Goal: Information Seeking & Learning: Learn about a topic

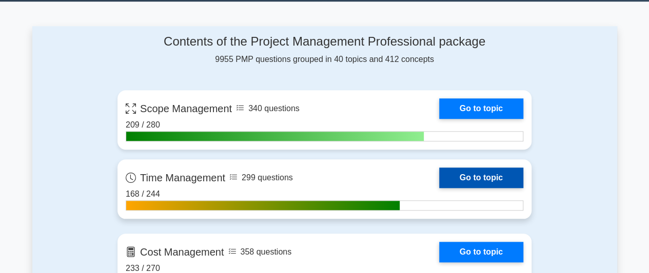
scroll to position [410, 0]
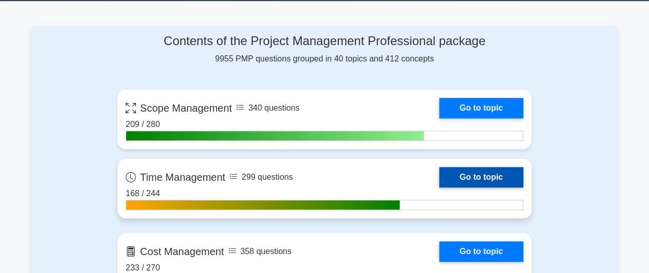
click at [491, 172] on link "Go to topic" at bounding box center [481, 177] width 84 height 21
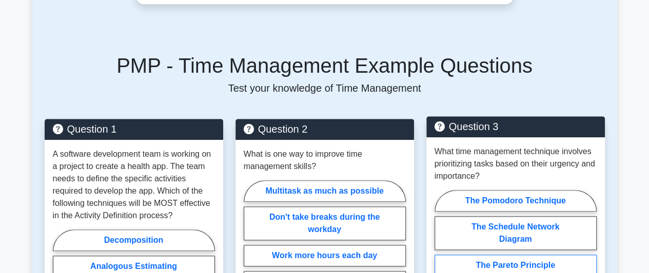
scroll to position [564, 0]
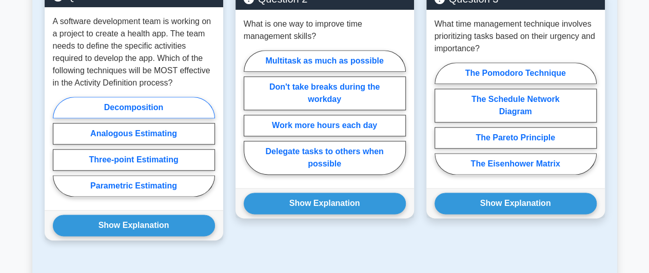
click at [166, 109] on label "Decomposition" at bounding box center [134, 108] width 162 height 22
click at [59, 147] on input "Decomposition" at bounding box center [56, 150] width 7 height 7
radio input "true"
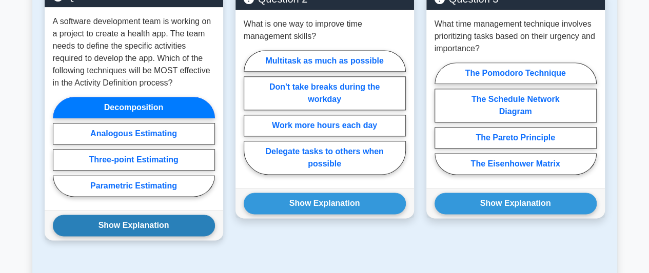
click at [173, 225] on button "Show Explanation" at bounding box center [134, 226] width 162 height 22
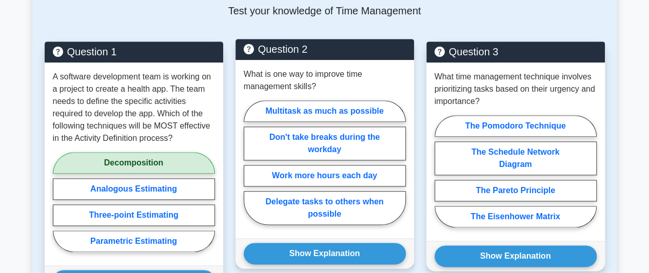
scroll to position [461, 0]
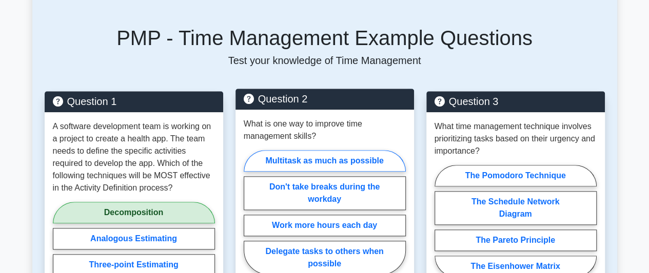
click at [333, 160] on label "Multitask as much as possible" at bounding box center [325, 161] width 162 height 22
click at [250, 212] on input "Multitask as much as possible" at bounding box center [247, 215] width 7 height 7
radio input "true"
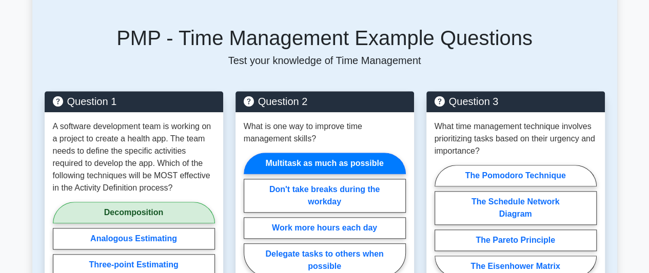
scroll to position [718, 0]
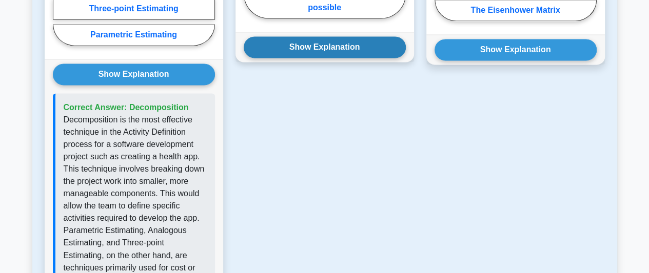
click at [360, 45] on button "Show Explanation" at bounding box center [325, 47] width 162 height 22
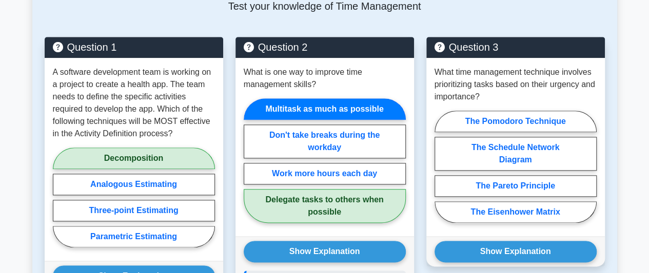
scroll to position [513, 0]
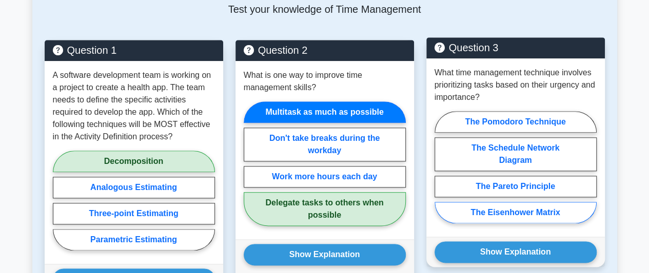
click at [548, 210] on label "The Eisenhower Matrix" at bounding box center [515, 213] width 162 height 22
click at [441, 174] on input "The Eisenhower Matrix" at bounding box center [437, 170] width 7 height 7
radio input "true"
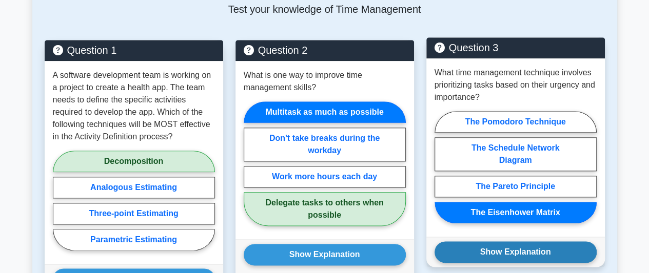
click at [543, 246] on button "Show Explanation" at bounding box center [515, 253] width 162 height 22
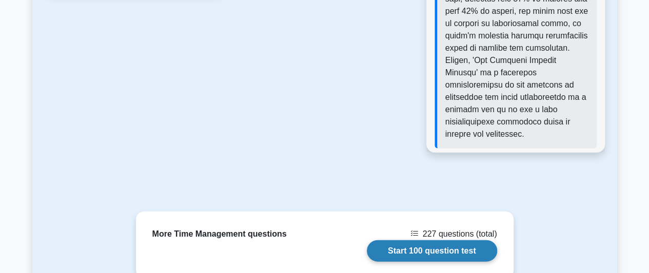
scroll to position [1128, 0]
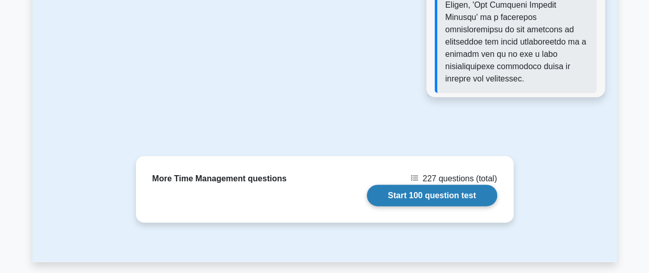
click at [469, 185] on link "Start 100 question test" at bounding box center [432, 196] width 130 height 22
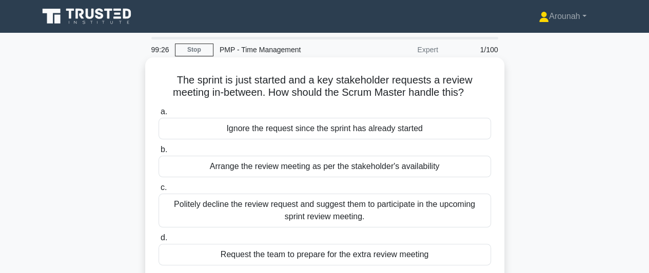
click at [402, 207] on div "Politely decline the review request and suggest them to participate in the upco…" at bounding box center [324, 211] width 332 height 34
click at [158, 191] on input "c. Politely decline the review request and suggest them to participate in the u…" at bounding box center [158, 188] width 0 height 7
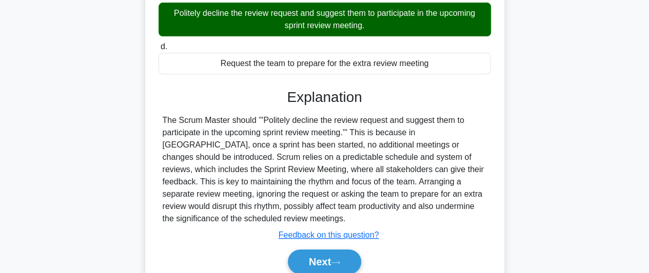
scroll to position [280, 0]
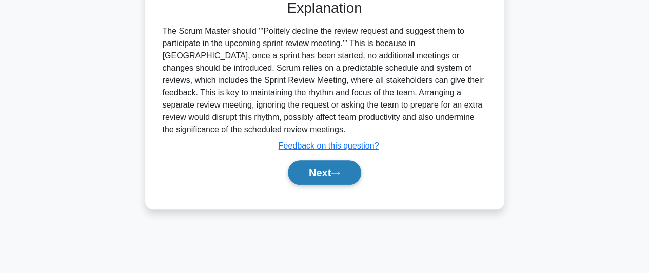
click at [333, 173] on button "Next" at bounding box center [324, 172] width 73 height 25
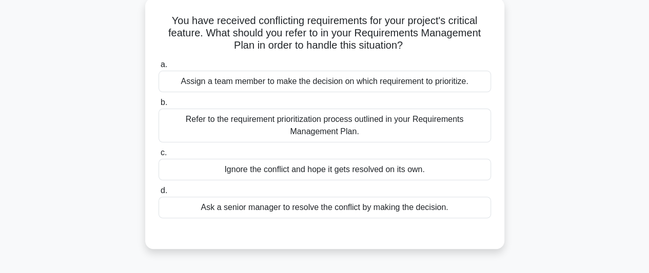
scroll to position [75, 0]
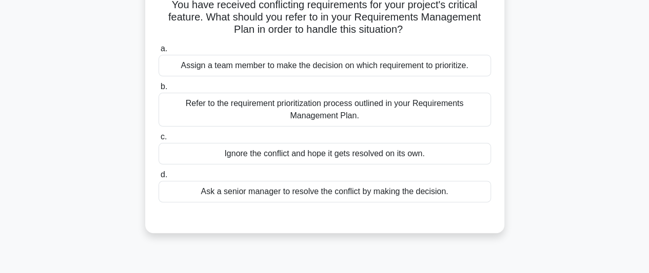
click at [413, 113] on div "Refer to the requirement prioritization process outlined in your Requirements M…" at bounding box center [324, 110] width 332 height 34
click at [158, 90] on input "b. Refer to the requirement prioritization process outlined in your Requirement…" at bounding box center [158, 87] width 0 height 7
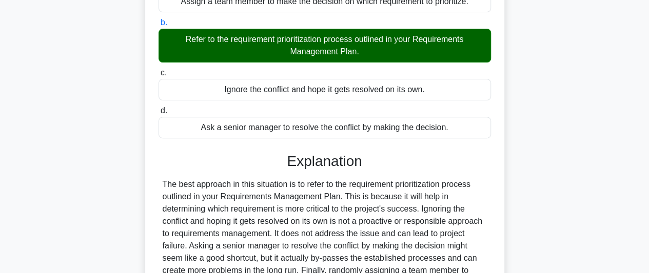
scroll to position [280, 0]
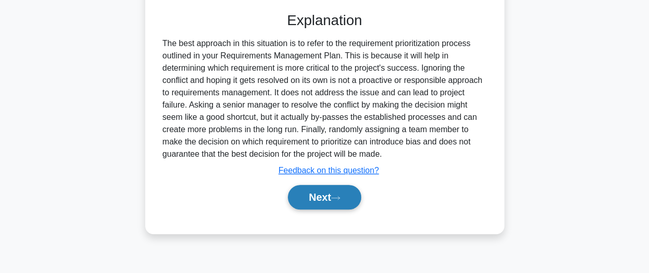
click at [323, 185] on button "Next" at bounding box center [324, 197] width 73 height 25
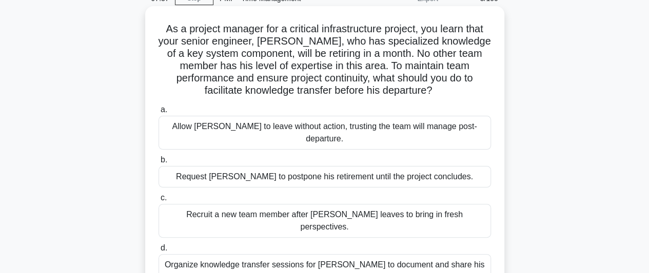
scroll to position [103, 0]
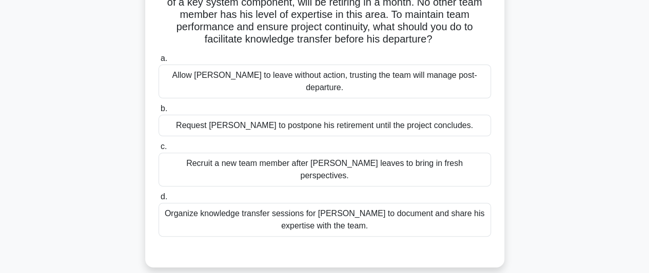
click at [413, 203] on div "Organize knowledge transfer sessions for [PERSON_NAME] to document and share hi…" at bounding box center [324, 220] width 332 height 34
click at [158, 194] on input "d. Organize knowledge transfer sessions for [PERSON_NAME] to document and share…" at bounding box center [158, 197] width 0 height 7
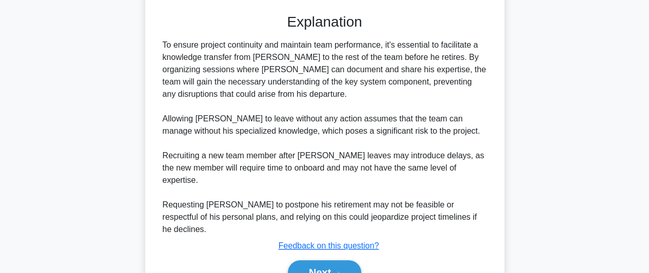
scroll to position [345, 0]
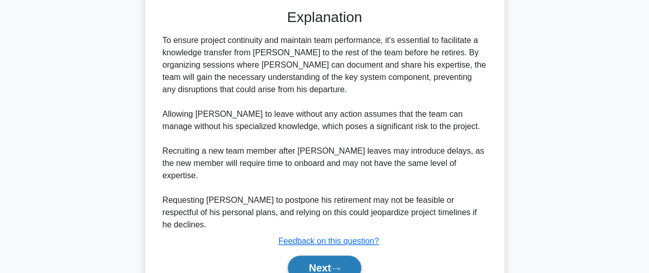
click at [338, 267] on icon at bounding box center [335, 268] width 8 height 3
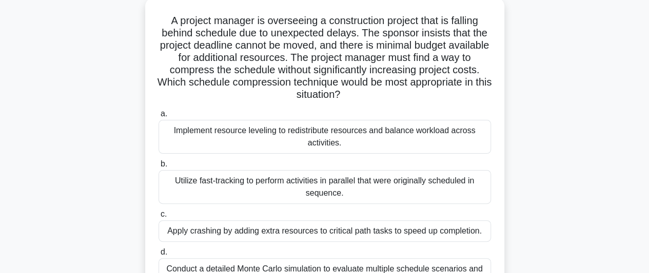
scroll to position [0, 0]
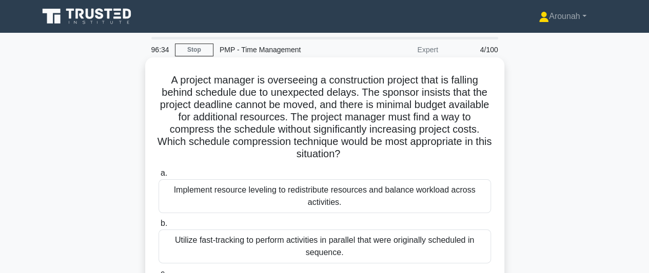
click at [377, 196] on div "Implement resource leveling to redistribute resources and balance workload acro…" at bounding box center [324, 196] width 332 height 34
click at [158, 177] on input "a. Implement resource leveling to redistribute resources and balance workload a…" at bounding box center [158, 173] width 0 height 7
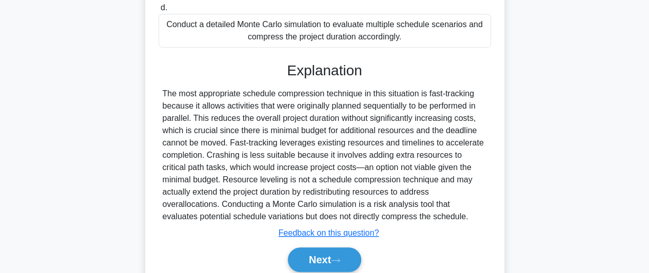
scroll to position [347, 0]
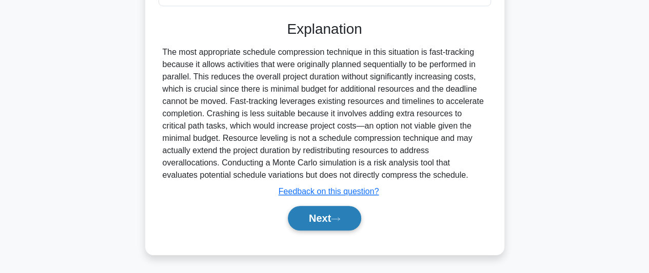
click at [339, 216] on icon at bounding box center [335, 219] width 9 height 6
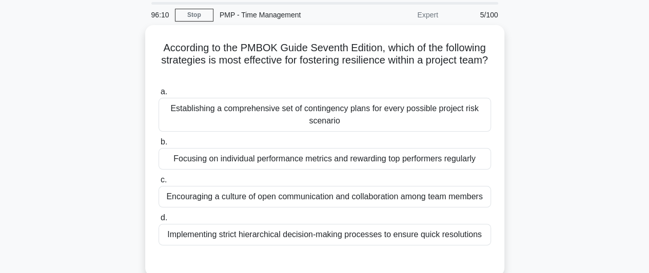
scroll to position [51, 0]
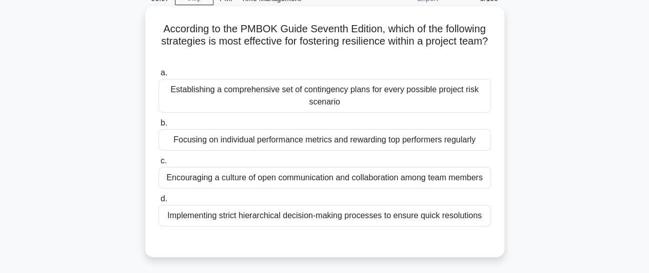
click at [428, 182] on div "Encouraging a culture of open communication and collaboration among team members" at bounding box center [324, 178] width 332 height 22
click at [158, 165] on input "c. Encouraging a culture of open communication and collaboration among team mem…" at bounding box center [158, 161] width 0 height 7
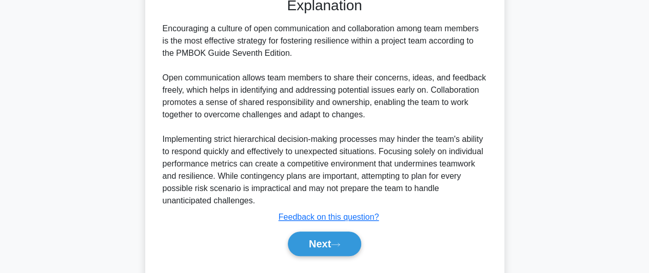
scroll to position [333, 0]
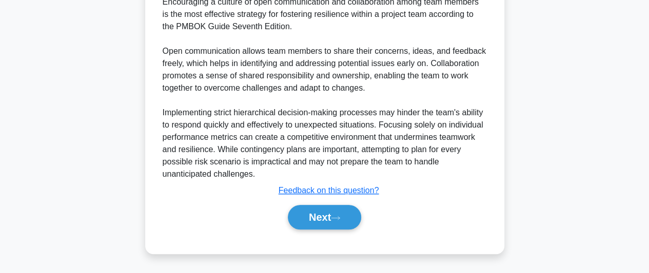
drag, startPoint x: 336, startPoint y: 222, endPoint x: 368, endPoint y: 207, distance: 35.1
click at [337, 221] on button "Next" at bounding box center [324, 217] width 73 height 25
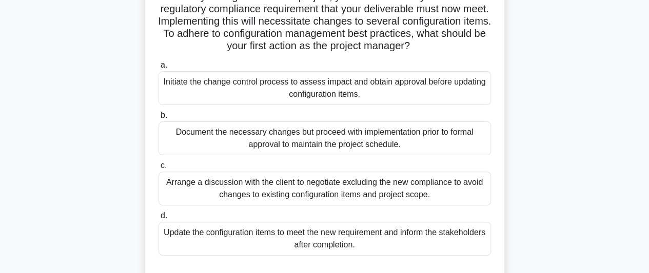
scroll to position [103, 0]
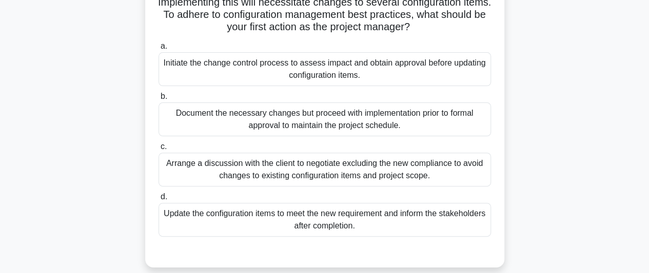
click at [416, 68] on div "Initiate the change control process to assess impact and obtain approval before…" at bounding box center [324, 69] width 332 height 34
click at [158, 50] on input "a. Initiate the change control process to assess impact and obtain approval bef…" at bounding box center [158, 46] width 0 height 7
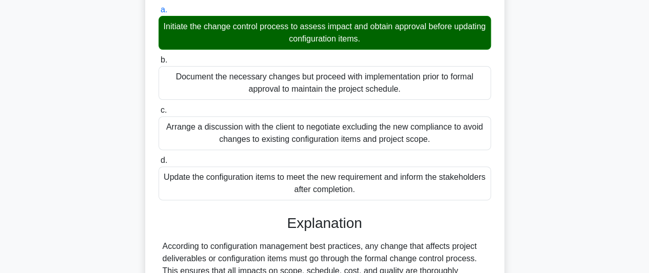
scroll to position [284, 0]
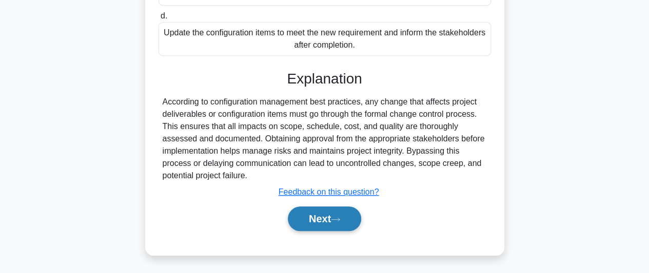
click at [309, 218] on button "Next" at bounding box center [324, 219] width 73 height 25
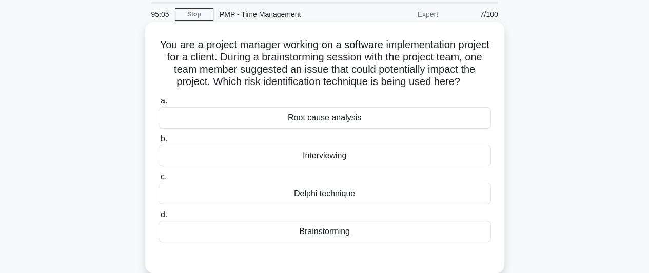
scroll to position [51, 0]
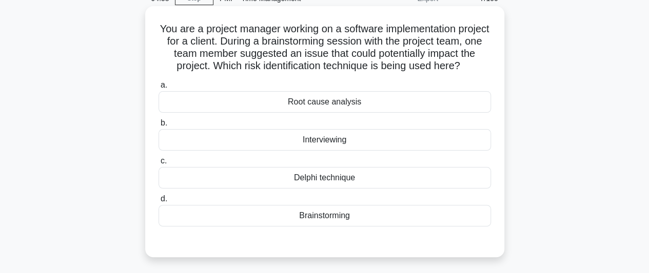
click at [409, 113] on div "Root cause analysis" at bounding box center [324, 102] width 332 height 22
click at [158, 89] on input "a. Root cause analysis" at bounding box center [158, 85] width 0 height 7
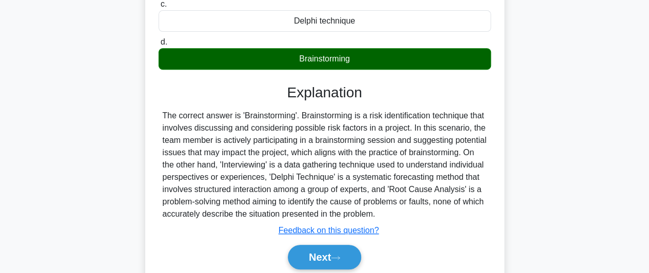
scroll to position [280, 0]
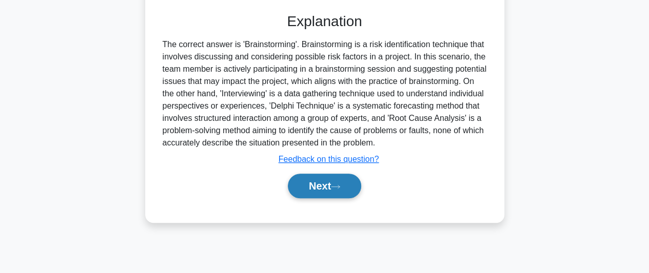
click at [346, 198] on button "Next" at bounding box center [324, 186] width 73 height 25
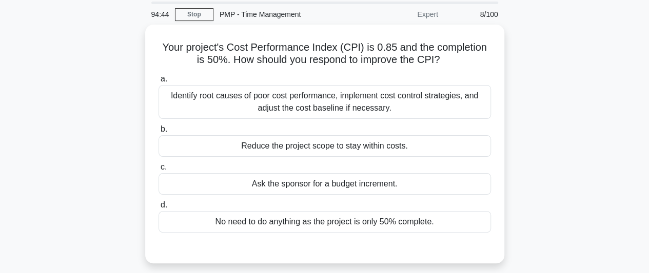
scroll to position [51, 0]
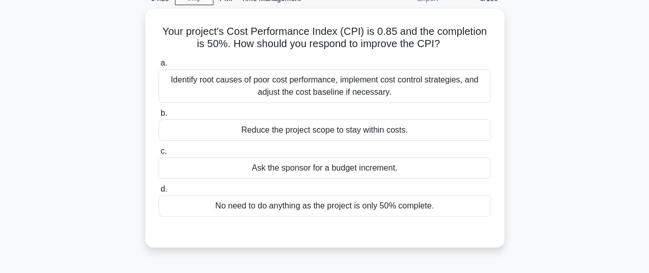
click at [526, 112] on div "Your project's Cost Performance Index (CPI) is 0.85 and the completion is 50%. …" at bounding box center [324, 134] width 585 height 251
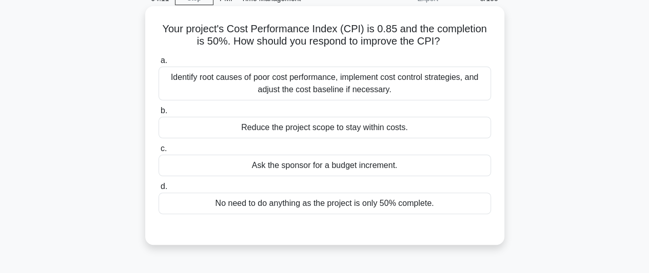
click at [407, 84] on div "Identify root causes of poor cost performance, implement cost control strategie…" at bounding box center [324, 84] width 332 height 34
click at [158, 64] on input "a. Identify root causes of poor cost performance, implement cost control strate…" at bounding box center [158, 60] width 0 height 7
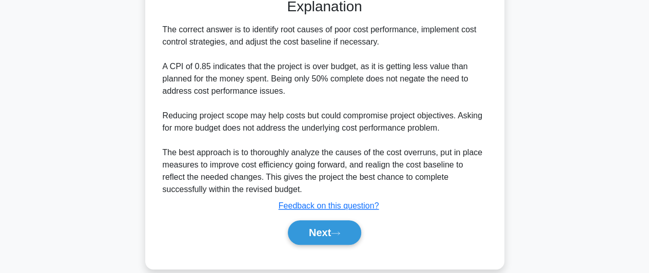
scroll to position [296, 0]
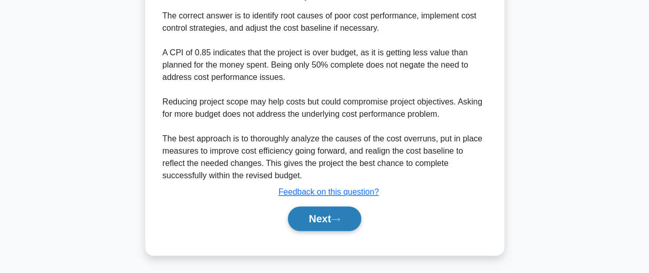
click at [334, 220] on button "Next" at bounding box center [324, 219] width 73 height 25
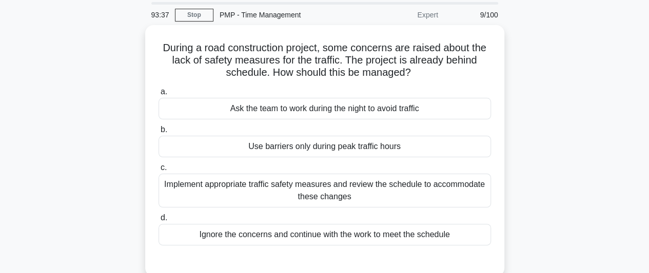
scroll to position [103, 0]
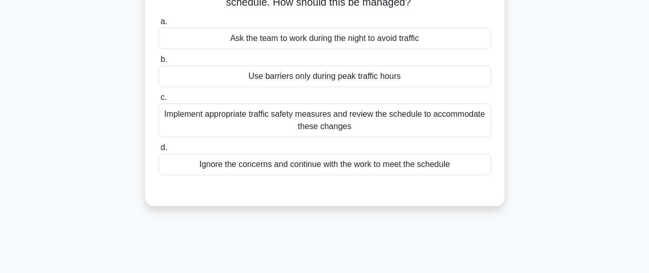
click at [399, 128] on div "Implement appropriate traffic safety measures and review the schedule to accomm…" at bounding box center [324, 121] width 332 height 34
click at [158, 101] on input "c. Implement appropriate traffic safety measures and review the schedule to acc…" at bounding box center [158, 97] width 0 height 7
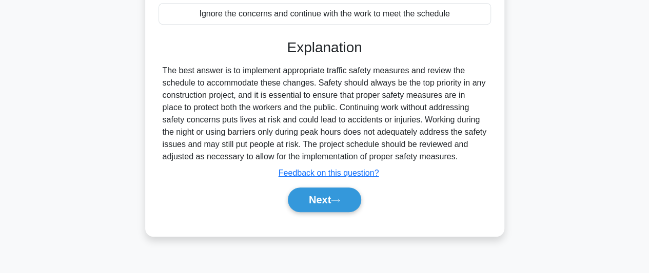
scroll to position [256, 0]
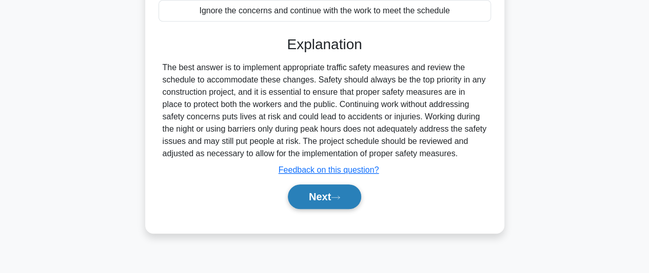
click at [329, 196] on button "Next" at bounding box center [324, 197] width 73 height 25
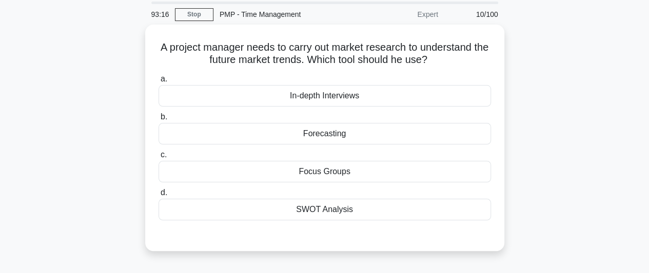
scroll to position [51, 0]
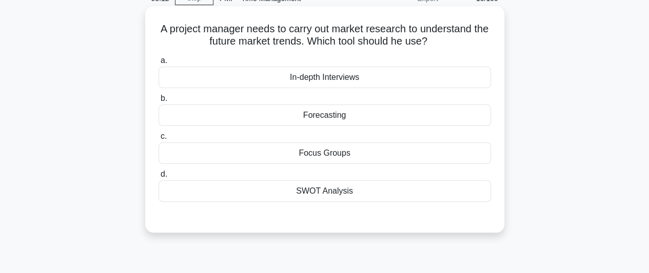
click at [388, 148] on div "Focus Groups" at bounding box center [324, 154] width 332 height 22
click at [158, 140] on input "c. Focus Groups" at bounding box center [158, 136] width 0 height 7
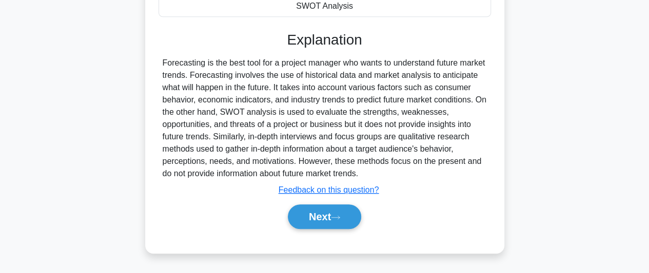
scroll to position [280, 0]
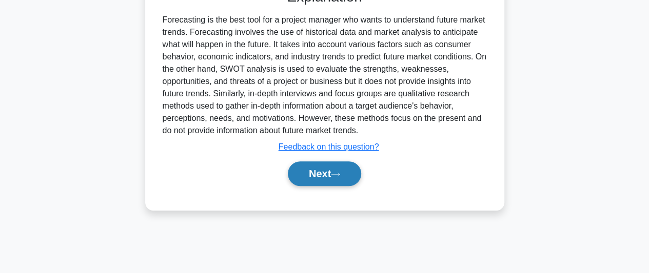
click at [332, 175] on button "Next" at bounding box center [324, 174] width 73 height 25
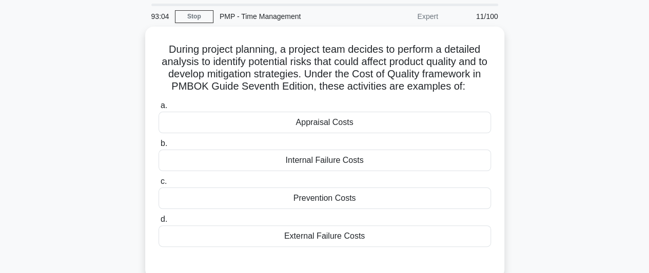
scroll to position [24, 0]
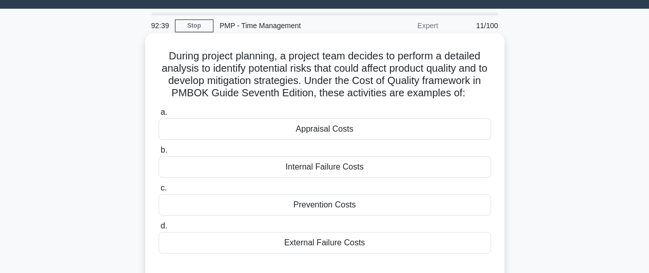
click at [355, 135] on div "Appraisal Costs" at bounding box center [324, 129] width 332 height 22
click at [158, 116] on input "a. Appraisal Costs" at bounding box center [158, 112] width 0 height 7
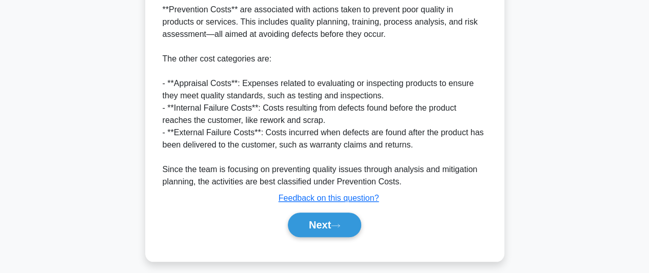
scroll to position [383, 0]
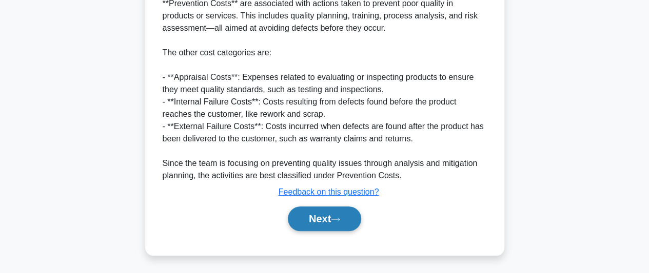
click at [350, 218] on button "Next" at bounding box center [324, 219] width 73 height 25
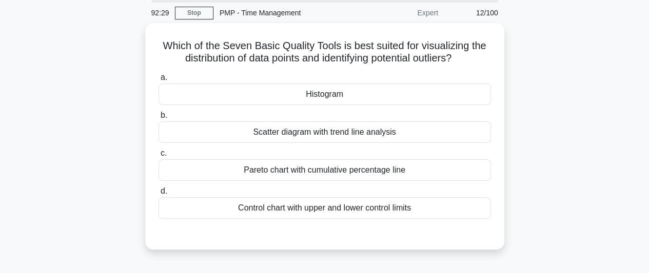
scroll to position [24, 0]
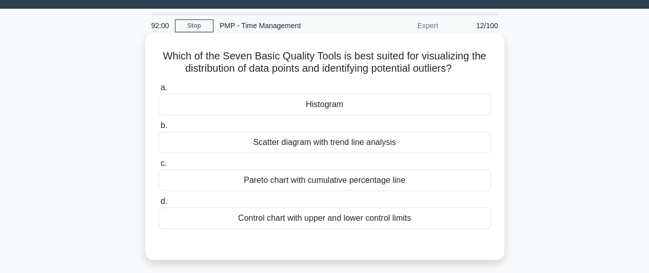
click at [356, 219] on div "Control chart with upper and lower control limits" at bounding box center [324, 219] width 332 height 22
click at [158, 205] on input "d. Control chart with upper and lower control limits" at bounding box center [158, 201] width 0 height 7
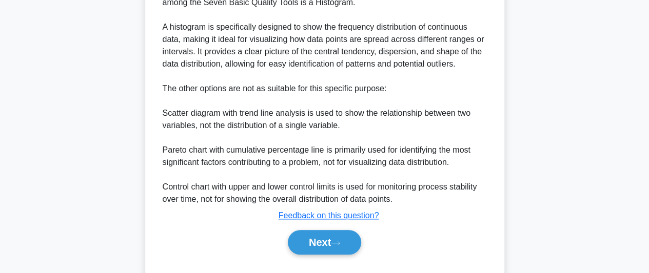
scroll to position [334, 0]
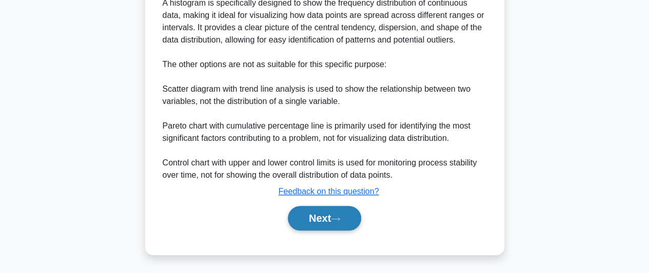
click at [349, 218] on button "Next" at bounding box center [324, 218] width 73 height 25
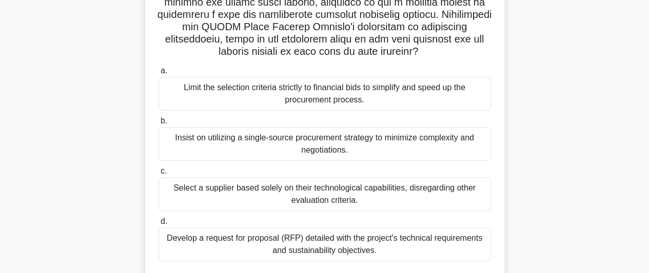
scroll to position [229, 0]
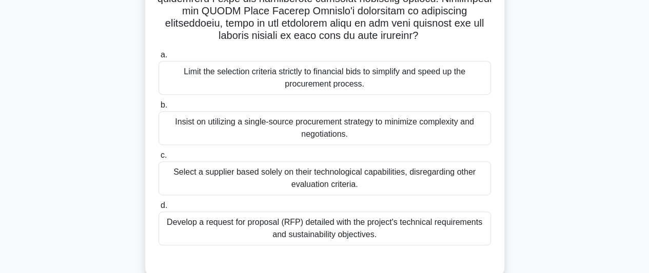
click at [408, 228] on div "Develop a request for proposal (RFP) detailed with the project's technical requ…" at bounding box center [324, 229] width 332 height 34
click at [158, 209] on input "d. Develop a request for proposal (RFP) detailed with the project's technical r…" at bounding box center [158, 206] width 0 height 7
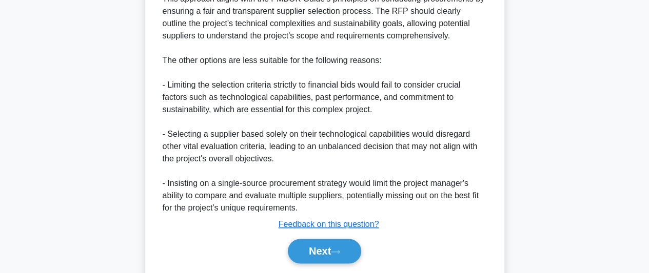
scroll to position [604, 0]
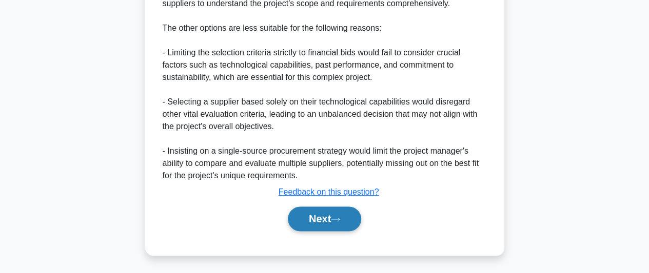
click at [324, 223] on button "Next" at bounding box center [324, 219] width 73 height 25
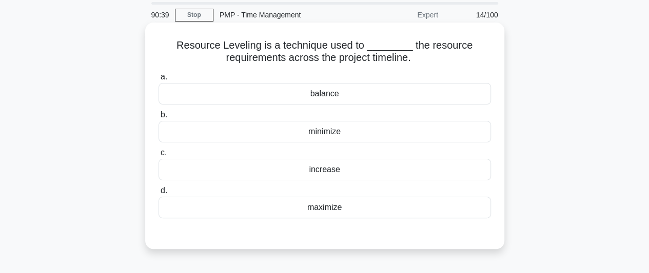
scroll to position [51, 0]
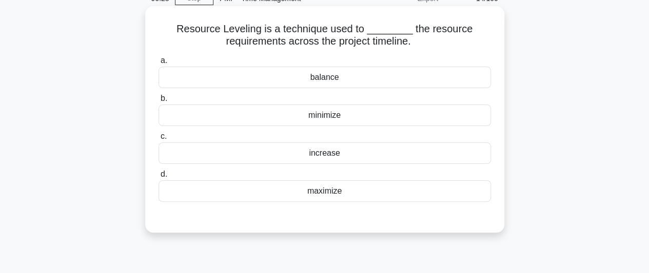
click at [332, 190] on div "maximize" at bounding box center [324, 191] width 332 height 22
click at [158, 178] on input "d. maximize" at bounding box center [158, 174] width 0 height 7
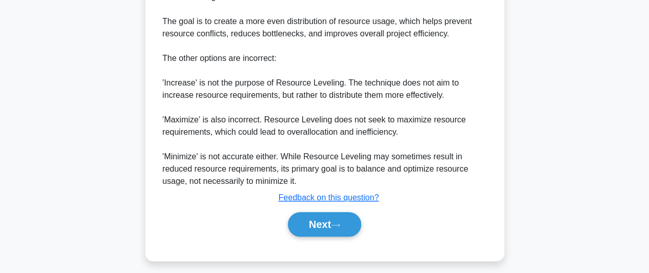
scroll to position [371, 0]
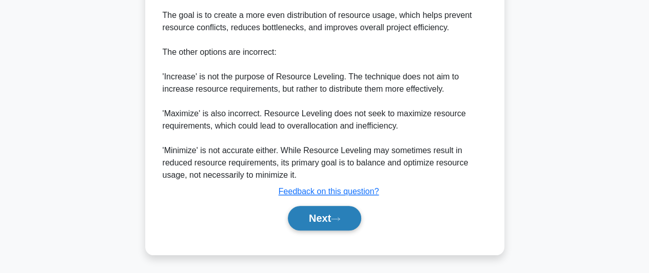
click at [353, 219] on button "Next" at bounding box center [324, 218] width 73 height 25
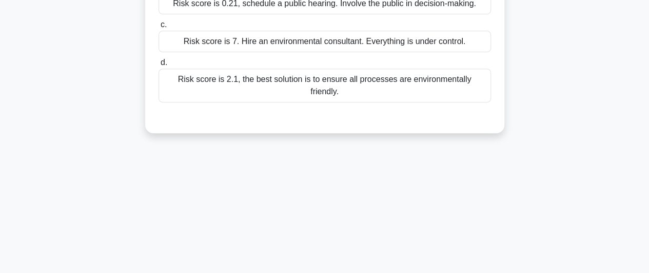
scroll to position [24, 0]
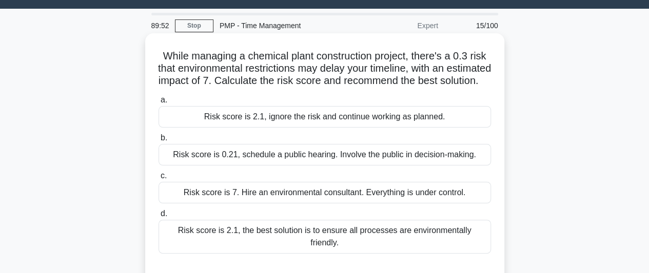
drag, startPoint x: 336, startPoint y: 240, endPoint x: 342, endPoint y: 240, distance: 5.6
click at [342, 240] on div "Risk score is 2.1, the best solution is to ensure all processes are environment…" at bounding box center [324, 237] width 332 height 34
click at [371, 245] on div "Risk score is 2.1, the best solution is to ensure all processes are environment…" at bounding box center [324, 237] width 332 height 34
click at [294, 251] on div "Risk score is 2.1, the best solution is to ensure all processes are environment…" at bounding box center [324, 237] width 332 height 34
click at [268, 252] on div "Risk score is 2.1, the best solution is to ensure all processes are environment…" at bounding box center [324, 237] width 332 height 34
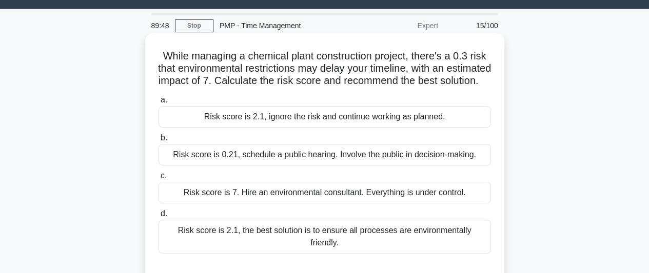
click at [158, 217] on input "d. Risk score is 2.1, the best solution is to ensure all processes are environm…" at bounding box center [158, 214] width 0 height 7
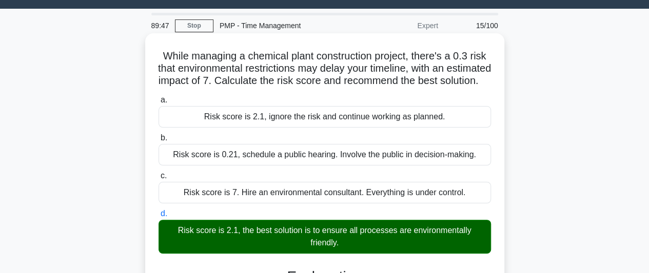
click at [268, 252] on div "Risk score is 2.1, the best solution is to ensure all processes are environment…" at bounding box center [324, 237] width 332 height 34
click at [158, 217] on input "d. Risk score is 2.1, the best solution is to ensure all processes are environm…" at bounding box center [158, 214] width 0 height 7
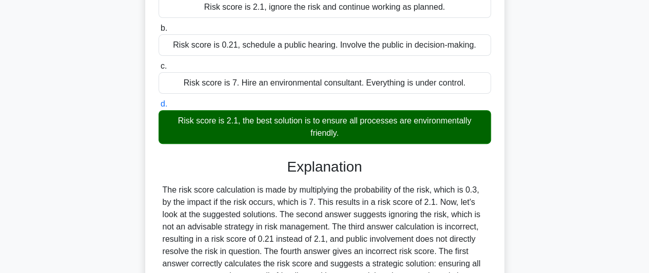
scroll to position [280, 0]
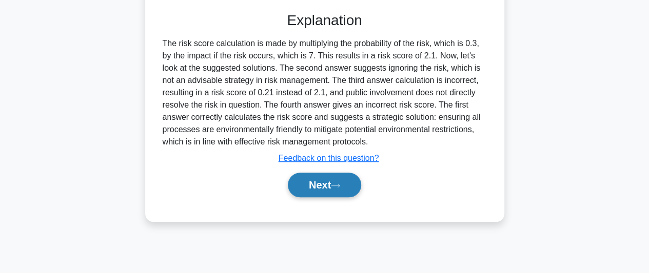
click at [326, 197] on button "Next" at bounding box center [324, 185] width 73 height 25
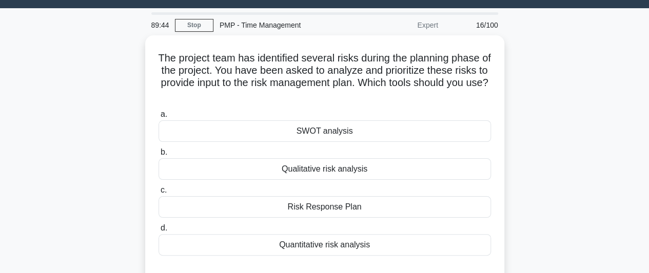
scroll to position [24, 0]
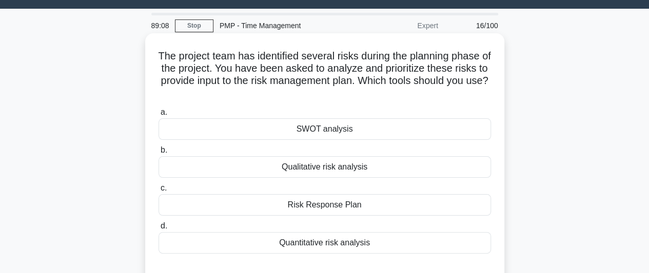
click at [349, 204] on div "Risk Response Plan" at bounding box center [324, 205] width 332 height 22
click at [158, 192] on input "c. Risk Response Plan" at bounding box center [158, 188] width 0 height 7
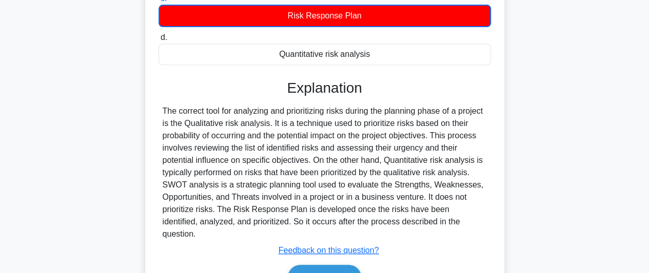
scroll to position [280, 0]
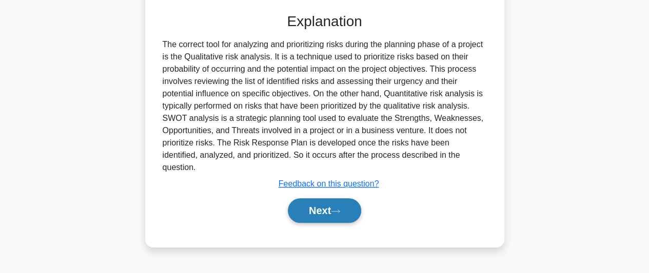
click at [352, 198] on button "Next" at bounding box center [324, 210] width 73 height 25
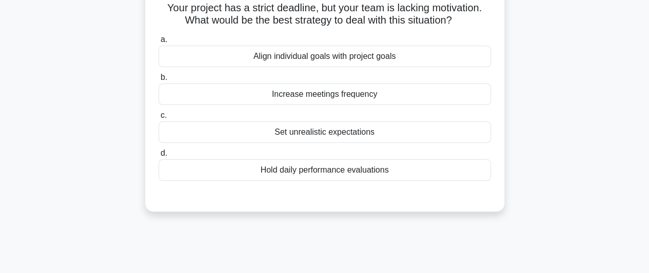
scroll to position [0, 0]
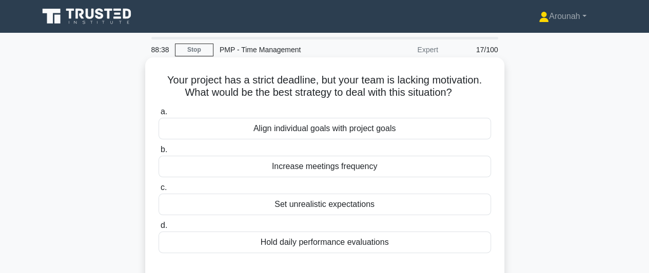
click at [365, 134] on div "Align individual goals with project goals" at bounding box center [324, 129] width 332 height 22
click at [158, 115] on input "a. Align individual goals with project goals" at bounding box center [158, 112] width 0 height 7
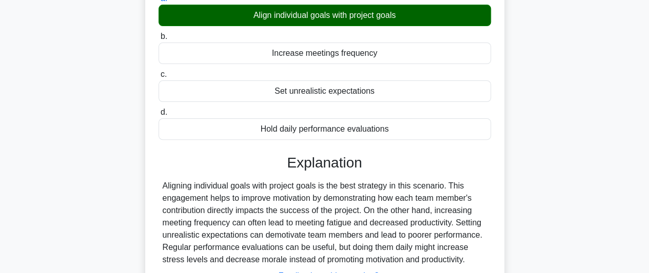
scroll to position [256, 0]
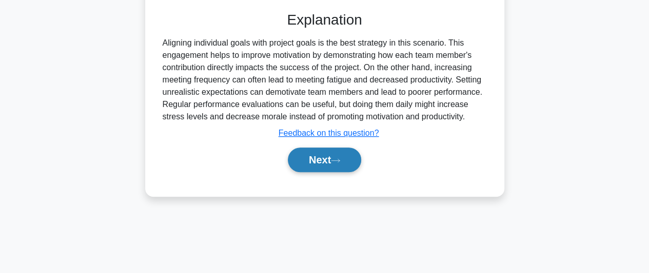
click at [327, 170] on button "Next" at bounding box center [324, 160] width 73 height 25
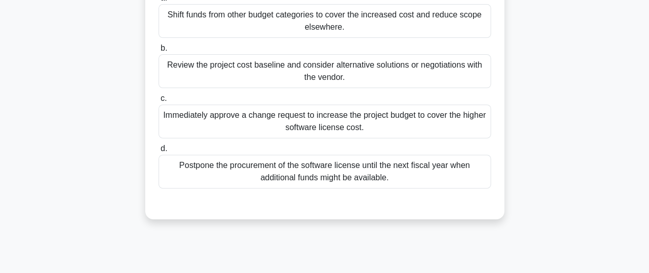
scroll to position [51, 0]
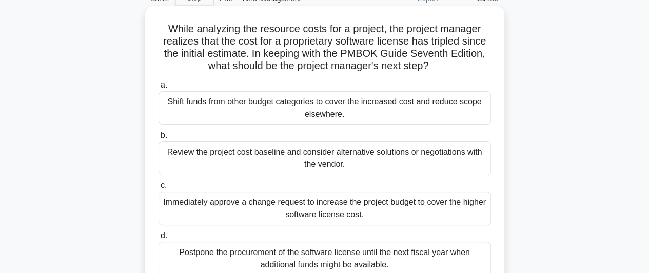
click at [334, 159] on div "Review the project cost baseline and consider alternative solutions or negotiat…" at bounding box center [324, 159] width 332 height 34
click at [158, 139] on input "b. Review the project cost baseline and consider alternative solutions or negot…" at bounding box center [158, 135] width 0 height 7
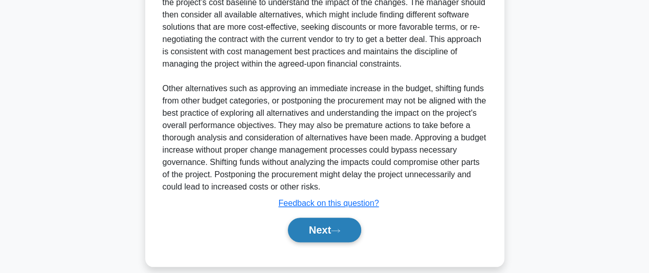
scroll to position [407, 0]
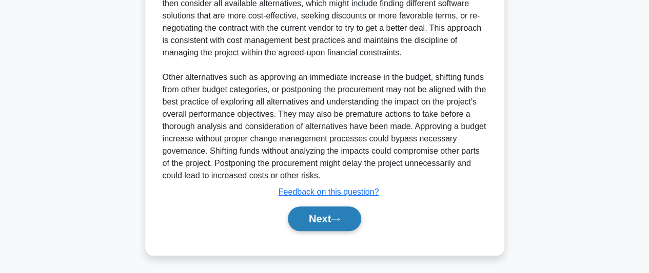
click at [324, 219] on button "Next" at bounding box center [324, 219] width 73 height 25
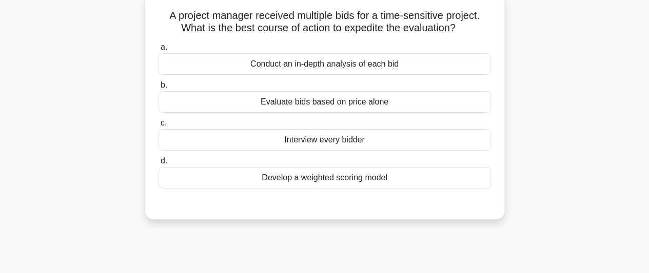
scroll to position [24, 0]
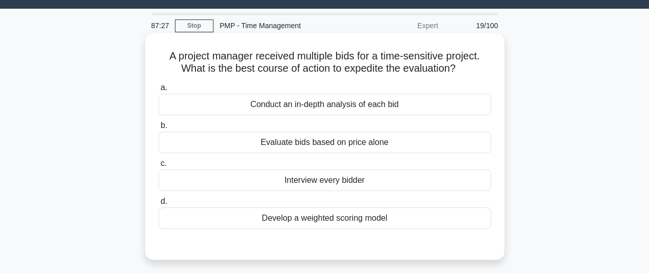
click at [400, 105] on div "Conduct an in-depth analysis of each bid" at bounding box center [324, 105] width 332 height 22
click at [158, 91] on input "a. Conduct an in-depth analysis of each bid" at bounding box center [158, 88] width 0 height 7
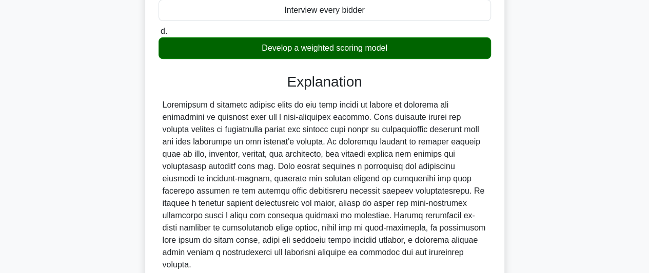
scroll to position [229, 0]
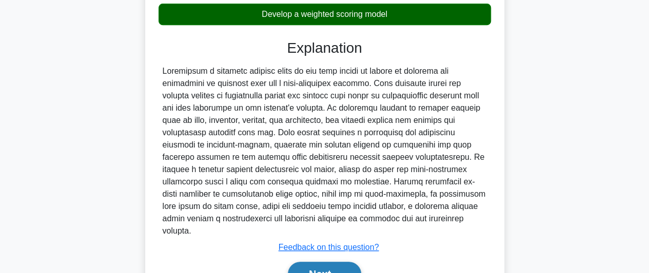
click at [315, 263] on button "Next" at bounding box center [324, 274] width 73 height 25
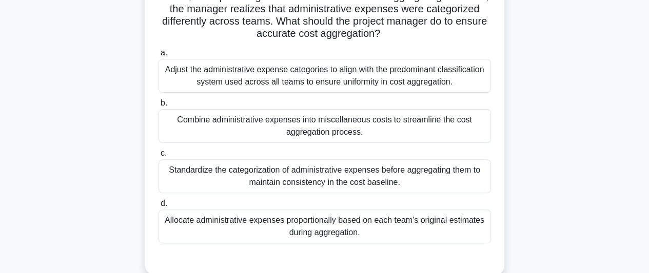
scroll to position [127, 0]
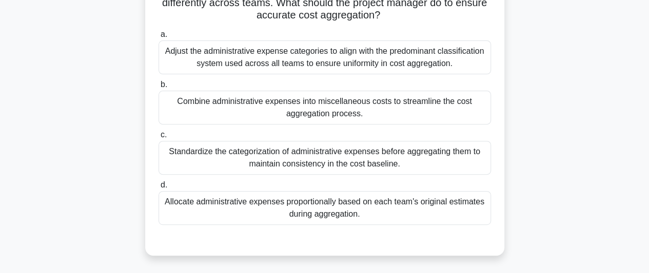
click at [404, 160] on div "Standardize the categorization of administrative expenses before aggregating th…" at bounding box center [324, 158] width 332 height 34
click at [158, 138] on input "c. Standardize the categorization of administrative expenses before aggregating…" at bounding box center [158, 135] width 0 height 7
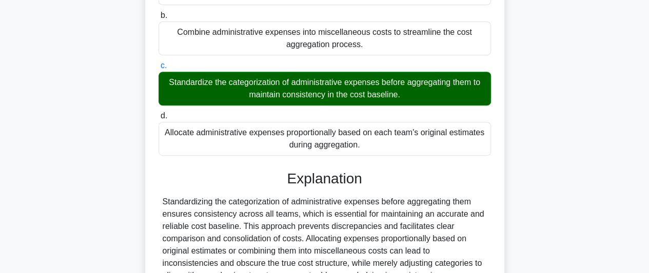
scroll to position [308, 0]
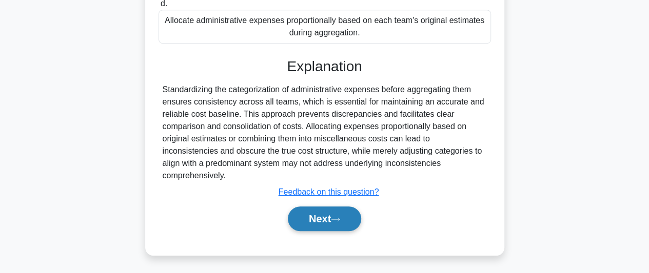
click at [326, 211] on button "Next" at bounding box center [324, 219] width 73 height 25
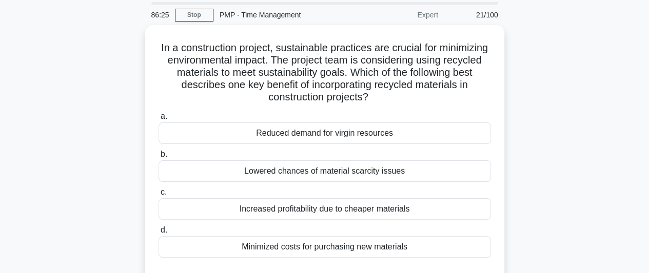
scroll to position [51, 0]
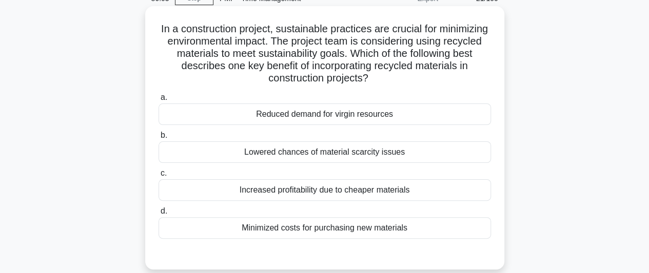
click at [351, 115] on div "Reduced demand for virgin resources" at bounding box center [324, 115] width 332 height 22
click at [158, 101] on input "a. Reduced demand for virgin resources" at bounding box center [158, 97] width 0 height 7
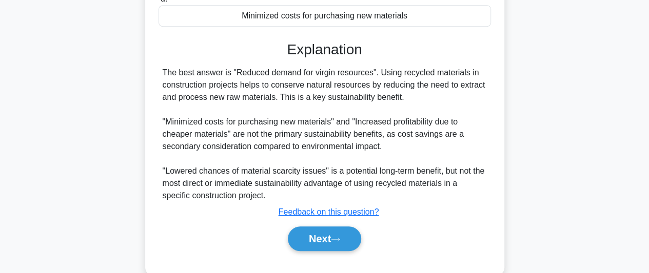
scroll to position [284, 0]
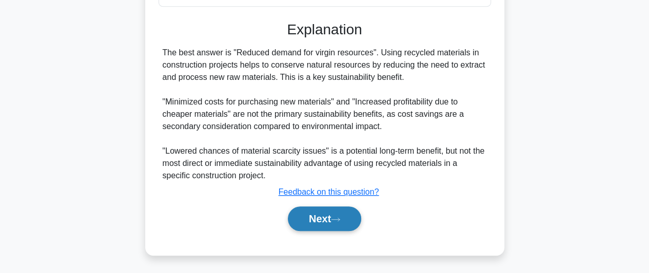
click at [327, 218] on button "Next" at bounding box center [324, 219] width 73 height 25
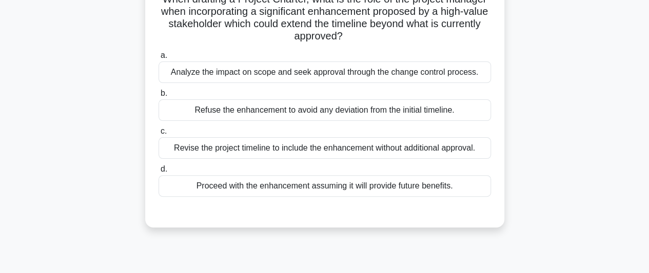
scroll to position [24, 0]
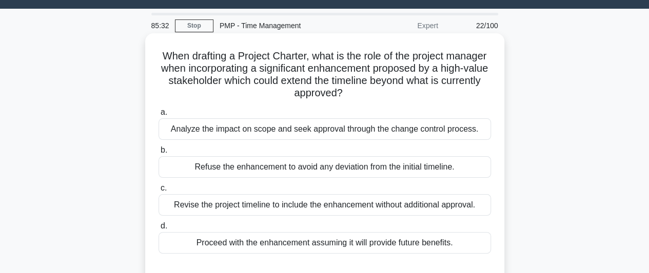
click at [424, 133] on div "Analyze the impact on scope and seek approval through the change control proces…" at bounding box center [324, 129] width 332 height 22
click at [158, 116] on input "a. Analyze the impact on scope and seek approval through the change control pro…" at bounding box center [158, 112] width 0 height 7
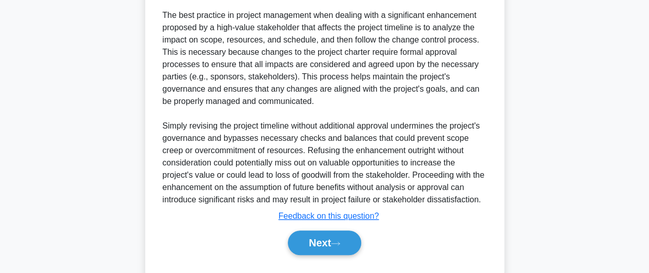
scroll to position [333, 0]
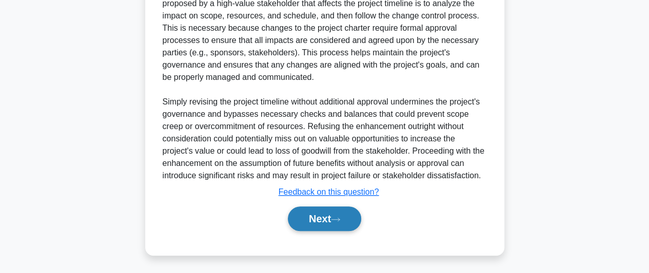
click at [329, 211] on button "Next" at bounding box center [324, 219] width 73 height 25
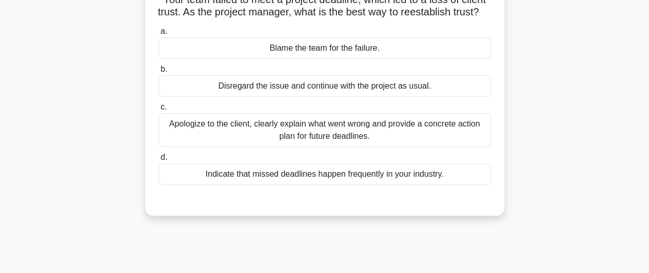
scroll to position [24, 0]
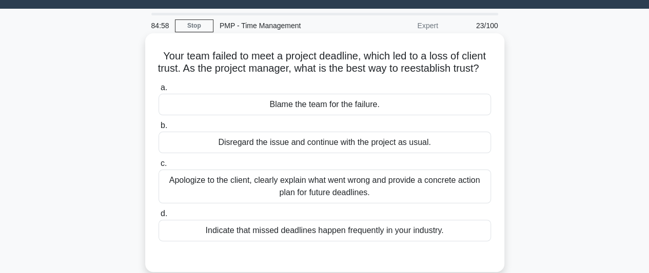
click at [414, 193] on div "Apologize to the client, clearly explain what went wrong and provide a concrete…" at bounding box center [324, 187] width 332 height 34
click at [158, 167] on input "c. Apologize to the client, clearly explain what went wrong and provide a concr…" at bounding box center [158, 163] width 0 height 7
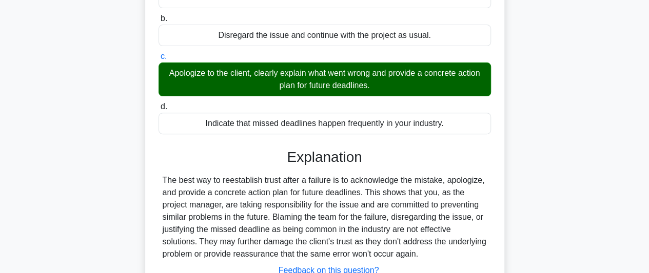
scroll to position [229, 0]
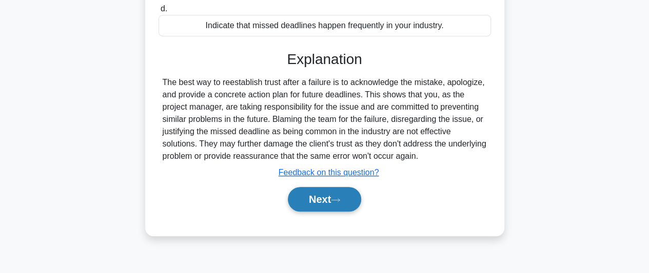
click at [354, 212] on button "Next" at bounding box center [324, 199] width 73 height 25
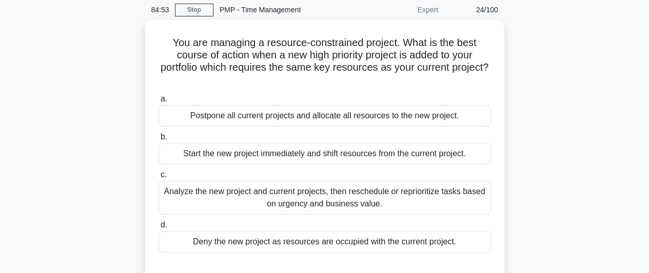
scroll to position [24, 0]
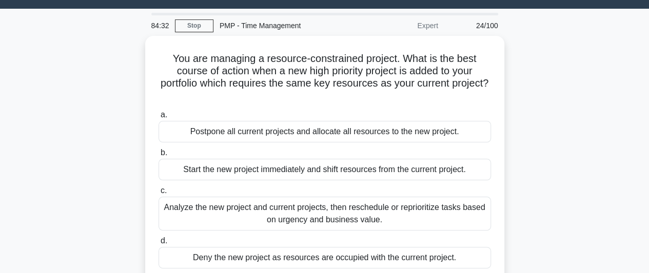
drag, startPoint x: 474, startPoint y: 137, endPoint x: 512, endPoint y: 167, distance: 48.5
click at [506, 163] on div "You are managing a resource-constrained project. What is the best course of act…" at bounding box center [324, 174] width 585 height 276
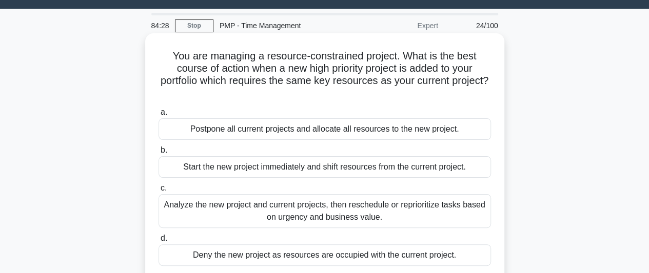
click at [446, 110] on label "a. Postpone all current projects and allocate all resources to the new project." at bounding box center [324, 123] width 332 height 34
click at [158, 110] on input "a. Postpone all current projects and allocate all resources to the new project." at bounding box center [158, 112] width 0 height 7
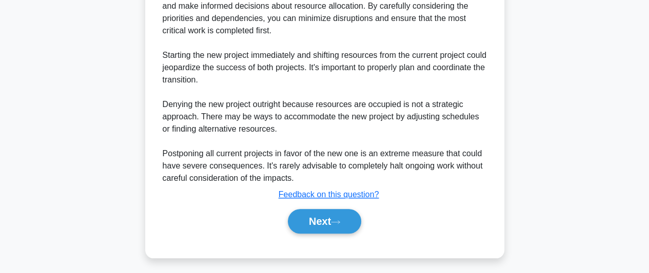
scroll to position [384, 0]
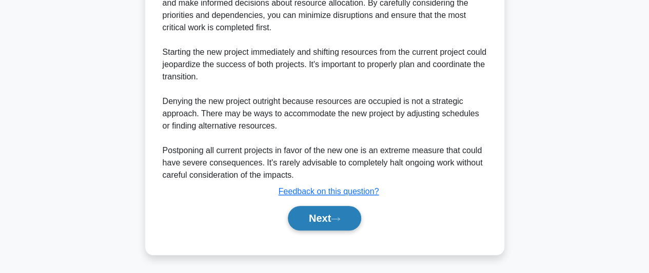
click at [331, 213] on button "Next" at bounding box center [324, 218] width 73 height 25
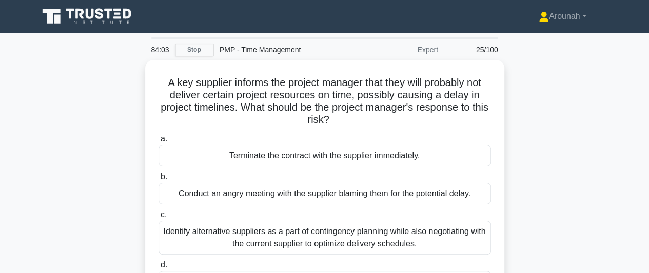
scroll to position [51, 0]
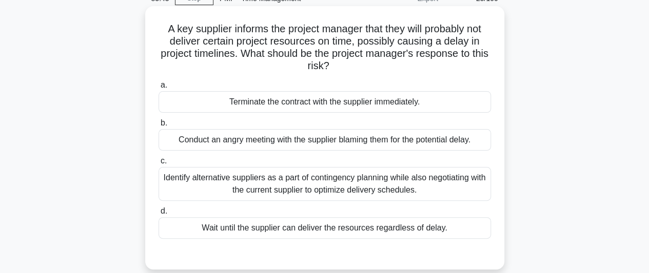
click at [426, 188] on div "Identify alternative suppliers as a part of contingency planning while also neg…" at bounding box center [324, 184] width 332 height 34
click at [158, 165] on input "c. Identify alternative suppliers as a part of contingency planning while also …" at bounding box center [158, 161] width 0 height 7
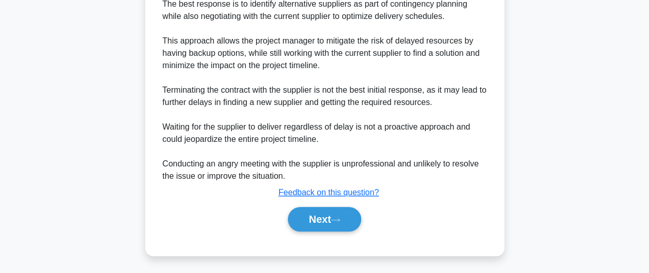
scroll to position [333, 0]
click at [332, 225] on button "Next" at bounding box center [324, 219] width 73 height 25
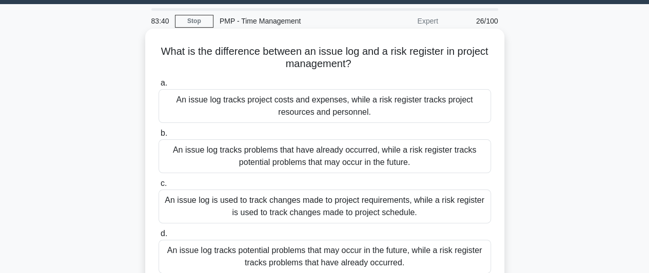
scroll to position [24, 0]
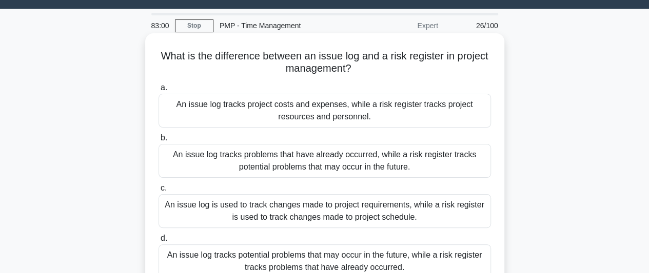
click at [394, 163] on div "An issue log tracks problems that have already occurred, while a risk register …" at bounding box center [324, 161] width 332 height 34
click at [158, 142] on input "b. An issue log tracks problems that have already occurred, while a risk regist…" at bounding box center [158, 138] width 0 height 7
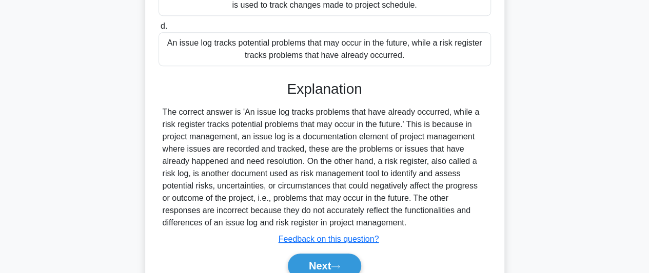
scroll to position [284, 0]
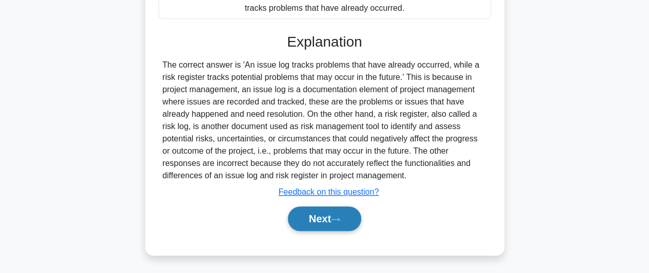
click at [304, 219] on button "Next" at bounding box center [324, 219] width 73 height 25
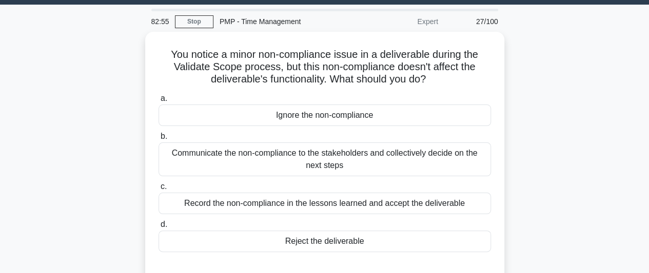
scroll to position [24, 0]
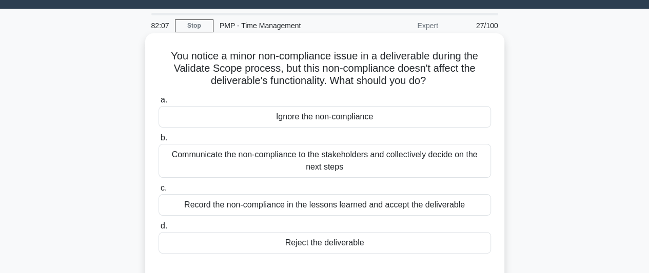
click at [346, 164] on div "Communicate the non-compliance to the stakeholders and collectively decide on t…" at bounding box center [324, 161] width 332 height 34
click at [158, 142] on input "b. Communicate the non-compliance to the stakeholders and collectively decide o…" at bounding box center [158, 138] width 0 height 7
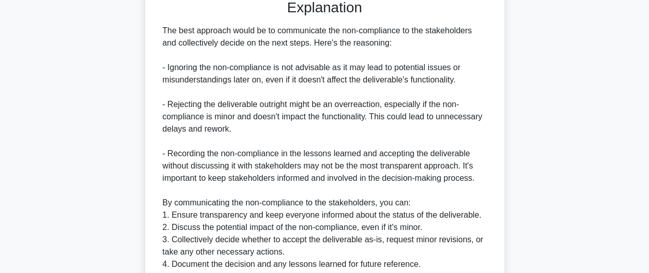
scroll to position [419, 0]
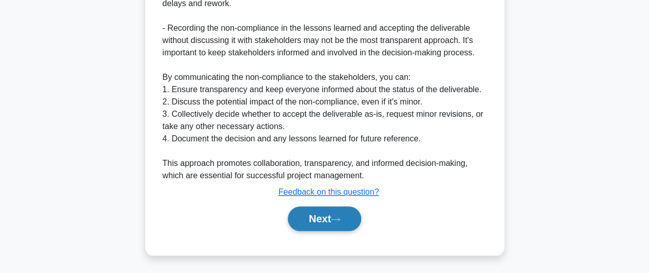
click at [340, 214] on button "Next" at bounding box center [324, 219] width 73 height 25
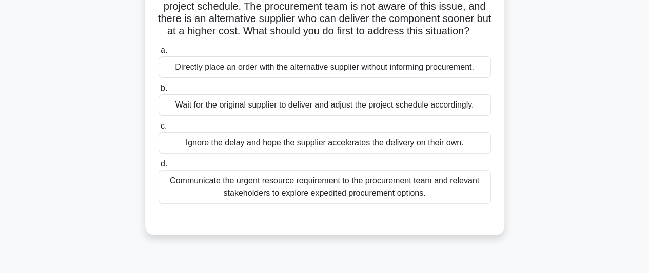
scroll to position [127, 0]
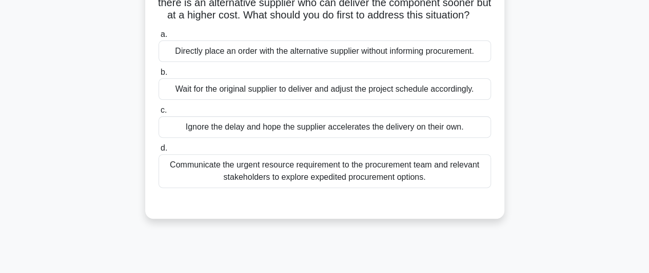
click at [394, 188] on div "Communicate the urgent resource requirement to the procurement team and relevan…" at bounding box center [324, 171] width 332 height 34
click at [158, 152] on input "d. Communicate the urgent resource requirement to the procurement team and rele…" at bounding box center [158, 148] width 0 height 7
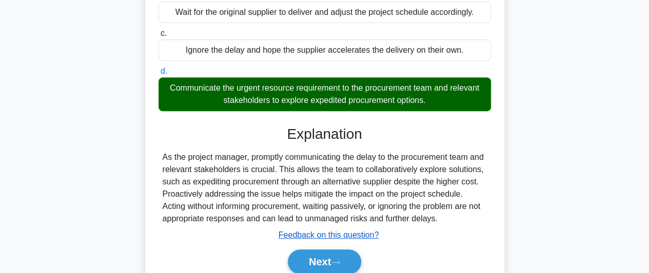
scroll to position [280, 0]
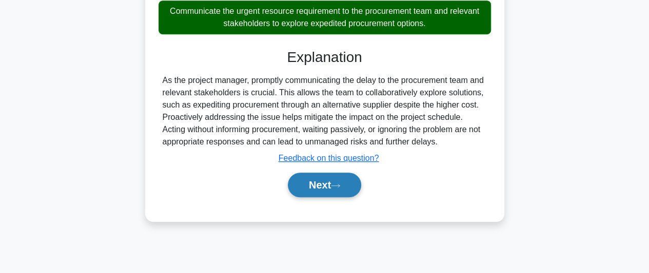
click at [330, 197] on button "Next" at bounding box center [324, 185] width 73 height 25
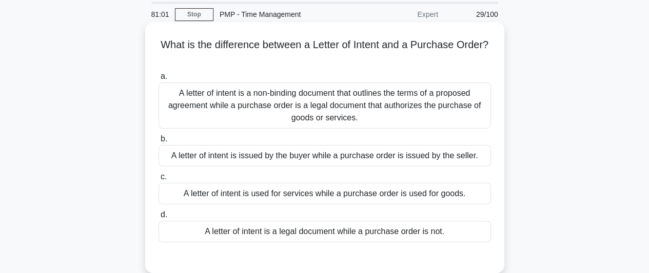
scroll to position [51, 0]
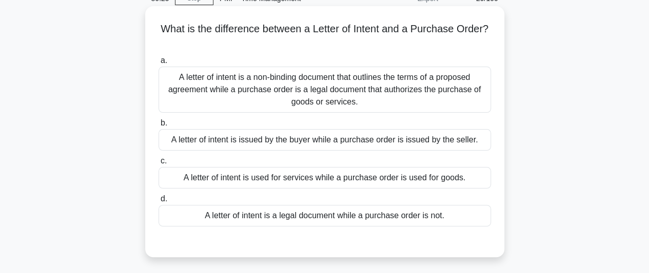
click at [283, 79] on div "A letter of intent is a non-binding document that outlines the terms of a propo…" at bounding box center [324, 90] width 332 height 46
click at [158, 64] on input "a. A letter of intent is a non-binding document that outlines the terms of a pr…" at bounding box center [158, 60] width 0 height 7
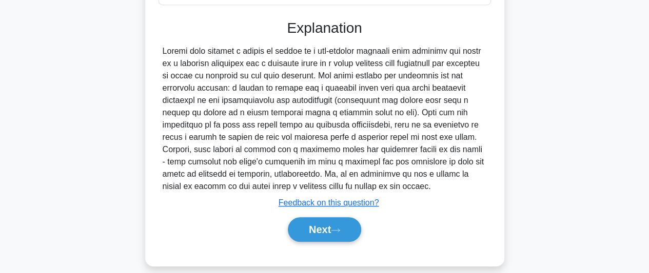
scroll to position [284, 0]
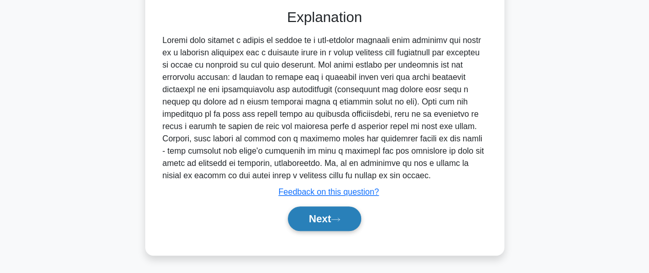
click at [329, 216] on button "Next" at bounding box center [324, 219] width 73 height 25
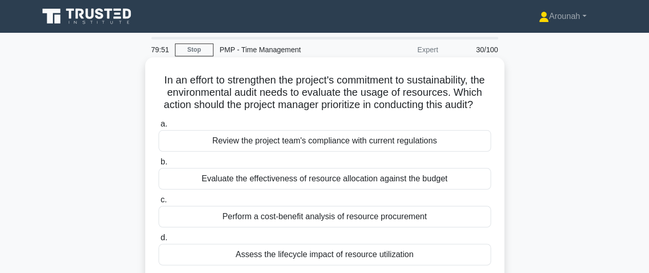
scroll to position [51, 0]
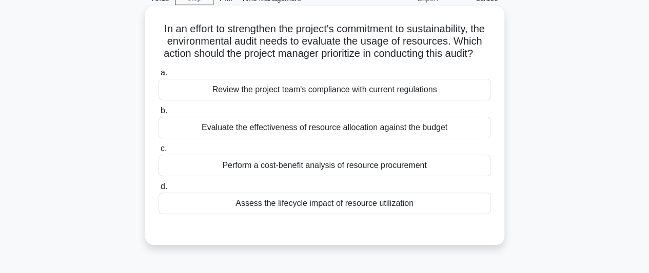
click at [366, 214] on div "Assess the lifecycle impact of resource utilization" at bounding box center [324, 204] width 332 height 22
click at [158, 190] on input "d. Assess the lifecycle impact of resource utilization" at bounding box center [158, 187] width 0 height 7
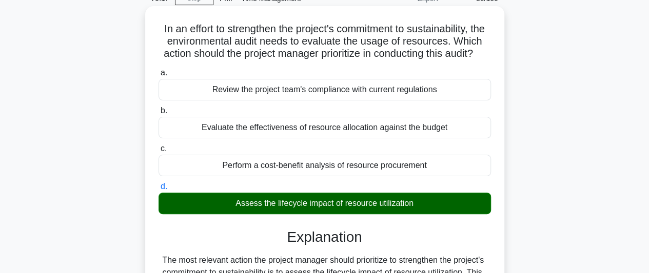
scroll to position [308, 0]
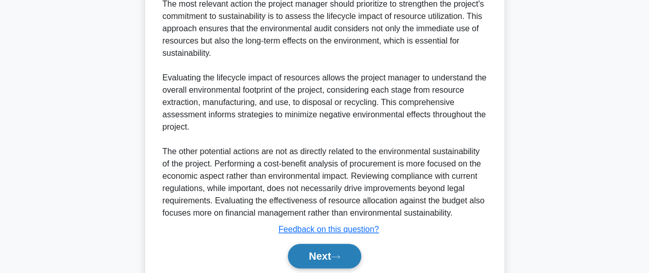
click at [346, 256] on button "Next" at bounding box center [324, 256] width 73 height 25
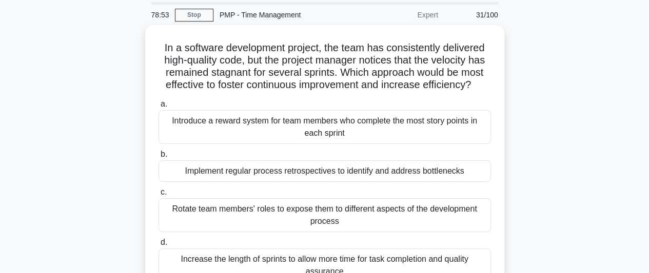
scroll to position [51, 0]
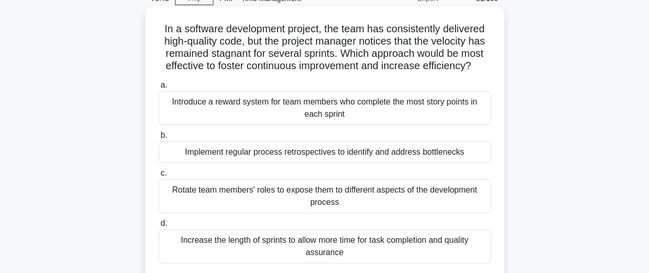
click at [357, 155] on div "Implement regular process retrospectives to identify and address bottlenecks" at bounding box center [324, 153] width 332 height 22
click at [158, 139] on input "b. Implement regular process retrospectives to identify and address bottlenecks" at bounding box center [158, 135] width 0 height 7
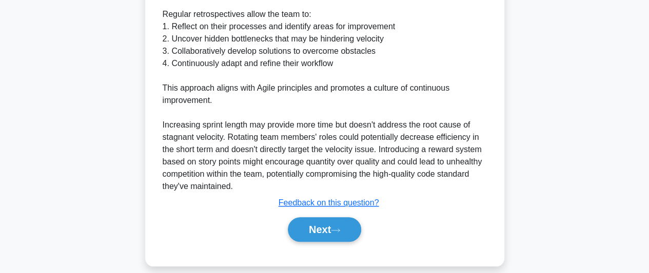
scroll to position [410, 0]
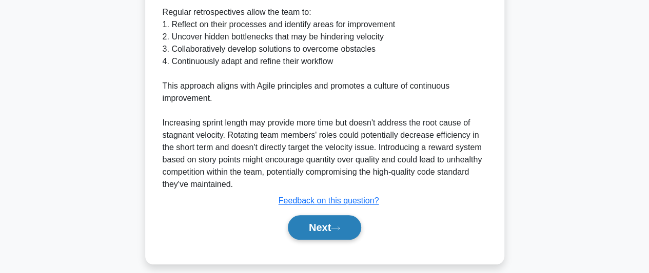
click at [320, 229] on button "Next" at bounding box center [324, 227] width 73 height 25
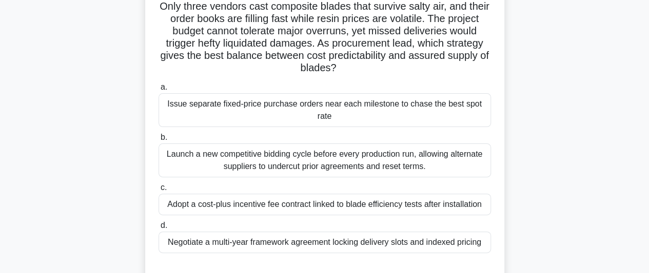
scroll to position [103, 0]
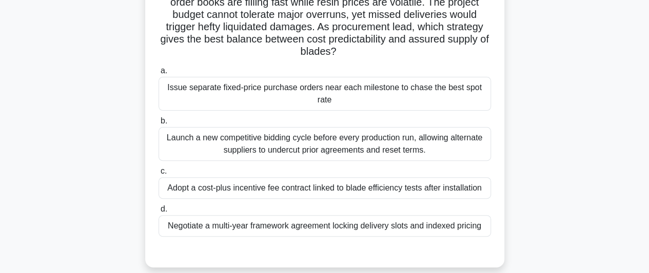
click at [379, 191] on div "Adopt a cost-plus incentive fee contract linked to blade efficiency tests after…" at bounding box center [324, 188] width 332 height 22
click at [158, 175] on input "c. Adopt a cost-plus incentive fee contract linked to blade efficiency tests af…" at bounding box center [158, 171] width 0 height 7
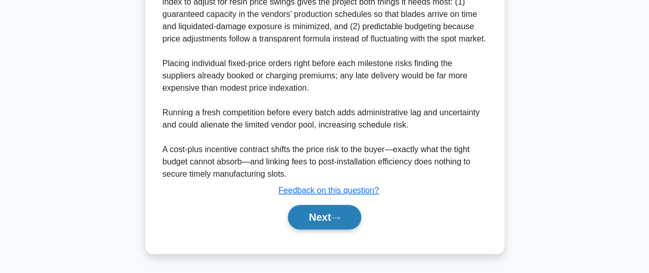
scroll to position [410, 0]
click at [334, 230] on button "Next" at bounding box center [324, 217] width 73 height 25
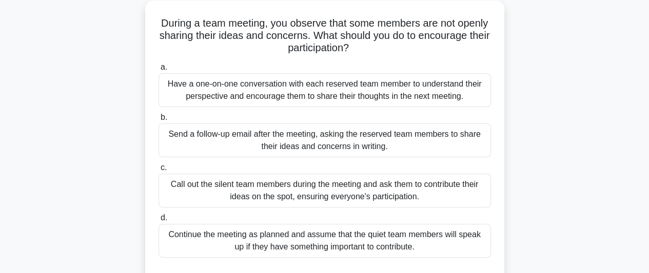
scroll to position [75, 0]
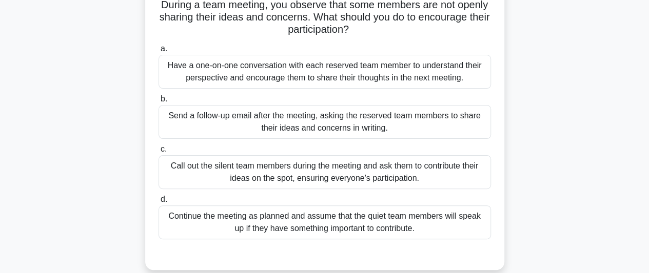
click at [372, 82] on div "Have a one-on-one conversation with each reserved team member to understand the…" at bounding box center [324, 72] width 332 height 34
click at [158, 52] on input "a. Have a one-on-one conversation with each reserved team member to understand …" at bounding box center [158, 49] width 0 height 7
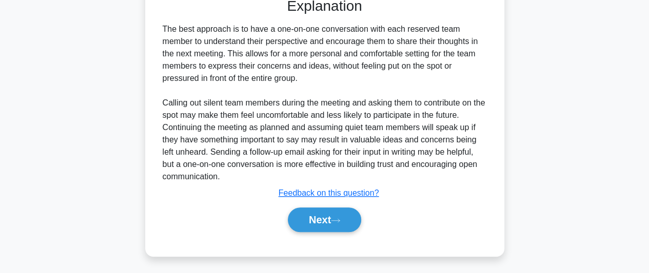
scroll to position [333, 0]
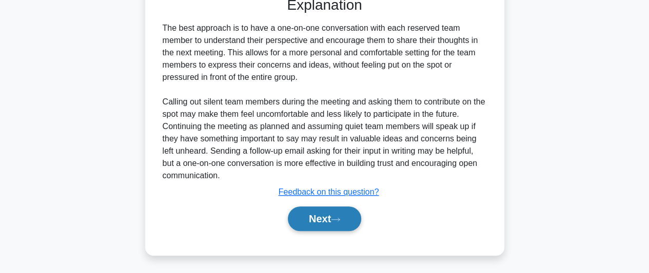
click at [333, 218] on button "Next" at bounding box center [324, 219] width 73 height 25
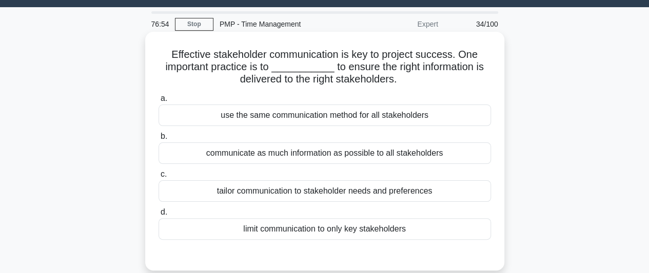
scroll to position [24, 0]
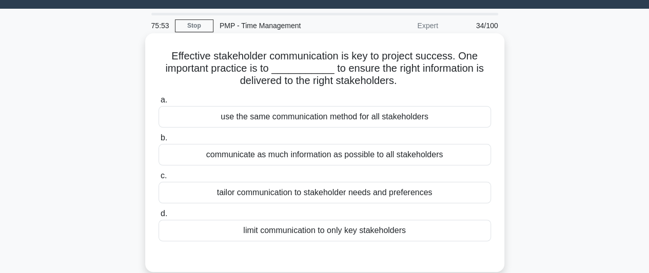
click at [374, 195] on div "tailor communication to stakeholder needs and preferences" at bounding box center [324, 193] width 332 height 22
click at [158, 179] on input "c. tailor communication to stakeholder needs and preferences" at bounding box center [158, 176] width 0 height 7
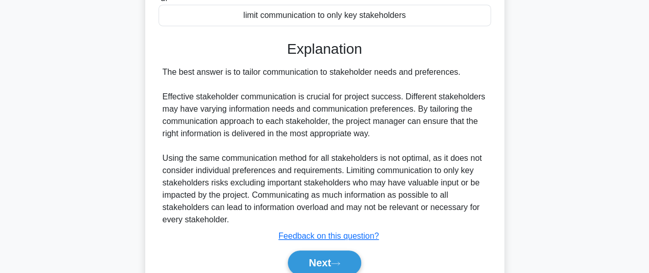
scroll to position [280, 0]
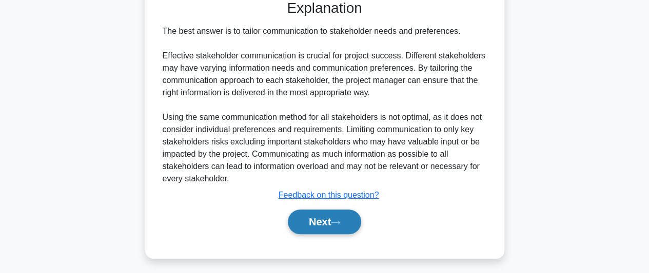
drag, startPoint x: 346, startPoint y: 221, endPoint x: 351, endPoint y: 224, distance: 5.5
click at [351, 224] on button "Next" at bounding box center [324, 222] width 73 height 25
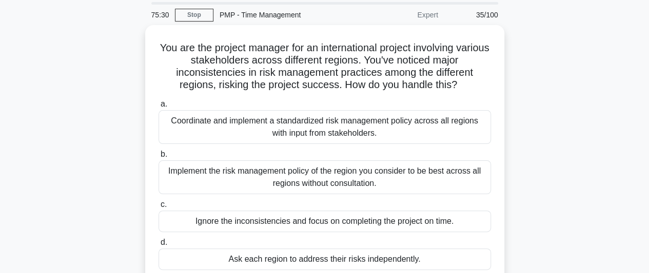
scroll to position [51, 0]
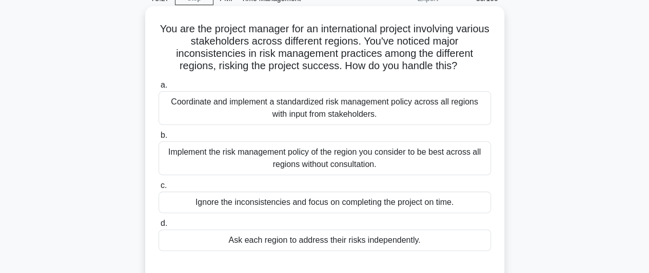
click at [384, 109] on div "Coordinate and implement a standardized risk management policy across all regio…" at bounding box center [324, 108] width 332 height 34
click at [158, 89] on input "a. Coordinate and implement a standardized risk management policy across all re…" at bounding box center [158, 85] width 0 height 7
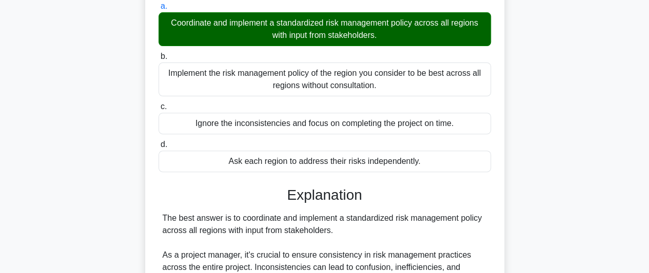
scroll to position [308, 0]
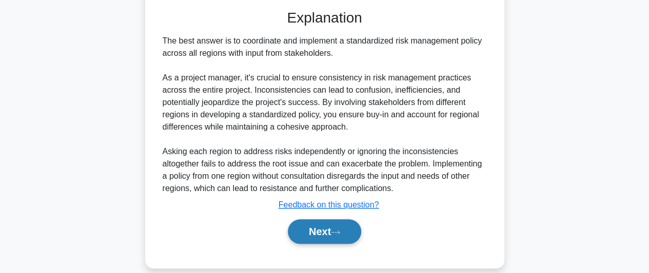
click at [329, 233] on button "Next" at bounding box center [324, 231] width 73 height 25
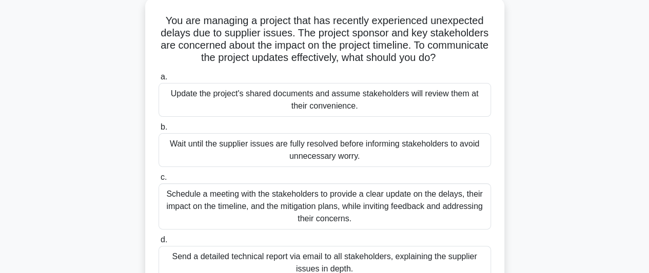
scroll to position [75, 0]
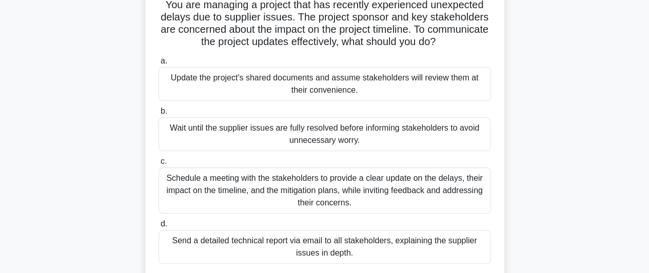
click at [402, 191] on div "Schedule a meeting with the stakeholders to provide a clear update on the delay…" at bounding box center [324, 191] width 332 height 46
click at [158, 165] on input "c. Schedule a meeting with the stakeholders to provide a clear update on the de…" at bounding box center [158, 161] width 0 height 7
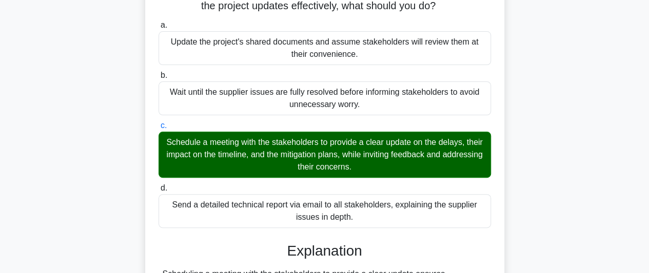
scroll to position [332, 0]
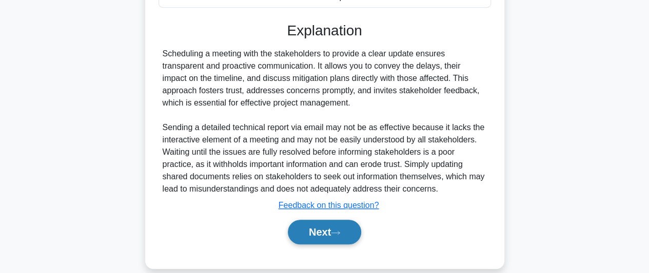
click at [340, 228] on button "Next" at bounding box center [324, 232] width 73 height 25
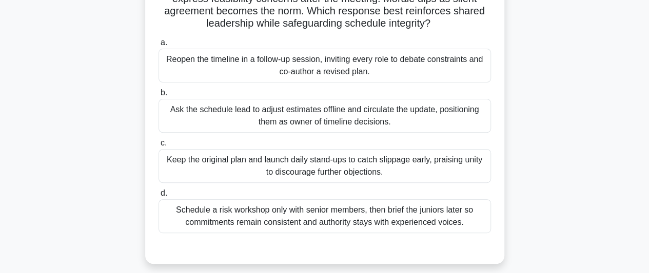
scroll to position [103, 0]
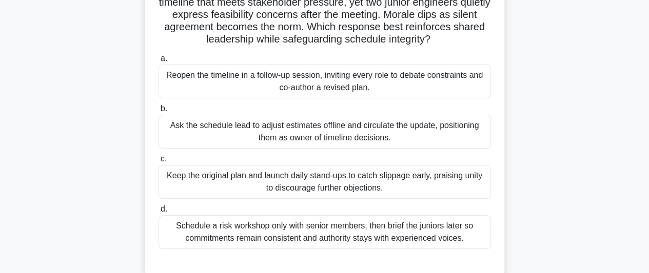
click at [384, 83] on div "Reopen the timeline in a follow-up session, inviting every role to debate const…" at bounding box center [324, 82] width 332 height 34
click at [158, 62] on input "a. Reopen the timeline in a follow-up session, inviting every role to debate co…" at bounding box center [158, 58] width 0 height 7
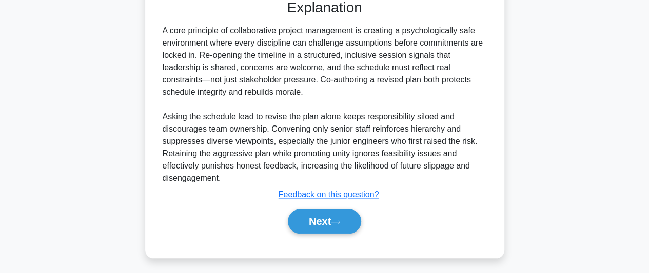
scroll to position [370, 0]
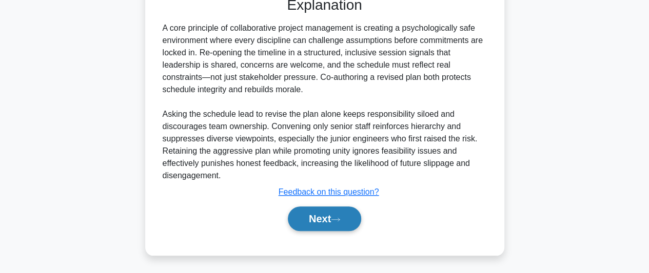
click at [339, 210] on button "Next" at bounding box center [324, 219] width 73 height 25
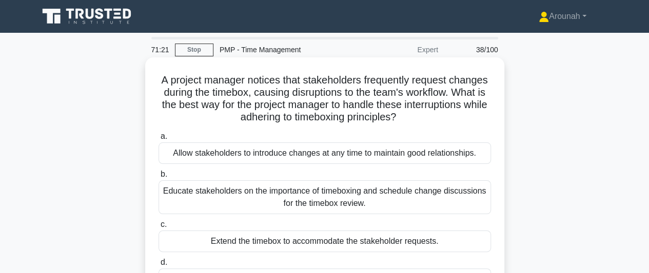
scroll to position [51, 0]
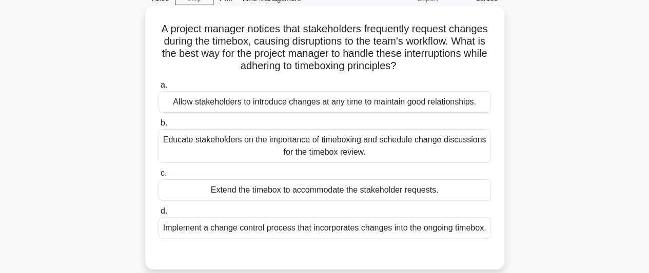
click at [427, 148] on div "Educate stakeholders on the importance of timeboxing and schedule change discus…" at bounding box center [324, 146] width 332 height 34
click at [158, 127] on input "b. Educate stakeholders on the importance of timeboxing and schedule change dis…" at bounding box center [158, 123] width 0 height 7
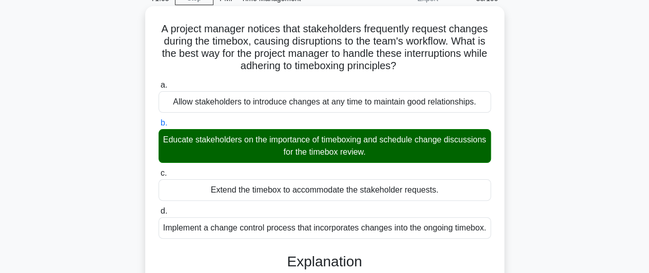
scroll to position [280, 0]
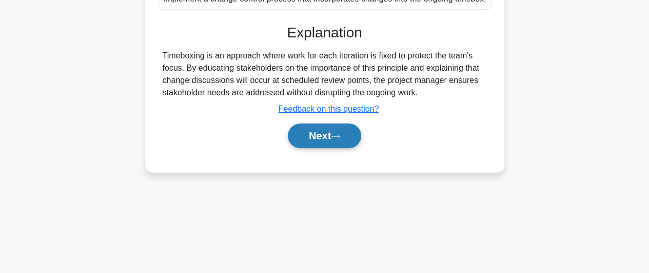
click at [335, 148] on button "Next" at bounding box center [324, 136] width 73 height 25
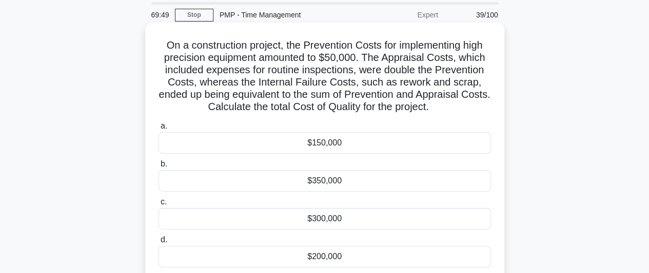
scroll to position [51, 0]
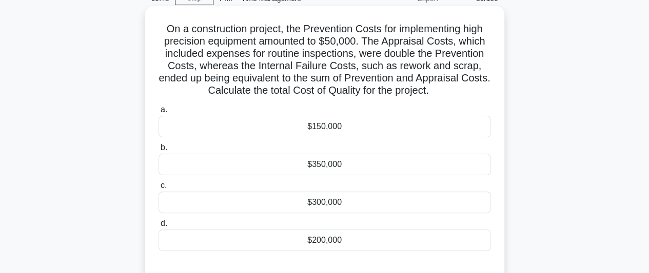
click at [332, 209] on div "$300,000" at bounding box center [324, 203] width 332 height 22
click at [158, 189] on input "c. $300,000" at bounding box center [158, 186] width 0 height 7
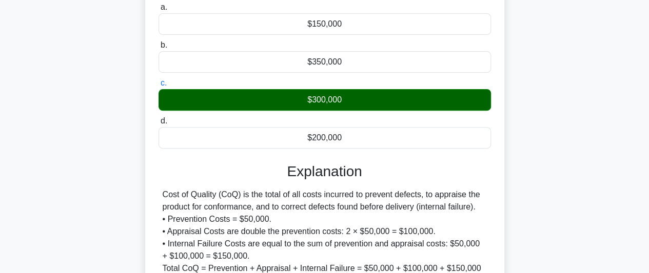
scroll to position [256, 0]
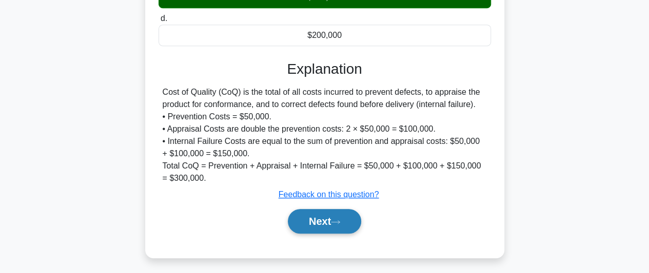
click at [336, 215] on button "Next" at bounding box center [324, 221] width 73 height 25
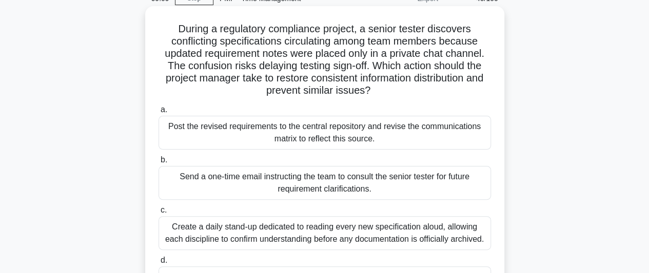
scroll to position [103, 0]
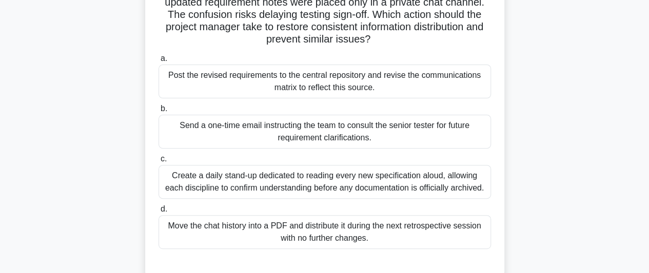
click at [396, 85] on div "Post the revised requirements to the central repository and revise the communic…" at bounding box center [324, 82] width 332 height 34
click at [158, 62] on input "a. Post the revised requirements to the central repository and revise the commu…" at bounding box center [158, 58] width 0 height 7
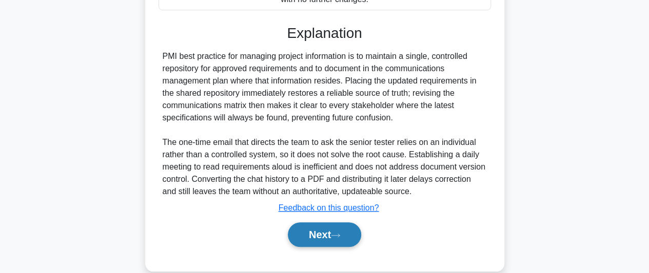
scroll to position [357, 0]
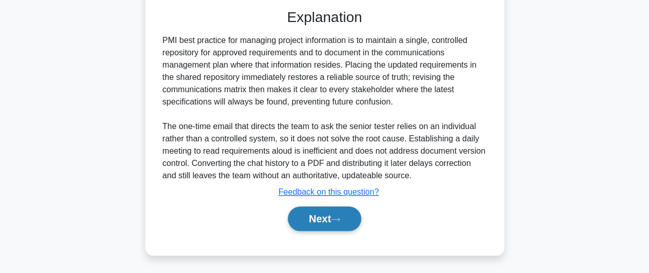
click at [328, 214] on button "Next" at bounding box center [324, 219] width 73 height 25
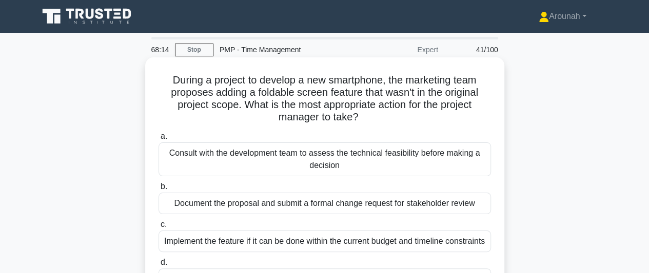
scroll to position [51, 0]
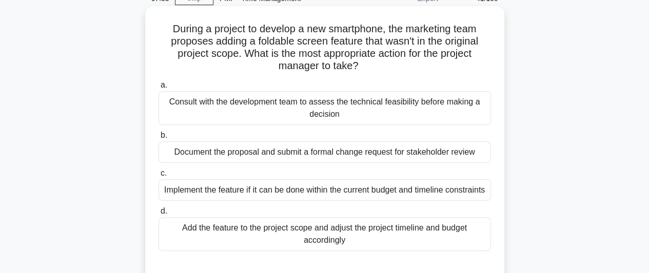
click at [357, 113] on div "Consult with the development team to assess the technical feasibility before ma…" at bounding box center [324, 108] width 332 height 34
click at [158, 89] on input "a. Consult with the development team to assess the technical feasibility before…" at bounding box center [158, 85] width 0 height 7
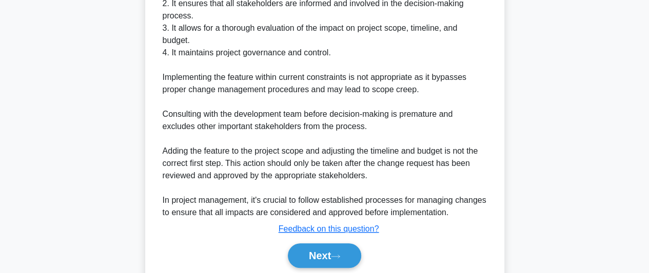
scroll to position [457, 0]
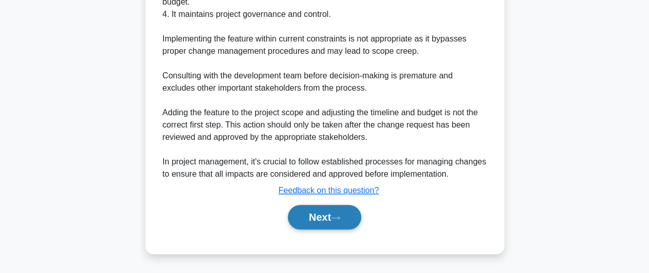
click at [317, 221] on button "Next" at bounding box center [324, 217] width 73 height 25
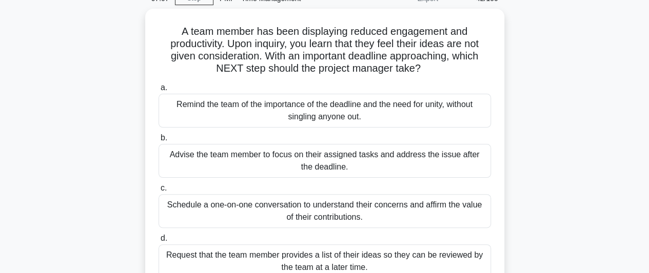
scroll to position [103, 0]
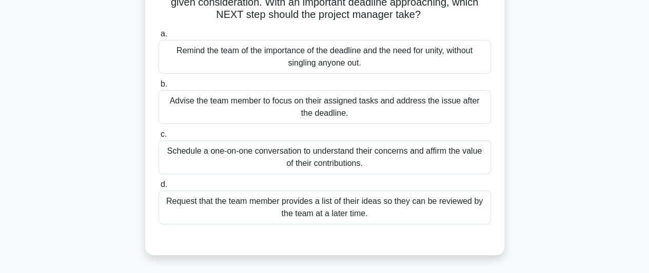
click at [412, 164] on div "Schedule a one-on-one conversation to understand their concerns and affirm the …" at bounding box center [324, 158] width 332 height 34
click at [158, 138] on input "c. Schedule a one-on-one conversation to understand their concerns and affirm t…" at bounding box center [158, 134] width 0 height 7
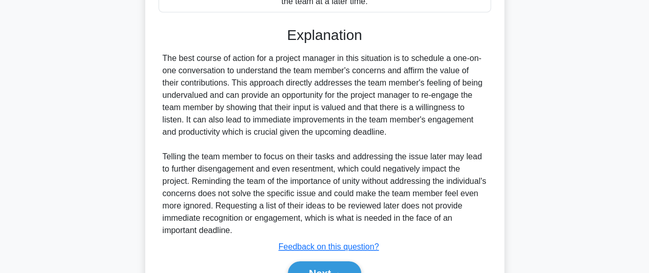
scroll to position [370, 0]
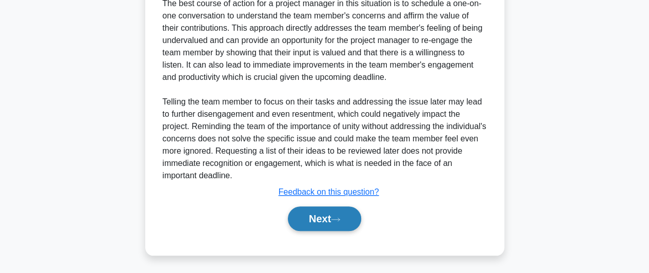
click at [328, 220] on button "Next" at bounding box center [324, 219] width 73 height 25
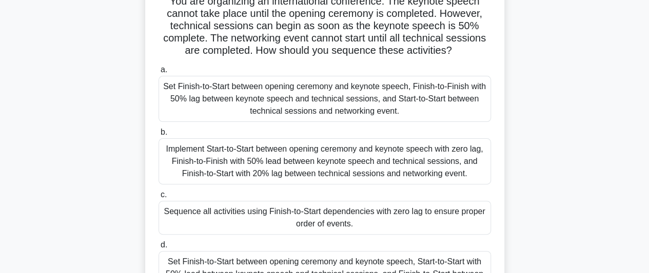
scroll to position [103, 0]
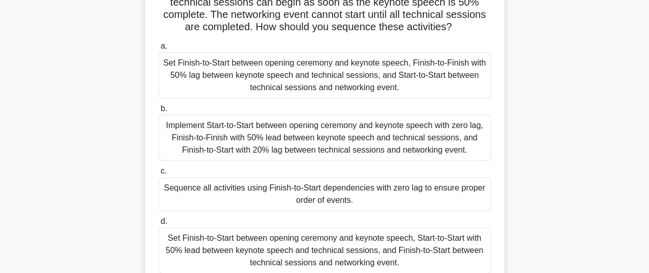
click at [424, 257] on div "Set Finish-to-Start between opening ceremony and keynote speech, Start-to-Start…" at bounding box center [324, 251] width 332 height 46
click at [158, 225] on input "d. Set Finish-to-Start between opening ceremony and keynote speech, Start-to-St…" at bounding box center [158, 221] width 0 height 7
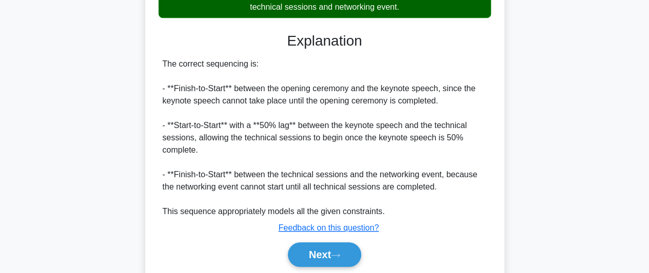
scroll to position [359, 0]
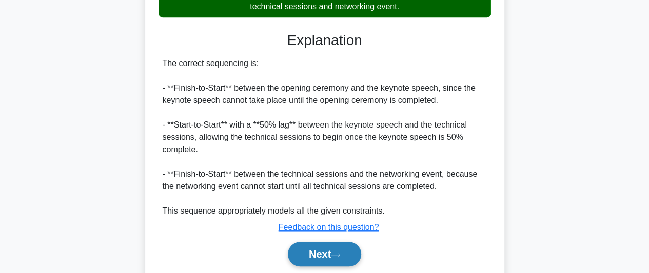
click at [332, 250] on button "Next" at bounding box center [324, 254] width 73 height 25
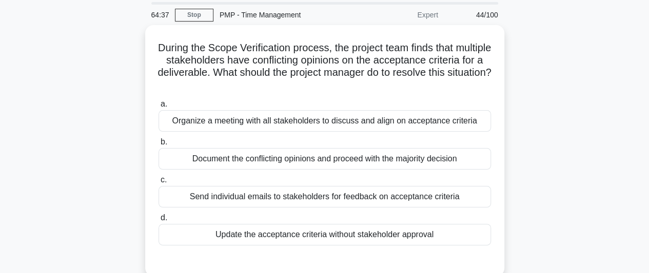
scroll to position [51, 0]
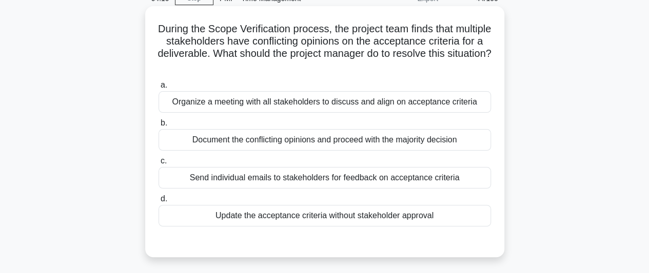
click at [363, 100] on div "Organize a meeting with all stakeholders to discuss and align on acceptance cri…" at bounding box center [324, 102] width 332 height 22
click at [158, 89] on input "a. Organize a meeting with all stakeholders to discuss and align on acceptance …" at bounding box center [158, 85] width 0 height 7
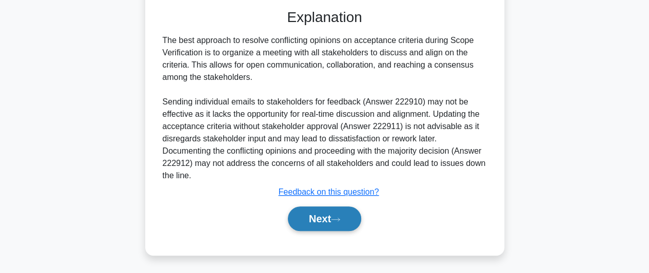
click at [324, 215] on button "Next" at bounding box center [324, 219] width 73 height 25
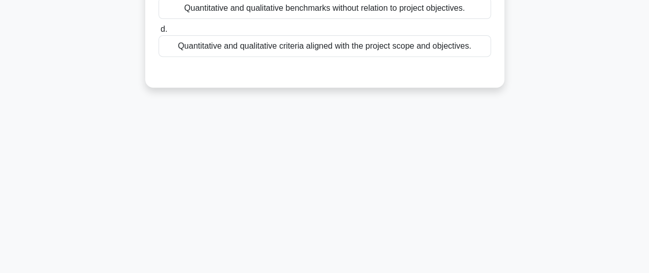
scroll to position [24, 0]
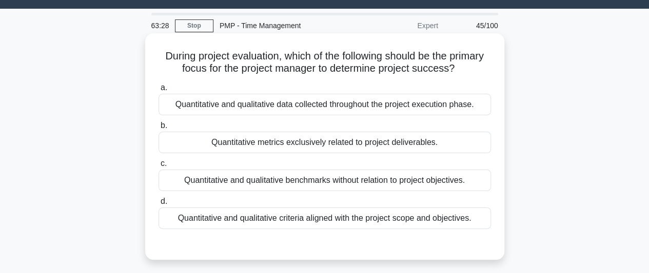
click at [359, 217] on div "Quantitative and qualitative criteria aligned with the project scope and object…" at bounding box center [324, 219] width 332 height 22
click at [158, 205] on input "d. Quantitative and qualitative criteria aligned with the project scope and obj…" at bounding box center [158, 201] width 0 height 7
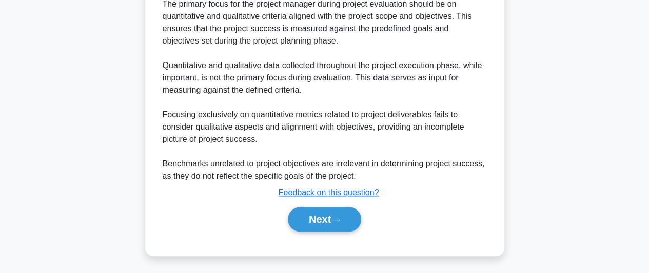
scroll to position [296, 0]
click at [305, 224] on button "Next" at bounding box center [324, 219] width 73 height 25
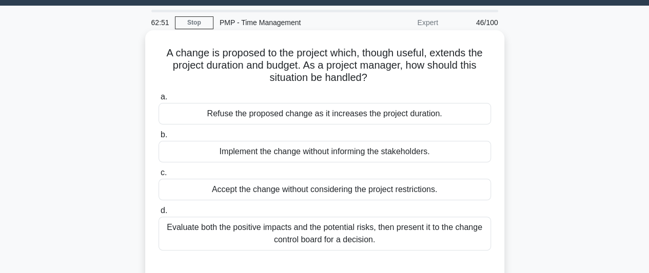
scroll to position [75, 0]
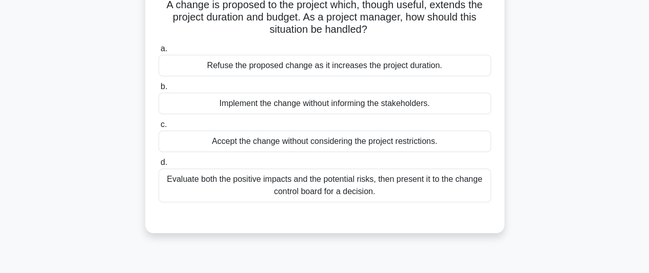
click at [369, 185] on div "Evaluate both the positive impacts and the potential risks, then present it to …" at bounding box center [324, 186] width 332 height 34
click at [158, 166] on input "d. Evaluate both the positive impacts and the potential risks, then present it …" at bounding box center [158, 162] width 0 height 7
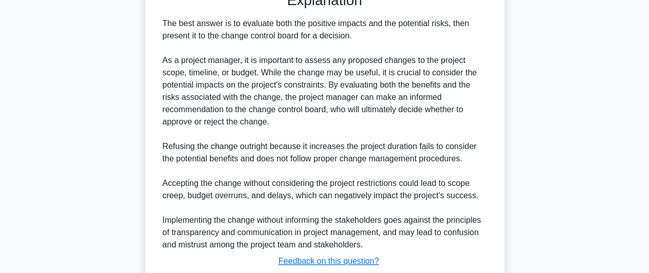
scroll to position [370, 0]
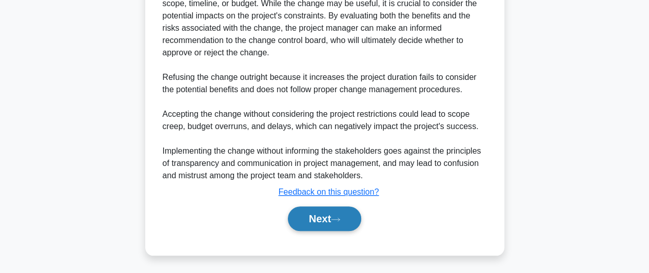
click at [313, 218] on button "Next" at bounding box center [324, 219] width 73 height 25
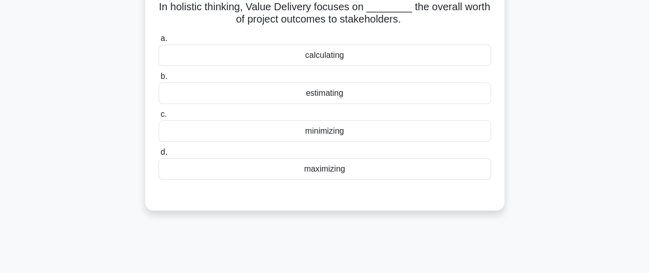
scroll to position [24, 0]
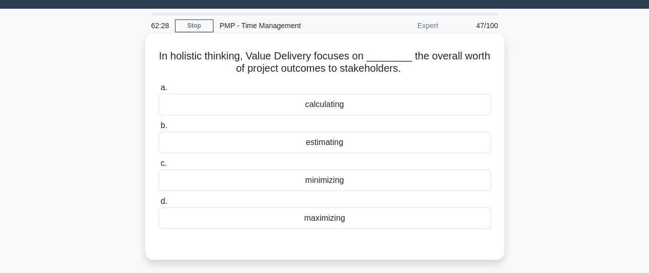
click at [352, 144] on div "estimating" at bounding box center [324, 143] width 332 height 22
click at [158, 129] on input "b. estimating" at bounding box center [158, 126] width 0 height 7
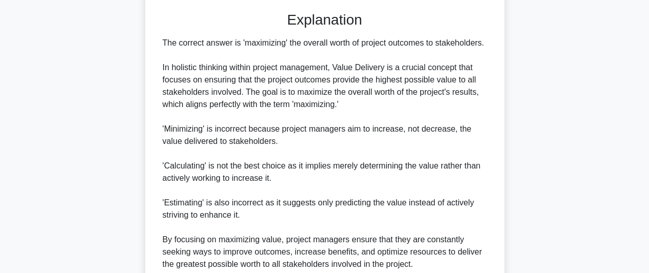
scroll to position [347, 0]
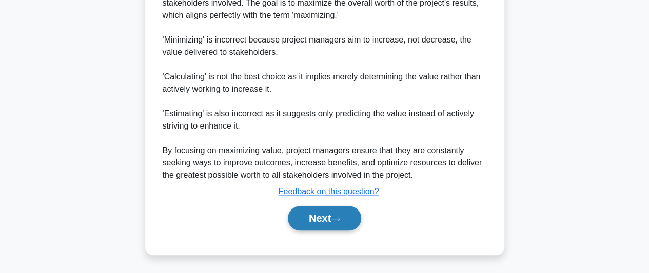
click at [342, 213] on button "Next" at bounding box center [324, 218] width 73 height 25
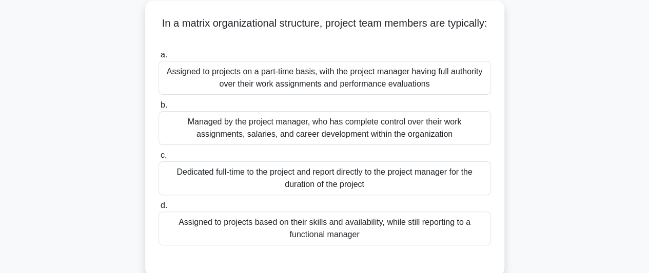
scroll to position [75, 0]
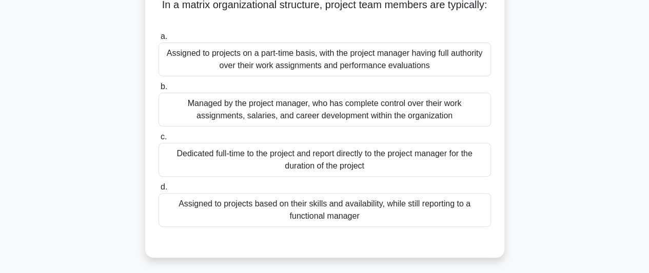
click at [398, 163] on div "Dedicated full-time to the project and report directly to the project manager f…" at bounding box center [324, 160] width 332 height 34
click at [158, 141] on input "c. Dedicated full-time to the project and report directly to the project manage…" at bounding box center [158, 137] width 0 height 7
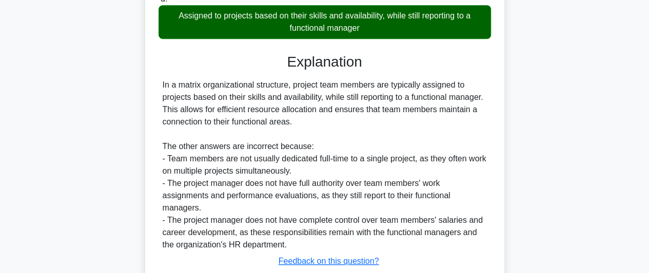
scroll to position [334, 0]
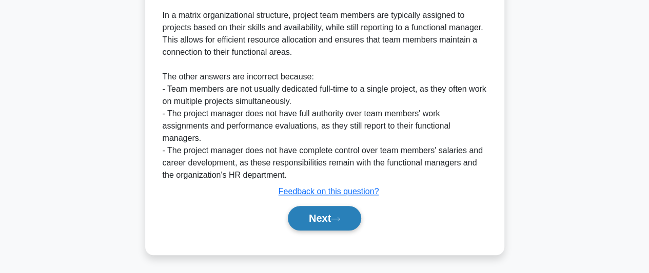
click at [340, 222] on button "Next" at bounding box center [324, 218] width 73 height 25
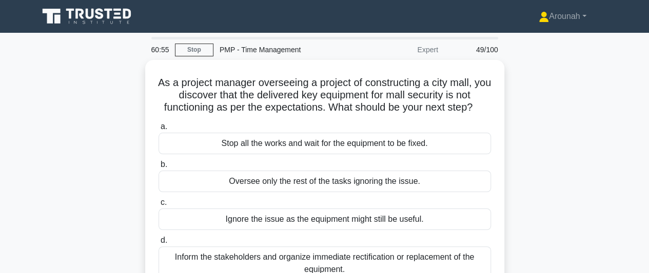
scroll to position [51, 0]
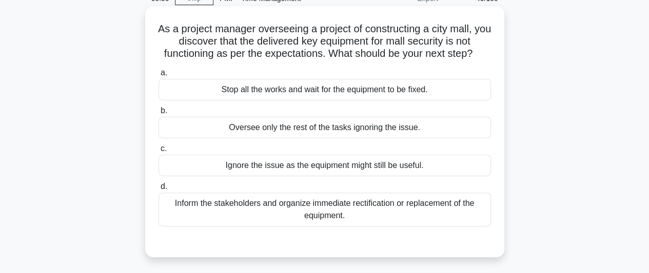
click at [432, 219] on div "Inform the stakeholders and organize immediate rectification or replacement of …" at bounding box center [324, 210] width 332 height 34
click at [158, 190] on input "d. Inform the stakeholders and organize immediate rectification or replacement …" at bounding box center [158, 187] width 0 height 7
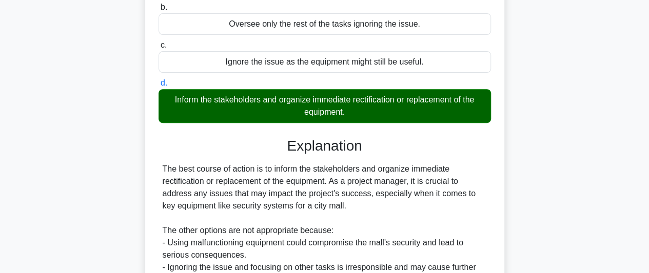
scroll to position [308, 0]
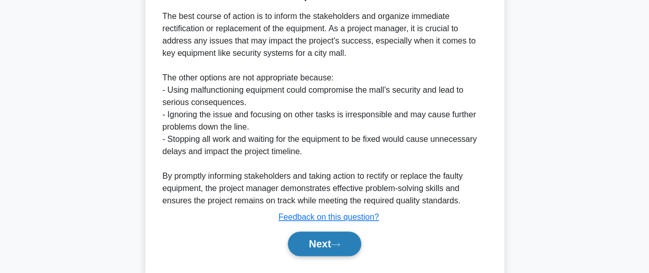
click at [359, 245] on button "Next" at bounding box center [324, 244] width 73 height 25
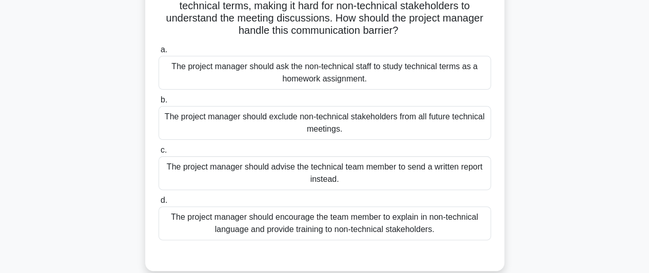
scroll to position [103, 0]
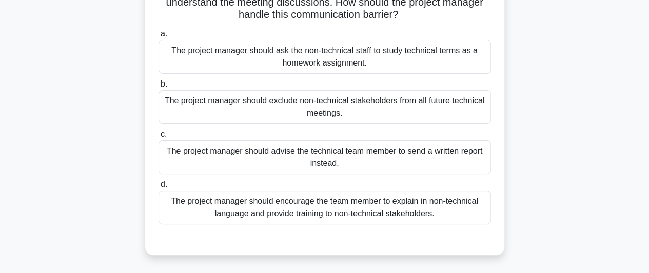
click at [449, 209] on div "The project manager should encourage the team member to explain in non-technica…" at bounding box center [324, 208] width 332 height 34
click at [158, 188] on input "d. The project manager should encourage the team member to explain in non-techn…" at bounding box center [158, 185] width 0 height 7
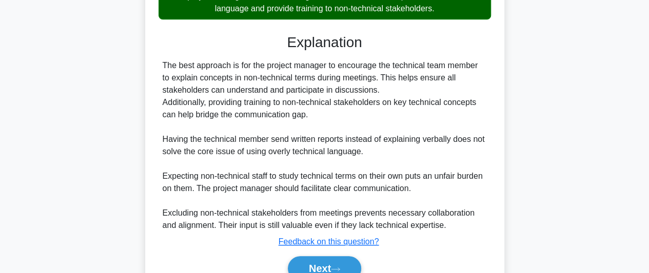
scroll to position [357, 0]
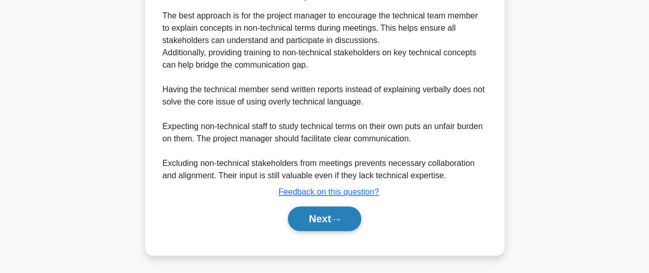
click at [346, 218] on button "Next" at bounding box center [324, 219] width 73 height 25
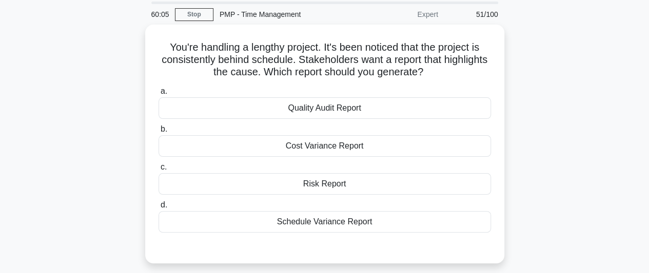
scroll to position [51, 0]
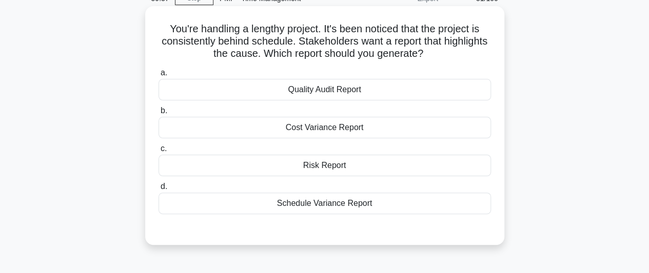
click at [350, 206] on div "Schedule Variance Report" at bounding box center [324, 204] width 332 height 22
click at [158, 190] on input "d. Schedule Variance Report" at bounding box center [158, 187] width 0 height 7
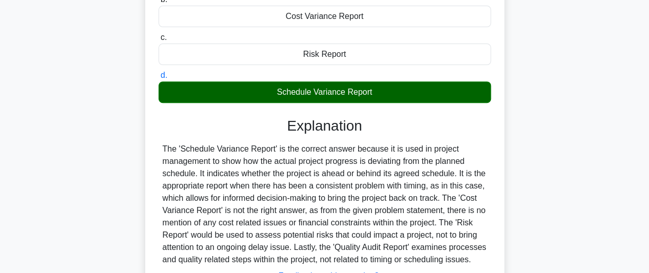
scroll to position [280, 0]
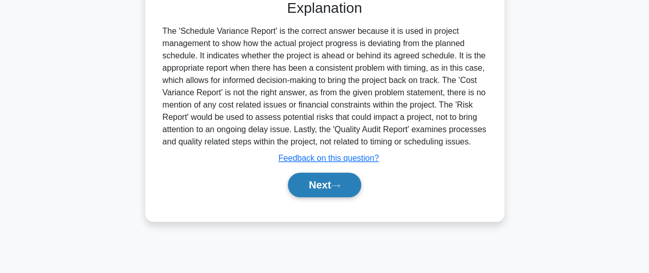
click at [336, 185] on icon at bounding box center [335, 186] width 9 height 6
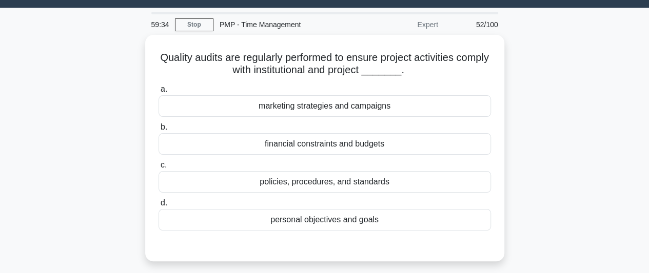
scroll to position [24, 0]
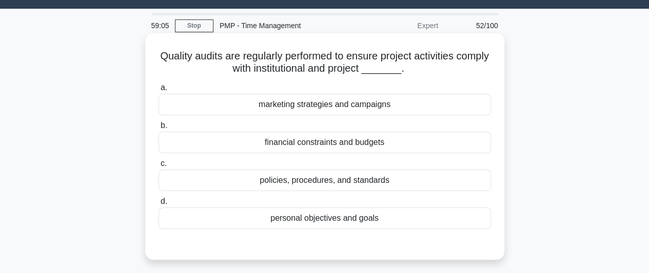
click at [356, 183] on div "policies, procedures, and standards" at bounding box center [324, 181] width 332 height 22
click at [158, 167] on input "c. policies, procedures, and standards" at bounding box center [158, 163] width 0 height 7
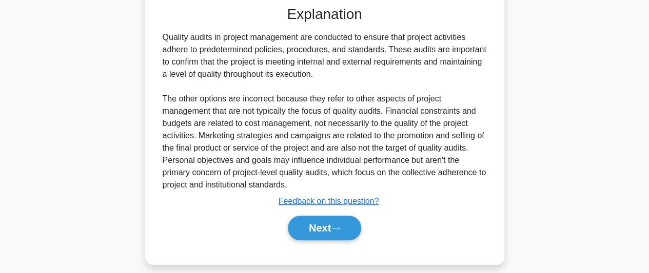
scroll to position [280, 0]
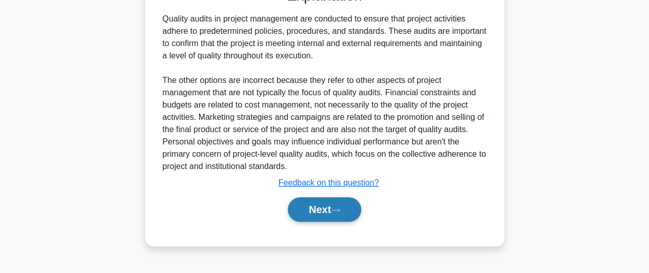
click at [338, 210] on icon at bounding box center [335, 211] width 9 height 6
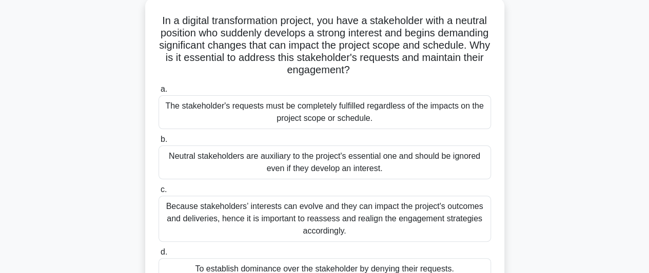
scroll to position [75, 0]
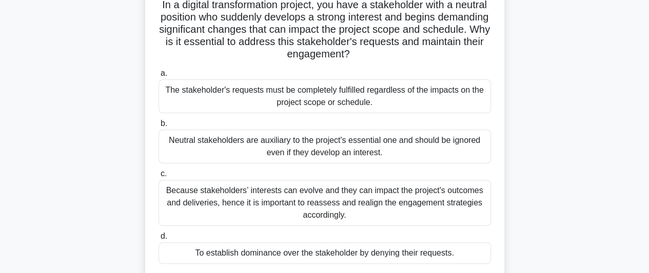
click at [374, 205] on div "Because stakeholders’ interests can evolve and they can impact the project's ou…" at bounding box center [324, 203] width 332 height 46
click at [158, 177] on input "c. Because stakeholders’ interests can evolve and they can impact the project's…" at bounding box center [158, 174] width 0 height 7
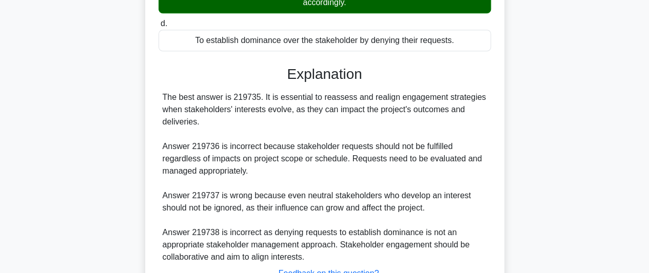
scroll to position [370, 0]
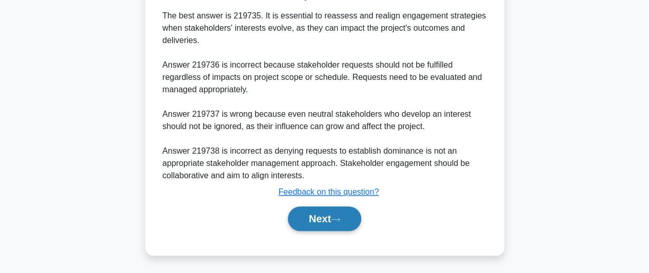
click at [348, 217] on button "Next" at bounding box center [324, 219] width 73 height 25
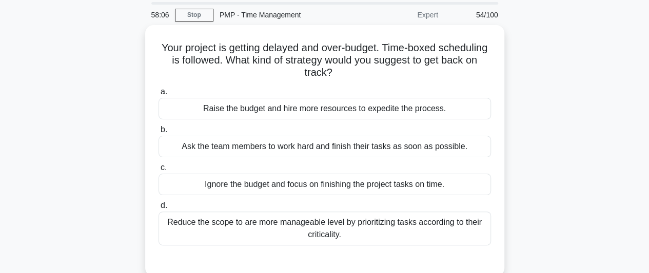
scroll to position [51, 0]
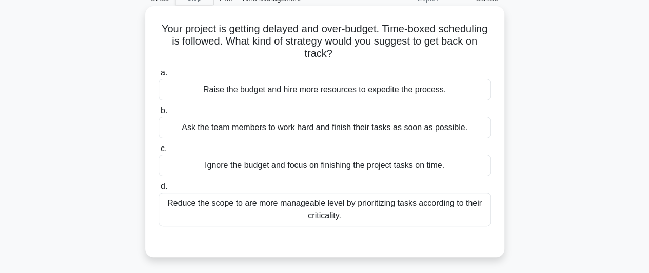
click at [429, 214] on div "Reduce the scope to are more manageable level by prioritizing tasks according t…" at bounding box center [324, 210] width 332 height 34
click at [158, 190] on input "d. Reduce the scope to are more manageable level by prioritizing tasks accordin…" at bounding box center [158, 187] width 0 height 7
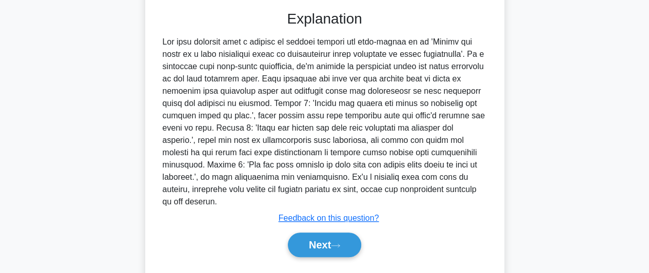
scroll to position [296, 0]
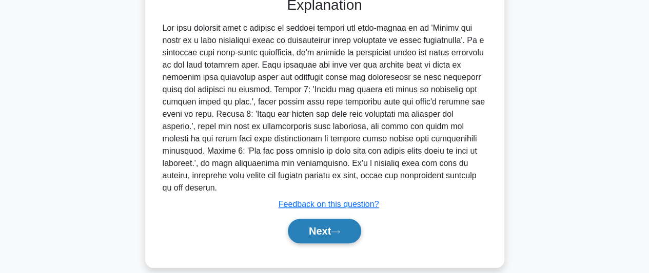
click at [314, 219] on button "Next" at bounding box center [324, 231] width 73 height 25
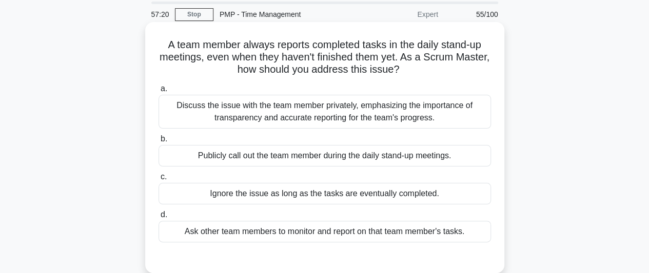
scroll to position [51, 0]
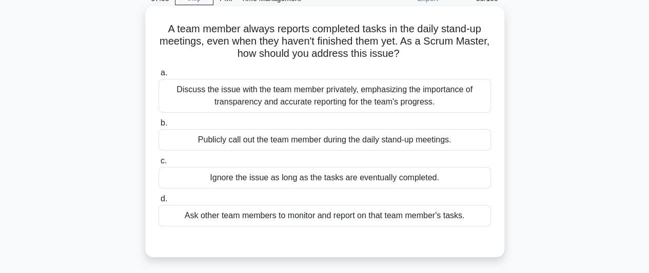
click at [410, 98] on div "Discuss the issue with the team member privately, emphasizing the importance of…" at bounding box center [324, 96] width 332 height 34
click at [158, 76] on input "a. Discuss the issue with the team member privately, emphasizing the importance…" at bounding box center [158, 73] width 0 height 7
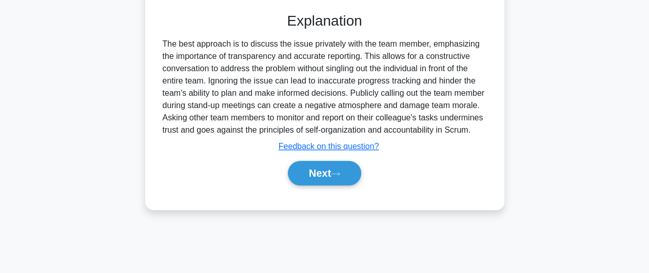
scroll to position [280, 0]
click at [335, 175] on button "Next" at bounding box center [324, 172] width 73 height 25
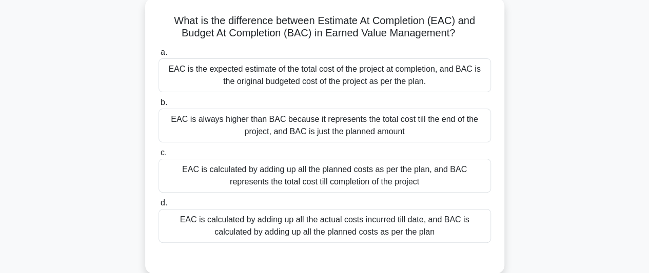
scroll to position [75, 0]
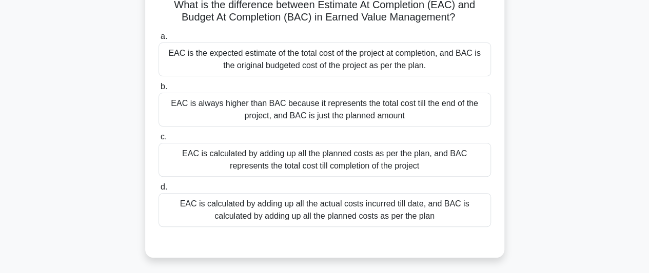
click at [294, 66] on div "EAC is the expected estimate of the total cost of the project at completion, an…" at bounding box center [324, 60] width 332 height 34
click at [158, 40] on input "a. EAC is the expected estimate of the total cost of the project at completion,…" at bounding box center [158, 36] width 0 height 7
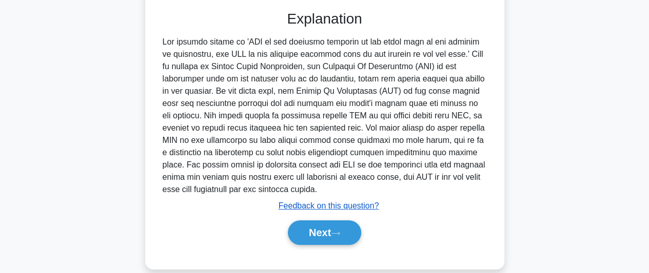
scroll to position [320, 0]
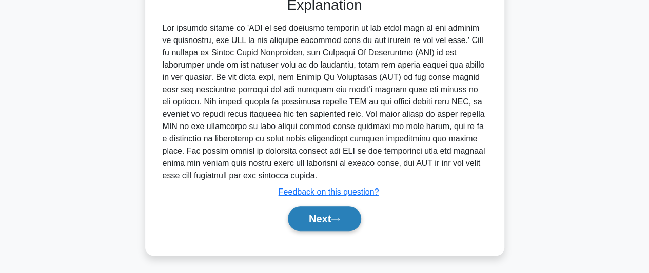
click at [316, 220] on button "Next" at bounding box center [324, 219] width 73 height 25
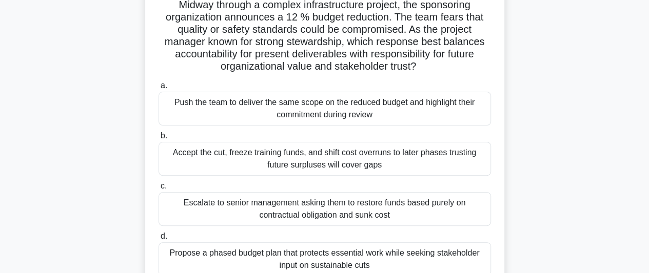
scroll to position [127, 0]
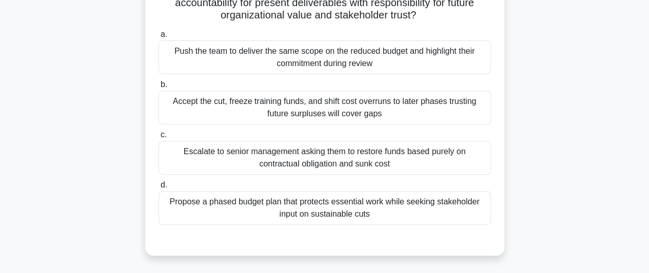
click at [414, 212] on div "Propose a phased budget plan that protects essential work while seeking stakeho…" at bounding box center [324, 208] width 332 height 34
click at [158, 189] on input "d. Propose a phased budget plan that protects essential work while seeking stak…" at bounding box center [158, 185] width 0 height 7
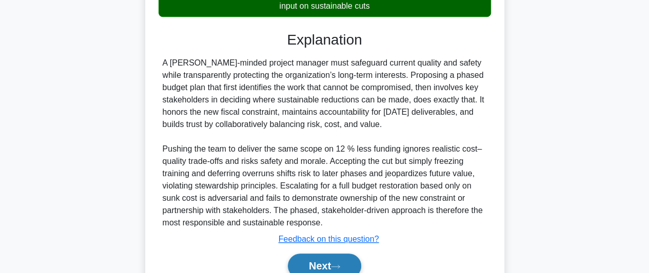
scroll to position [382, 0]
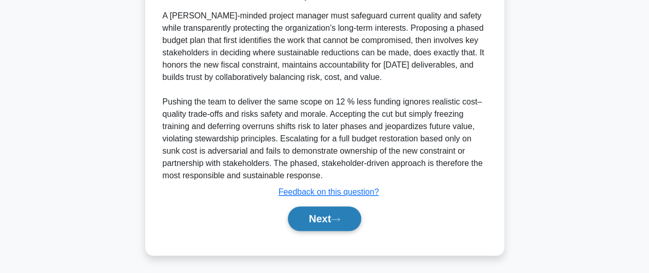
click at [312, 214] on button "Next" at bounding box center [324, 219] width 73 height 25
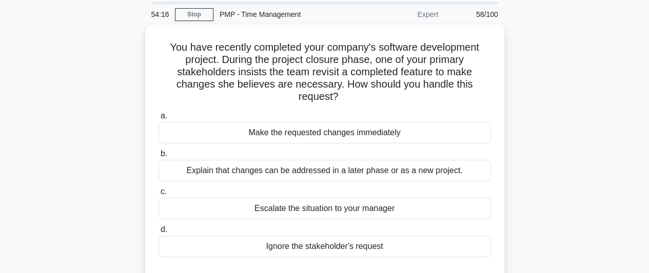
scroll to position [51, 0]
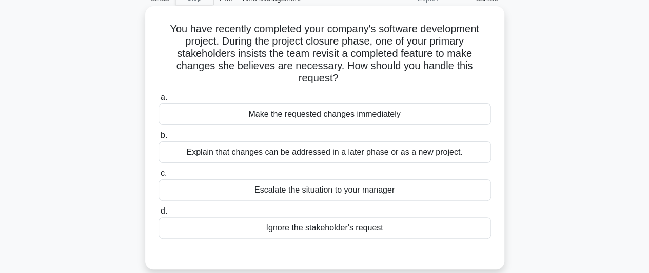
click at [434, 154] on div "Explain that changes can be addressed in a later phase or as a new project." at bounding box center [324, 153] width 332 height 22
click at [158, 139] on input "b. Explain that changes can be addressed in a later phase or as a new project." at bounding box center [158, 135] width 0 height 7
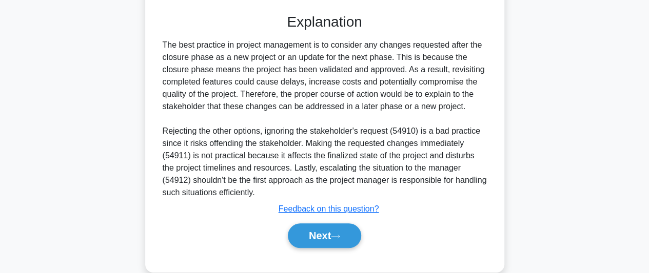
scroll to position [308, 0]
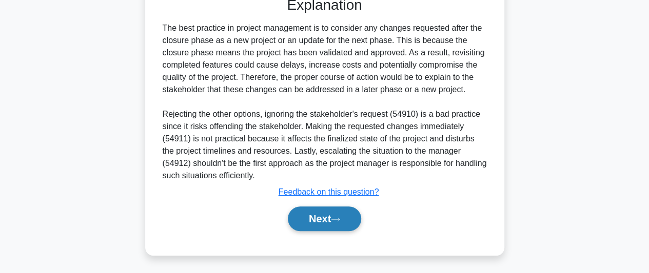
click at [324, 217] on button "Next" at bounding box center [324, 219] width 73 height 25
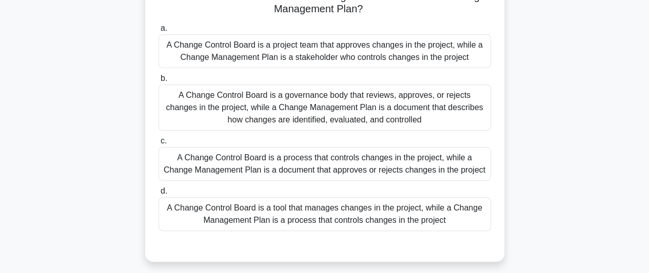
scroll to position [103, 0]
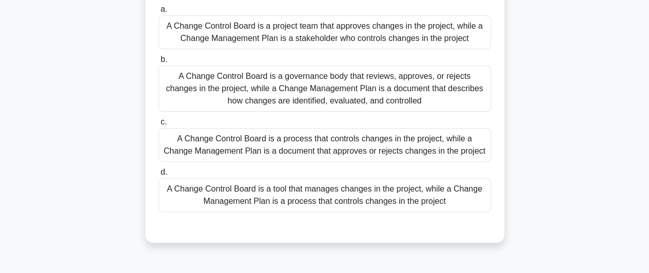
click at [364, 90] on div "A Change Control Board is a governance body that reviews, approves, or rejects …" at bounding box center [324, 89] width 332 height 46
click at [158, 63] on input "b. A Change Control Board is a governance body that reviews, approves, or rejec…" at bounding box center [158, 59] width 0 height 7
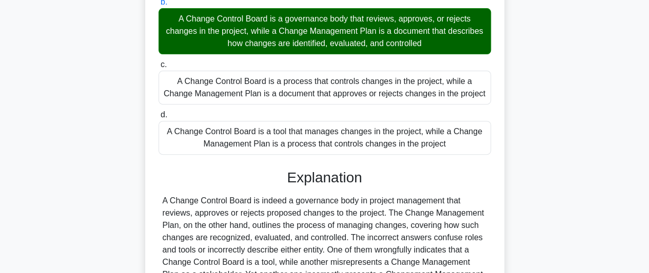
scroll to position [284, 0]
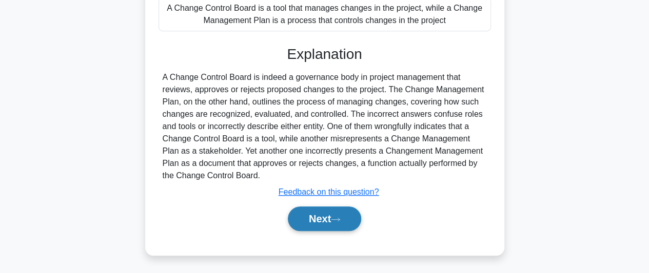
click at [337, 217] on icon at bounding box center [335, 220] width 9 height 6
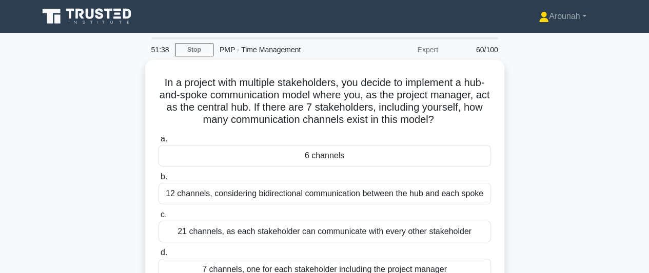
scroll to position [51, 0]
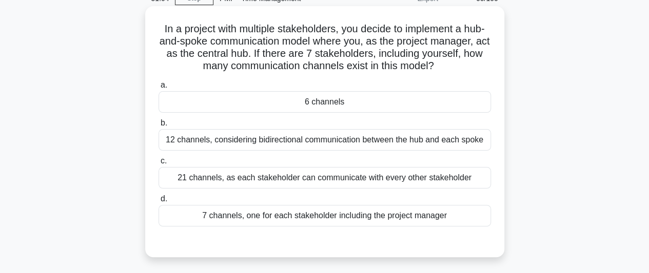
click at [390, 178] on div "21 channels, as each stakeholder can communicate with every other stakeholder" at bounding box center [324, 178] width 332 height 22
click at [158, 165] on input "c. 21 channels, as each stakeholder can communicate with every other stakeholder" at bounding box center [158, 161] width 0 height 7
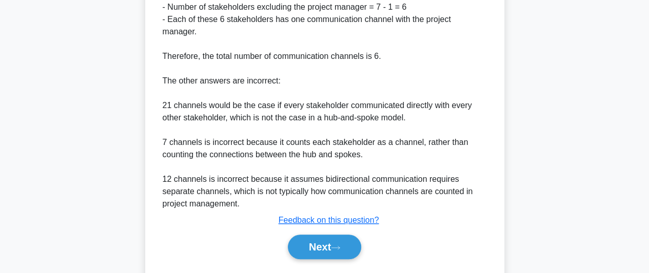
scroll to position [470, 0]
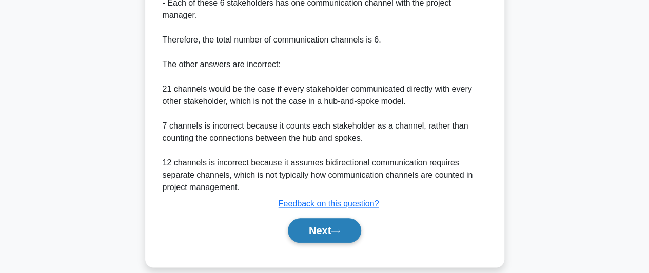
click at [305, 219] on button "Next" at bounding box center [324, 230] width 73 height 25
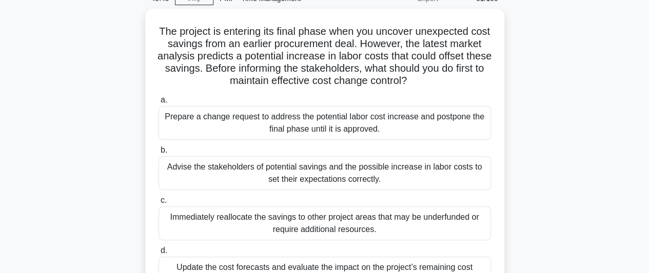
scroll to position [103, 0]
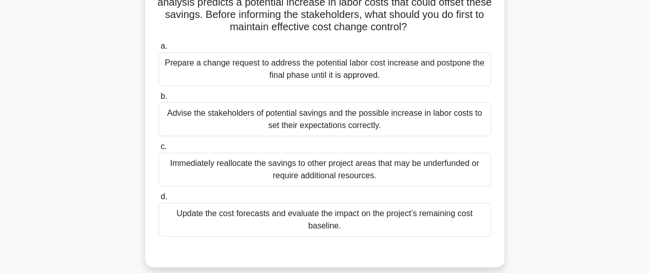
click at [386, 220] on div "Update the cost forecasts and evaluate the impact on the project’s remaining co…" at bounding box center [324, 220] width 332 height 34
click at [158, 200] on input "d. Update the cost forecasts and evaluate the impact on the project’s remaining…" at bounding box center [158, 197] width 0 height 7
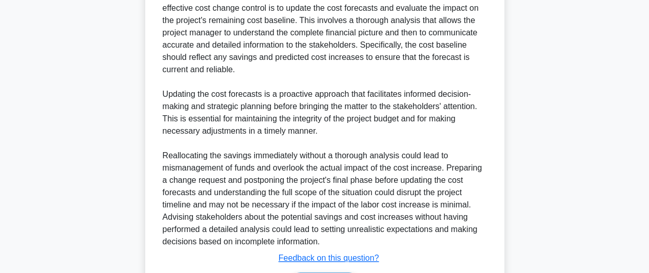
scroll to position [456, 0]
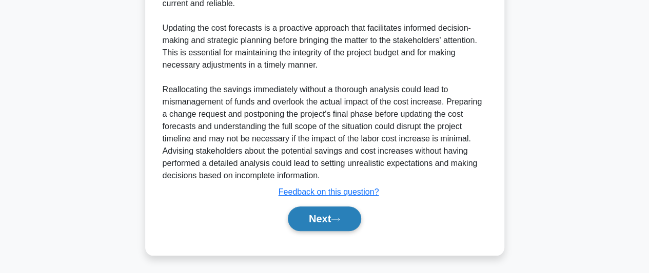
click at [327, 216] on button "Next" at bounding box center [324, 219] width 73 height 25
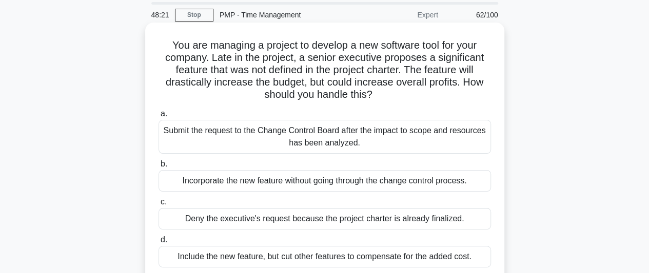
scroll to position [51, 0]
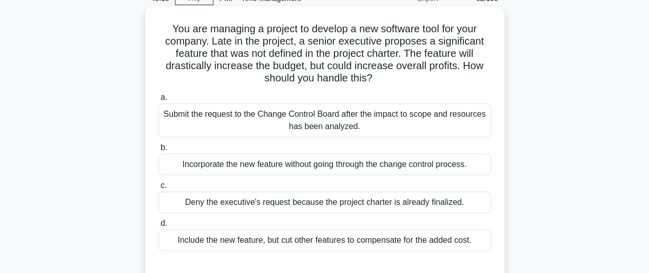
click at [363, 123] on div "Submit the request to the Change Control Board after the impact to scope and re…" at bounding box center [324, 121] width 332 height 34
click at [158, 101] on input "a. Submit the request to the Change Control Board after the impact to scope and…" at bounding box center [158, 97] width 0 height 7
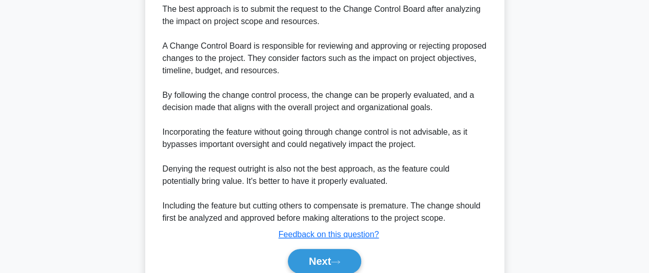
scroll to position [382, 0]
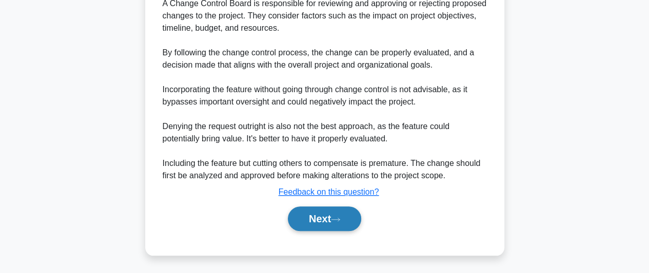
click at [308, 215] on button "Next" at bounding box center [324, 219] width 73 height 25
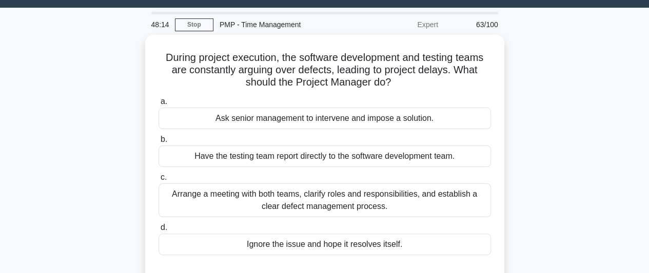
scroll to position [24, 0]
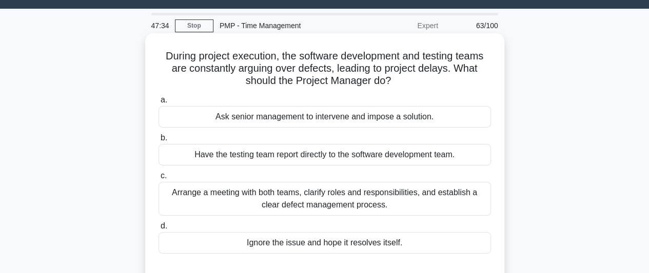
click at [416, 204] on div "Arrange a meeting with both teams, clarify roles and responsibilities, and esta…" at bounding box center [324, 199] width 332 height 34
click at [158, 179] on input "c. Arrange a meeting with both teams, clarify roles and responsibilities, and e…" at bounding box center [158, 176] width 0 height 7
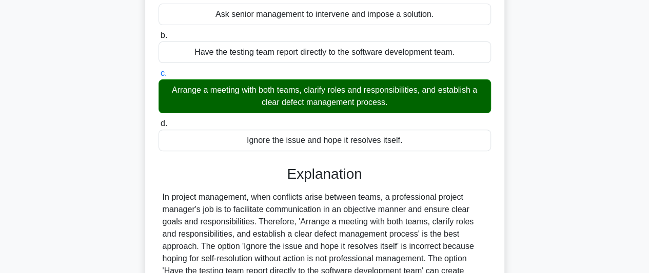
scroll to position [280, 0]
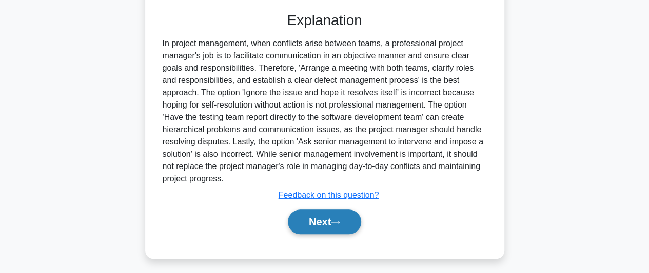
click at [331, 218] on button "Next" at bounding box center [324, 222] width 73 height 25
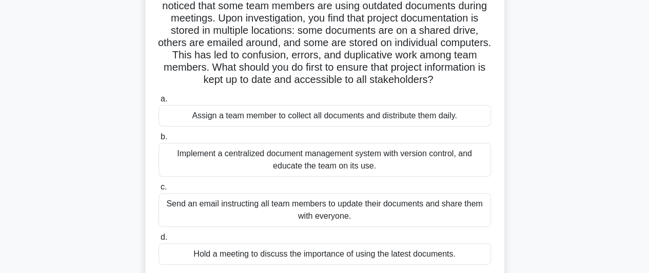
scroll to position [103, 0]
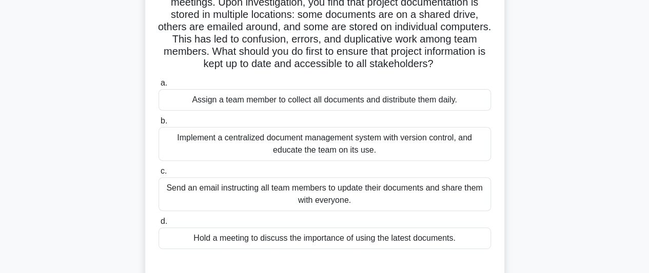
click at [400, 161] on div "Implement a centralized document management system with version control, and ed…" at bounding box center [324, 144] width 332 height 34
click at [158, 125] on input "b. Implement a centralized document management system with version control, and…" at bounding box center [158, 121] width 0 height 7
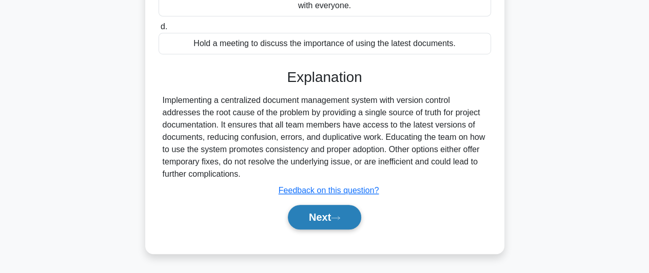
scroll to position [308, 0]
click at [335, 218] on icon at bounding box center [335, 218] width 9 height 6
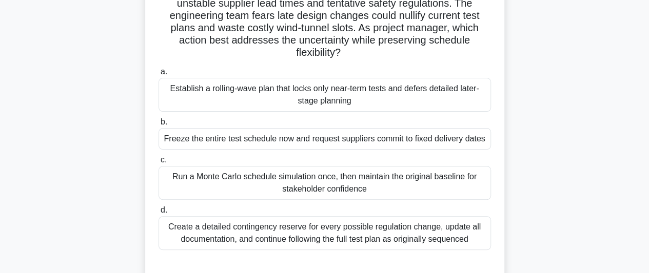
scroll to position [103, 0]
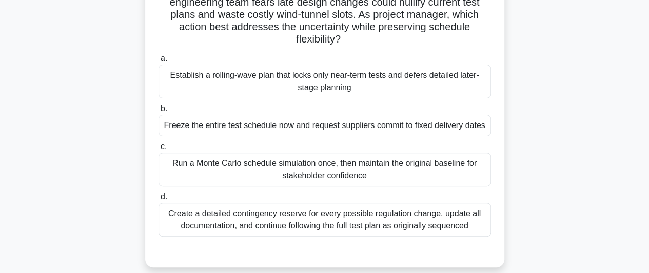
click at [396, 81] on div "Establish a rolling-wave plan that locks only near-term tests and defers detail…" at bounding box center [324, 82] width 332 height 34
click at [158, 62] on input "a. Establish a rolling-wave plan that locks only near-term tests and defers det…" at bounding box center [158, 58] width 0 height 7
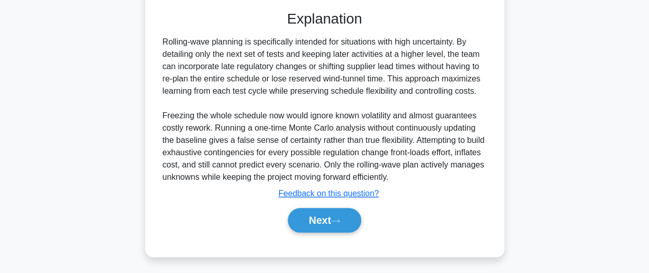
scroll to position [345, 0]
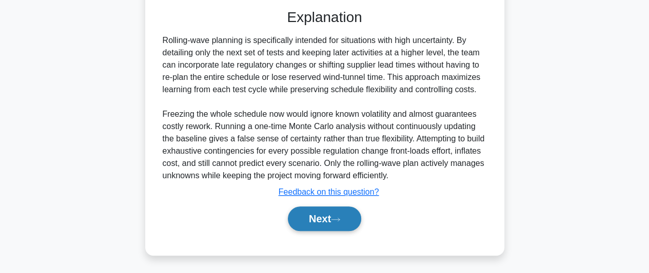
click at [332, 209] on button "Next" at bounding box center [324, 219] width 73 height 25
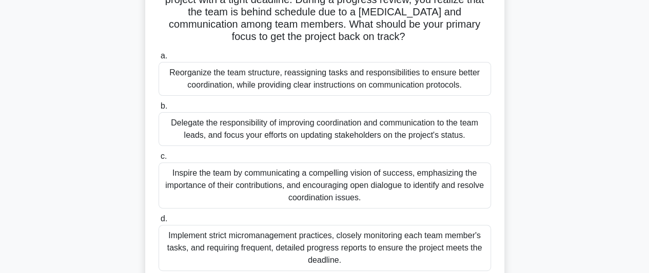
scroll to position [103, 0]
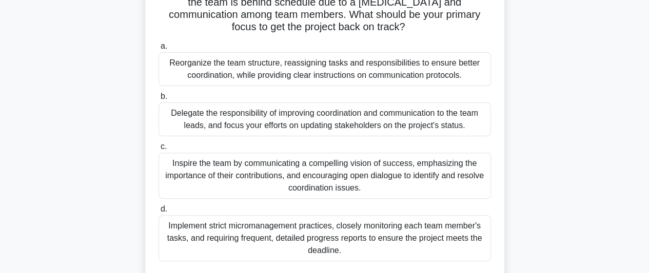
click at [436, 182] on div "Inspire the team by communicating a compelling vision of success, emphasizing t…" at bounding box center [324, 176] width 332 height 46
click at [158, 150] on input "c. Inspire the team by communicating a compelling vision of success, emphasizin…" at bounding box center [158, 147] width 0 height 7
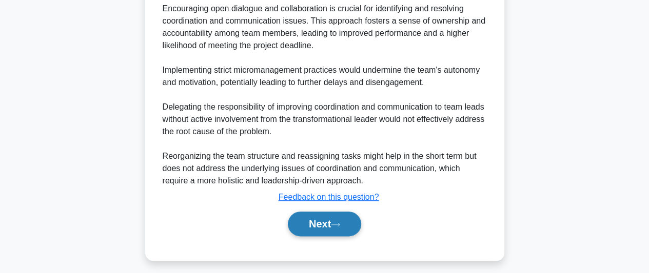
scroll to position [517, 0]
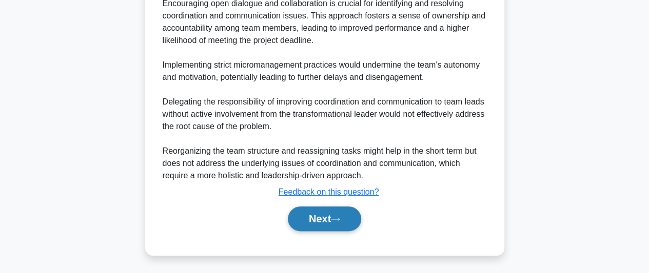
click at [339, 214] on button "Next" at bounding box center [324, 219] width 73 height 25
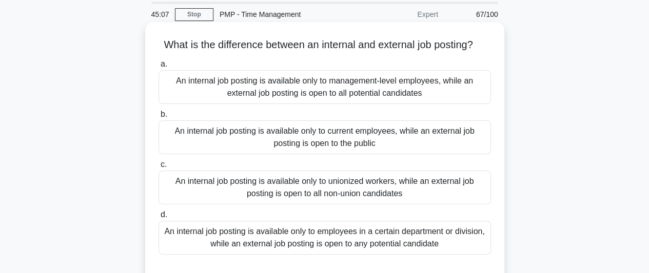
scroll to position [51, 0]
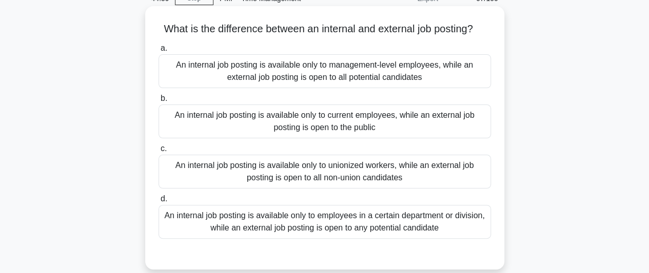
click at [348, 119] on div "An internal job posting is available only to current employees, while an extern…" at bounding box center [324, 122] width 332 height 34
click at [158, 102] on input "b. An internal job posting is available only to current employees, while an ext…" at bounding box center [158, 98] width 0 height 7
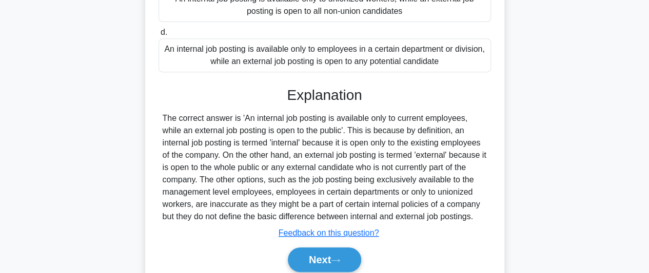
scroll to position [256, 0]
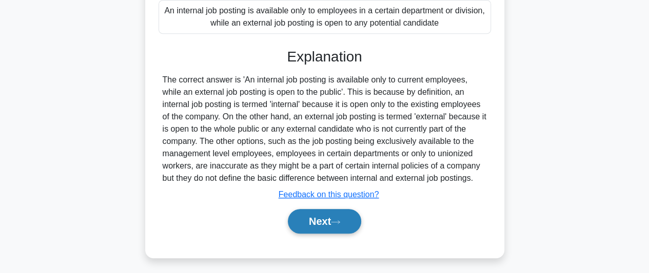
click at [320, 223] on button "Next" at bounding box center [324, 221] width 73 height 25
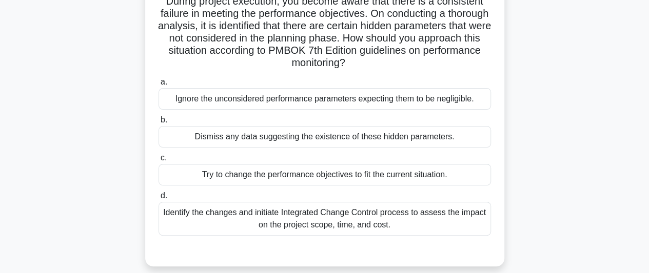
scroll to position [103, 0]
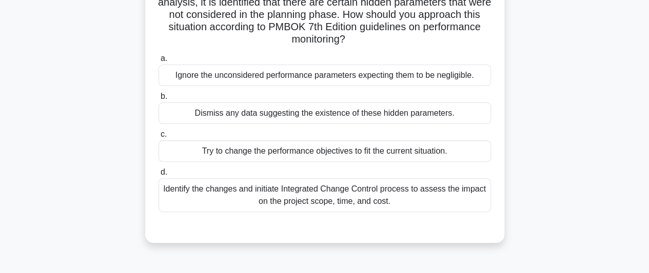
click at [428, 194] on div "Identify the changes and initiate Integrated Change Control process to assess t…" at bounding box center [324, 195] width 332 height 34
click at [158, 176] on input "d. Identify the changes and initiate Integrated Change Control process to asses…" at bounding box center [158, 172] width 0 height 7
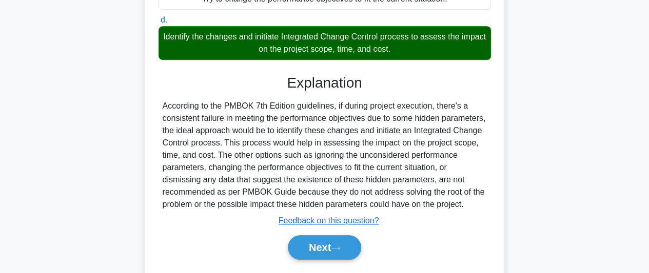
scroll to position [284, 0]
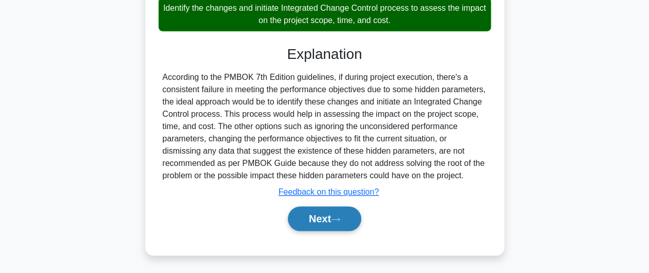
click at [332, 214] on button "Next" at bounding box center [324, 219] width 73 height 25
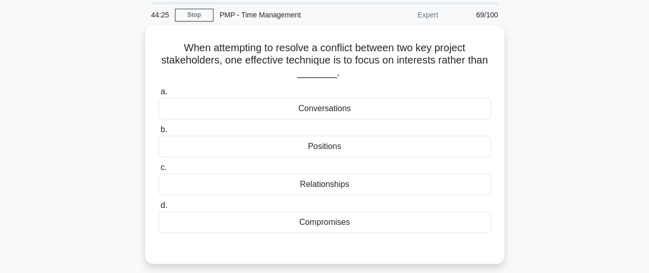
scroll to position [51, 0]
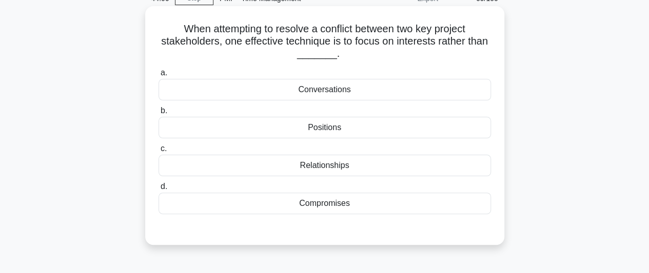
click at [332, 169] on div "Relationships" at bounding box center [324, 166] width 332 height 22
click at [158, 152] on input "c. Relationships" at bounding box center [158, 149] width 0 height 7
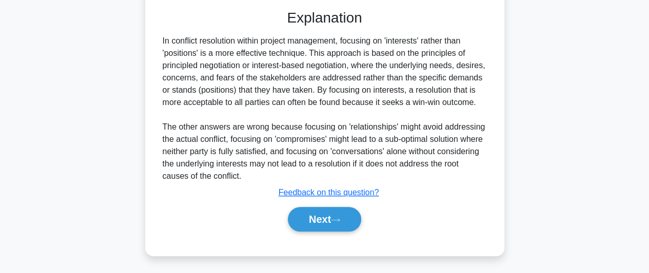
scroll to position [280, 0]
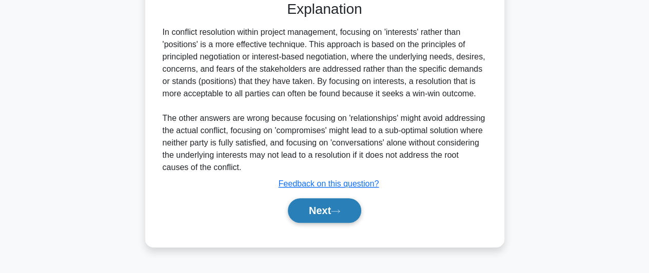
click at [325, 204] on button "Next" at bounding box center [324, 210] width 73 height 25
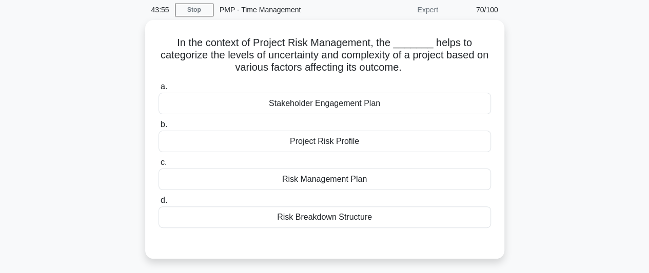
scroll to position [24, 0]
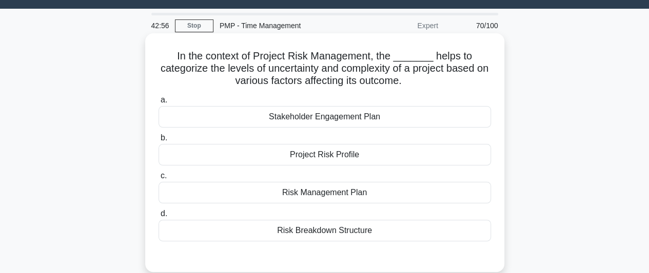
click at [331, 157] on div "Project Risk Profile" at bounding box center [324, 155] width 332 height 22
click at [158, 142] on input "b. Project Risk Profile" at bounding box center [158, 138] width 0 height 7
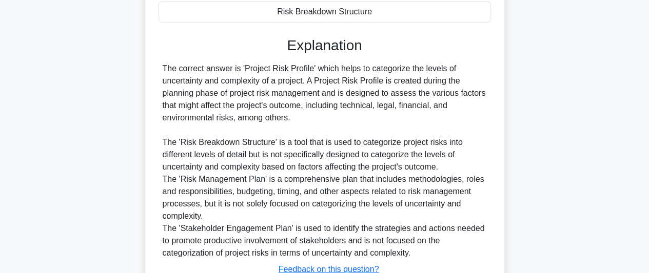
scroll to position [320, 0]
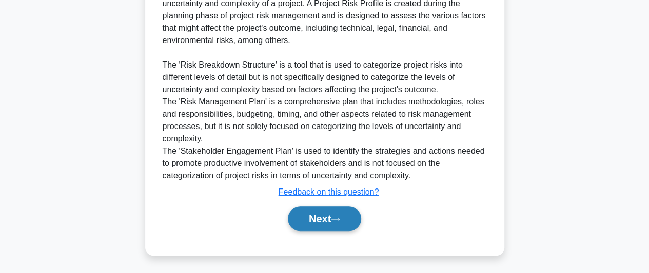
click at [327, 220] on button "Next" at bounding box center [324, 219] width 73 height 25
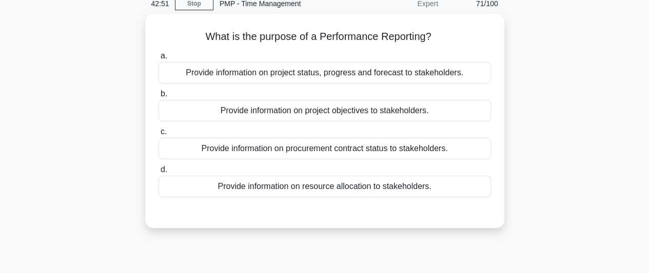
scroll to position [24, 0]
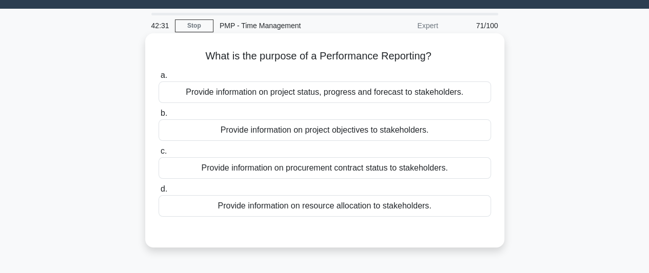
click at [377, 96] on div "Provide information on project status, progress and forecast to stakeholders." at bounding box center [324, 93] width 332 height 22
click at [158, 79] on input "a. Provide information on project status, progress and forecast to stakeholders." at bounding box center [158, 75] width 0 height 7
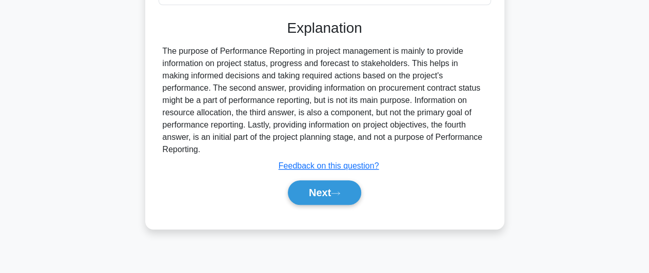
scroll to position [280, 0]
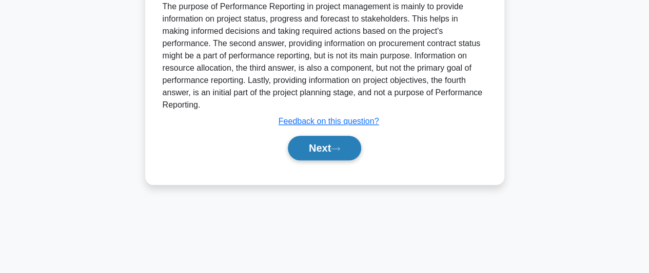
click at [335, 146] on icon at bounding box center [335, 149] width 9 height 6
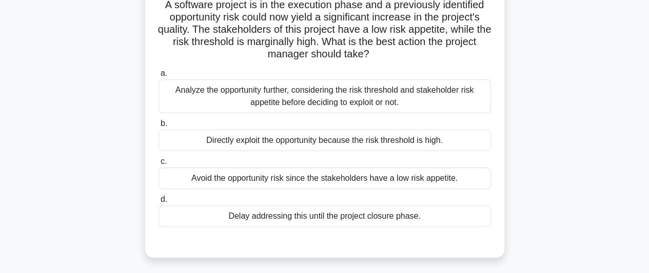
scroll to position [24, 0]
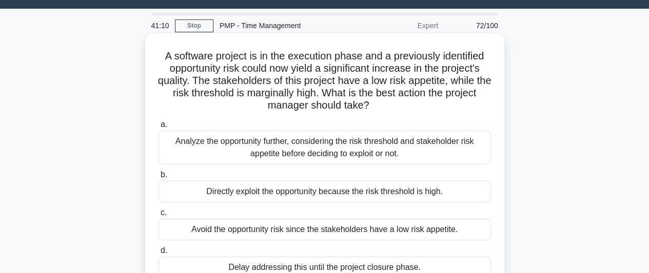
click at [388, 148] on div "Analyze the opportunity further, considering the risk threshold and stakeholder…" at bounding box center [324, 148] width 332 height 34
click at [158, 128] on input "a. Analyze the opportunity further, considering the risk threshold and stakehol…" at bounding box center [158, 125] width 0 height 7
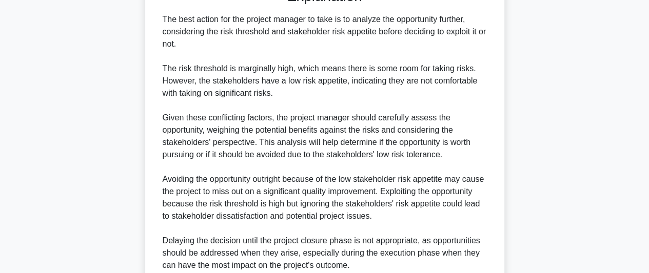
scroll to position [383, 0]
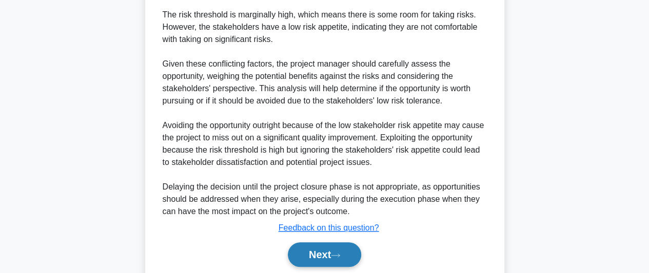
click at [340, 253] on icon at bounding box center [335, 256] width 9 height 6
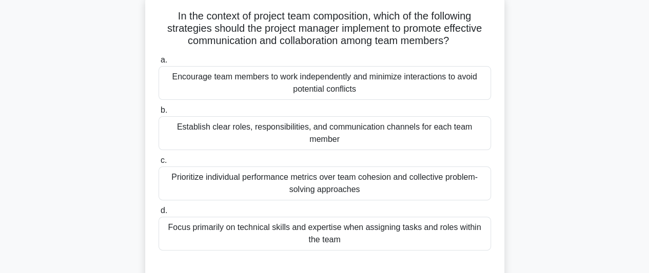
scroll to position [51, 0]
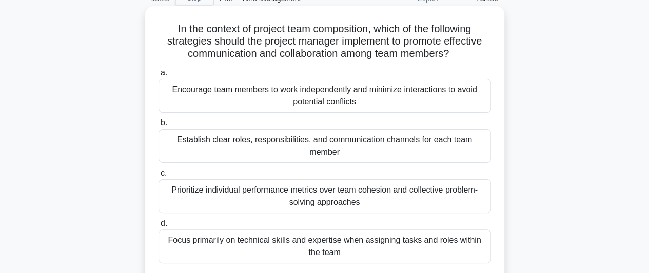
click at [415, 143] on div "Establish clear roles, responsibilities, and communication channels for each te…" at bounding box center [324, 146] width 332 height 34
click at [158, 127] on input "b. Establish clear roles, responsibilities, and communication channels for each…" at bounding box center [158, 123] width 0 height 7
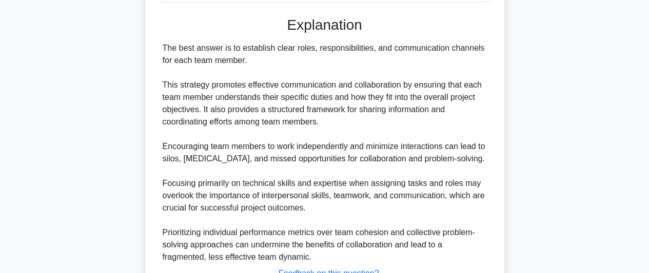
scroll to position [407, 0]
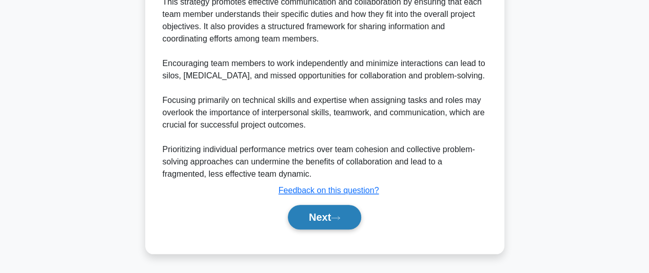
click at [334, 219] on button "Next" at bounding box center [324, 217] width 73 height 25
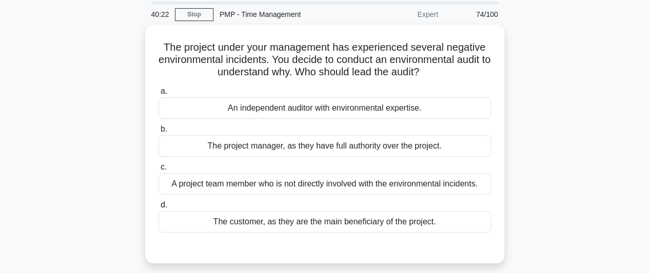
scroll to position [51, 0]
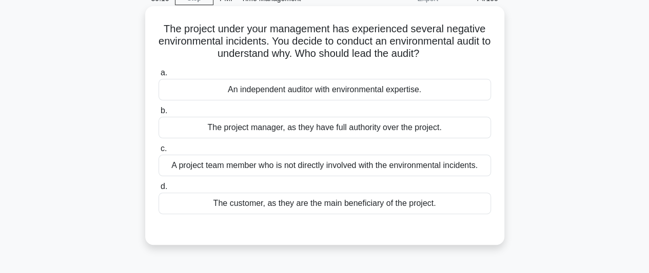
click at [340, 92] on div "An independent auditor with environmental expertise." at bounding box center [324, 90] width 332 height 22
click at [158, 76] on input "a. An independent auditor with environmental expertise." at bounding box center [158, 73] width 0 height 7
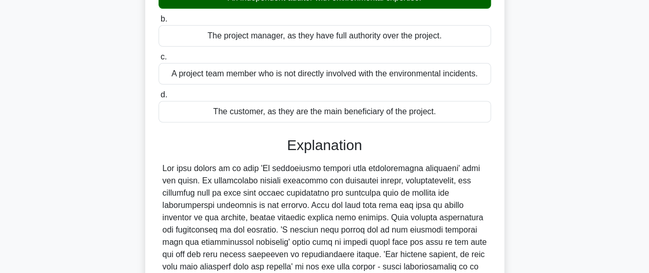
scroll to position [256, 0]
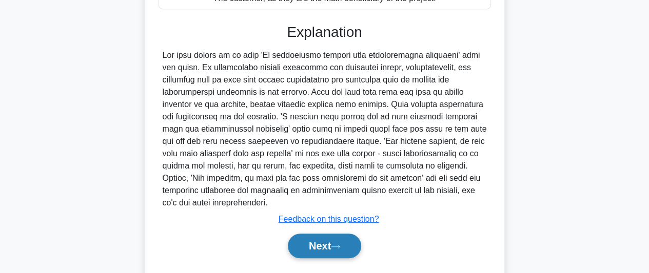
click at [307, 234] on button "Next" at bounding box center [324, 246] width 73 height 25
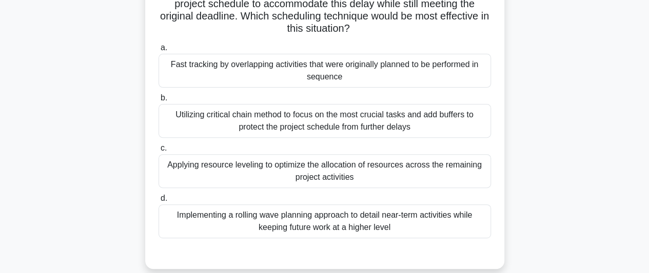
scroll to position [154, 0]
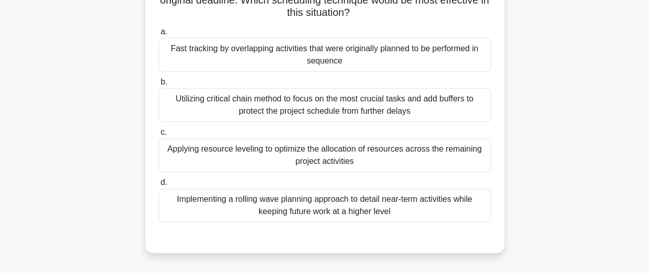
click at [296, 155] on div "Applying resource leveling to optimize the allocation of resources across the r…" at bounding box center [324, 155] width 332 height 34
click at [158, 136] on input "c. Applying resource leveling to optimize the allocation of resources across th…" at bounding box center [158, 132] width 0 height 7
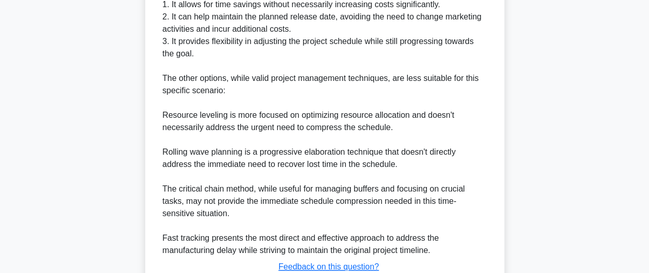
scroll to position [617, 0]
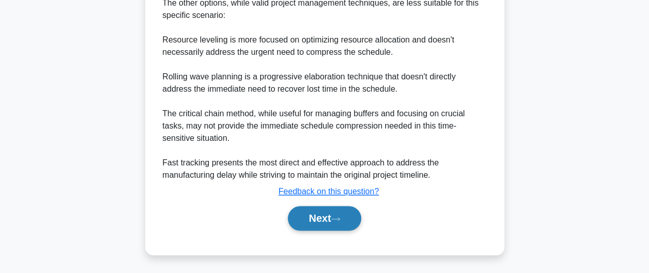
click at [325, 213] on button "Next" at bounding box center [324, 218] width 73 height 25
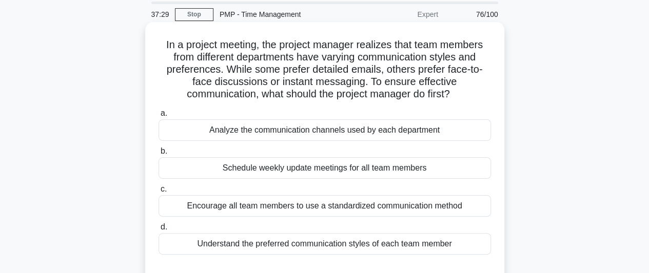
scroll to position [103, 0]
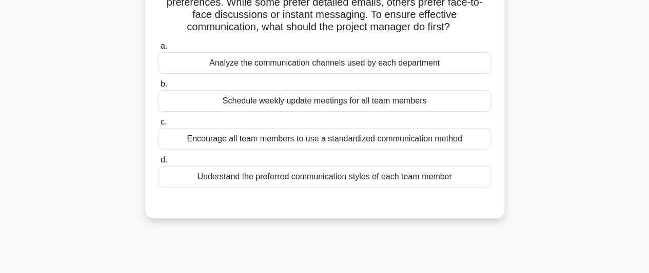
click at [339, 141] on div "Encourage all team members to use a standardized communication method" at bounding box center [324, 139] width 332 height 22
click at [158, 126] on input "c. Encourage all team members to use a standardized communication method" at bounding box center [158, 122] width 0 height 7
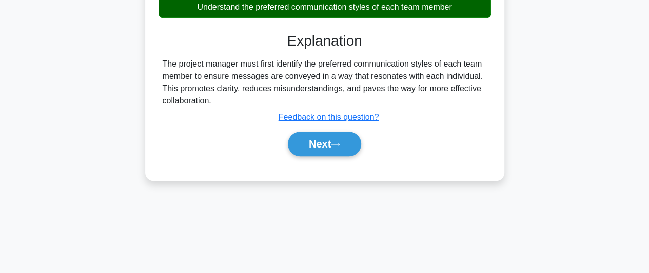
scroll to position [280, 0]
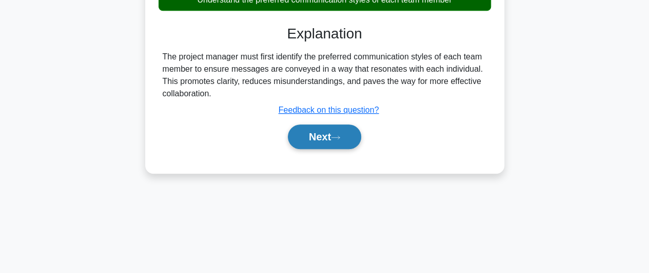
click at [330, 140] on button "Next" at bounding box center [324, 137] width 73 height 25
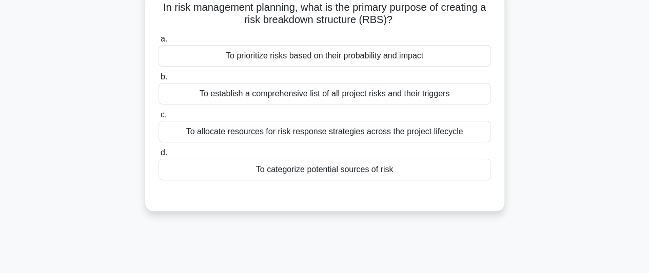
scroll to position [0, 0]
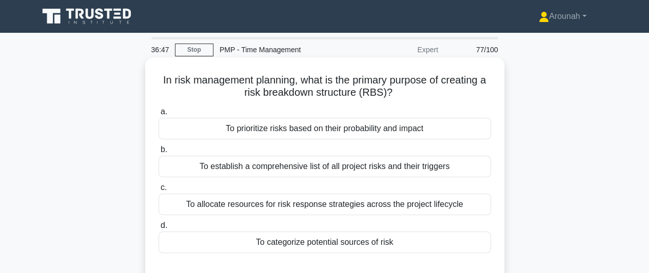
click at [381, 172] on div "To establish a comprehensive list of all project risks and their triggers" at bounding box center [324, 167] width 332 height 22
click at [158, 153] on input "b. To establish a comprehensive list of all project risks and their triggers" at bounding box center [158, 150] width 0 height 7
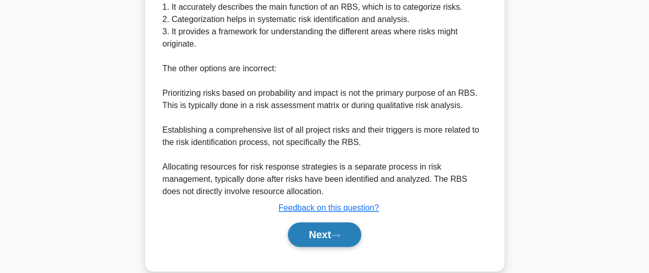
scroll to position [408, 0]
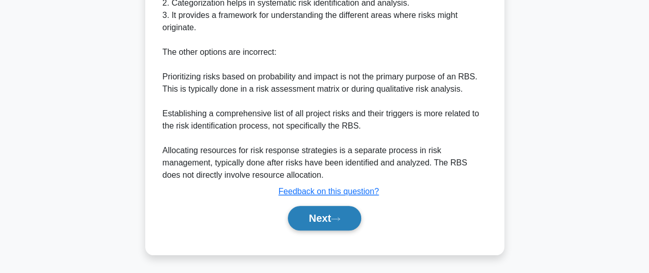
click at [324, 219] on button "Next" at bounding box center [324, 218] width 73 height 25
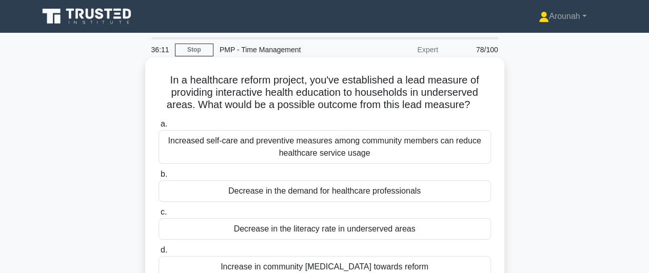
scroll to position [51, 0]
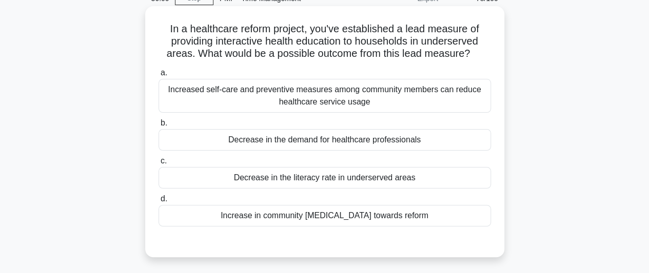
click at [415, 100] on div "Increased self-care and preventive measures among community members can reduce …" at bounding box center [324, 96] width 332 height 34
click at [158, 76] on input "a. Increased self-care and preventive measures among community members can redu…" at bounding box center [158, 73] width 0 height 7
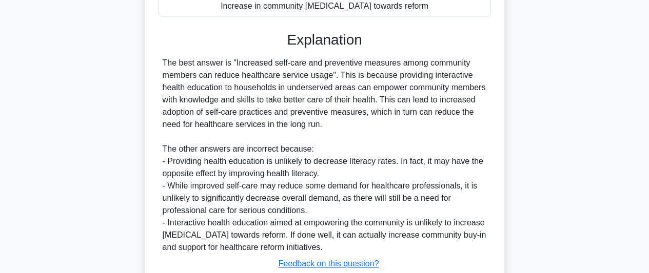
scroll to position [333, 0]
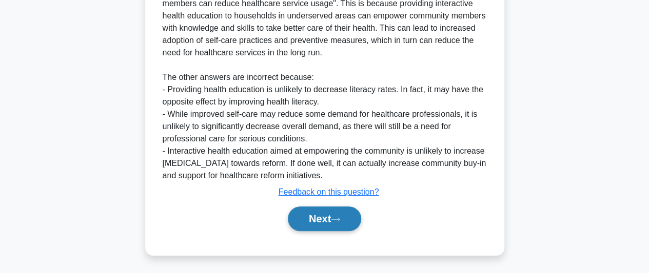
click at [324, 218] on button "Next" at bounding box center [324, 219] width 73 height 25
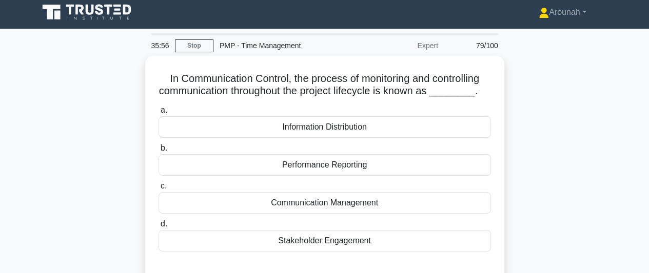
scroll to position [0, 0]
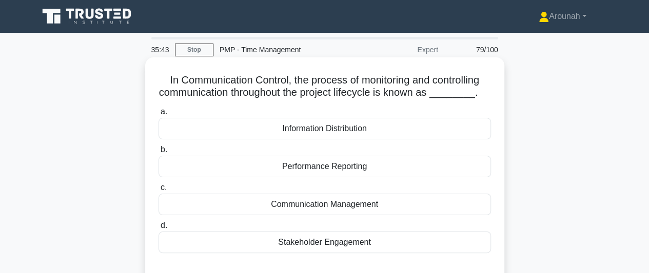
click at [368, 205] on div "Communication Management" at bounding box center [324, 205] width 332 height 22
click at [158, 191] on input "c. Communication Management" at bounding box center [158, 188] width 0 height 7
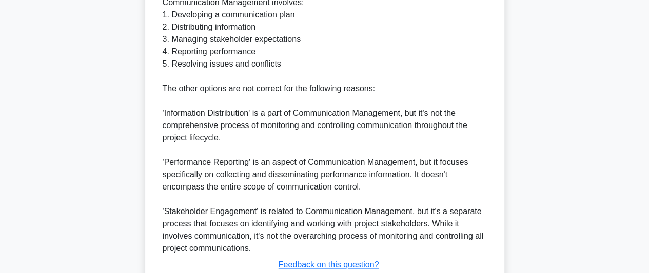
scroll to position [456, 0]
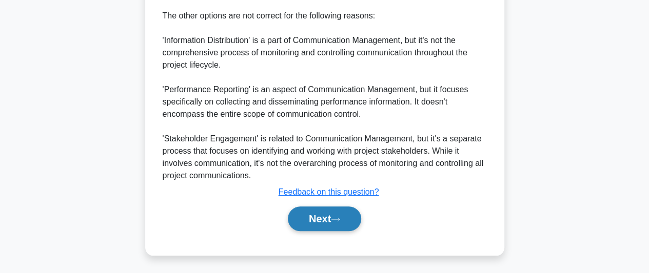
click at [329, 220] on button "Next" at bounding box center [324, 219] width 73 height 25
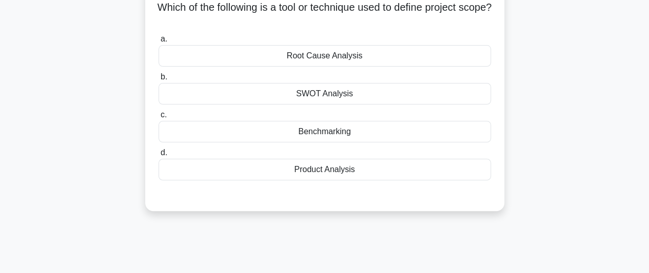
scroll to position [0, 0]
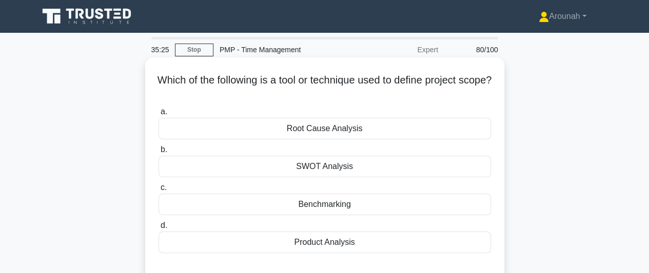
click at [336, 244] on div "Product Analysis" at bounding box center [324, 243] width 332 height 22
click at [158, 229] on input "d. Product Analysis" at bounding box center [158, 226] width 0 height 7
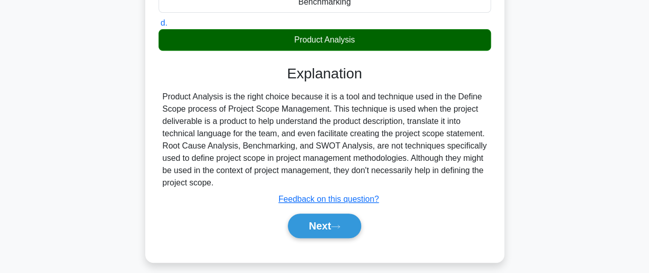
scroll to position [280, 0]
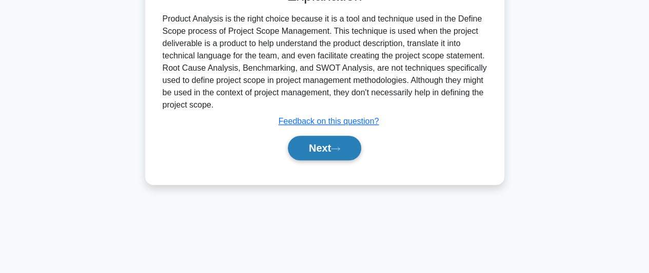
click at [329, 150] on button "Next" at bounding box center [324, 148] width 73 height 25
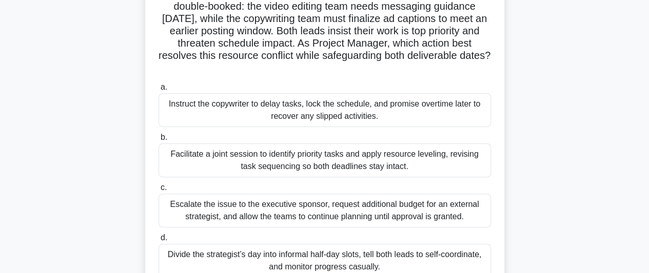
scroll to position [103, 0]
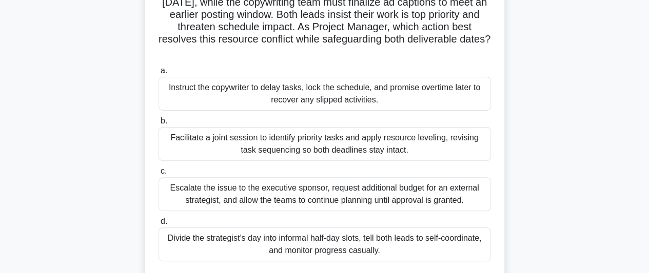
click at [348, 146] on div "Facilitate a joint session to identify priority tasks and apply resource leveli…" at bounding box center [324, 144] width 332 height 34
click at [158, 125] on input "b. Facilitate a joint session to identify priority tasks and apply resource lev…" at bounding box center [158, 121] width 0 height 7
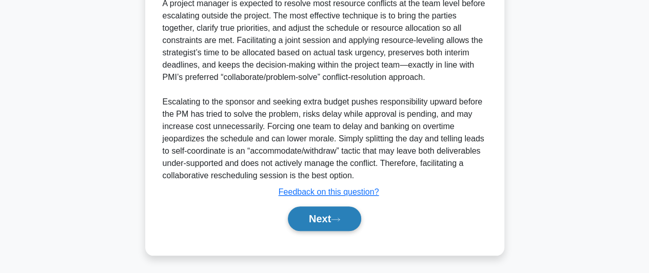
click at [335, 217] on icon at bounding box center [335, 220] width 9 height 6
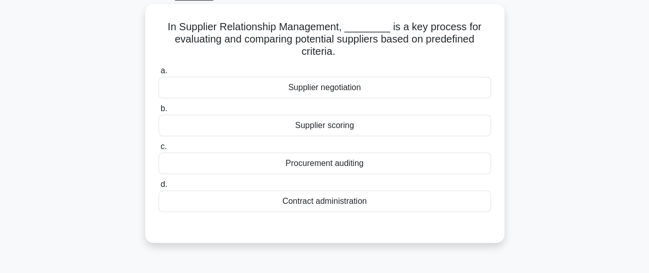
scroll to position [24, 0]
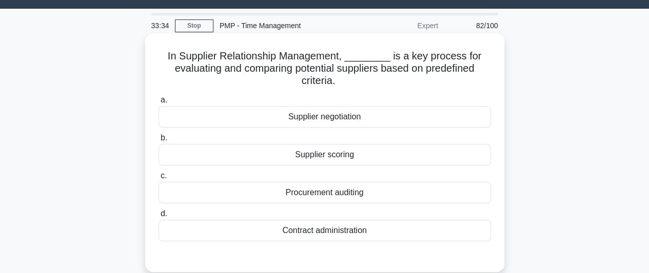
click at [342, 156] on div "Supplier scoring" at bounding box center [324, 155] width 332 height 22
click at [158, 142] on input "b. Supplier scoring" at bounding box center [158, 138] width 0 height 7
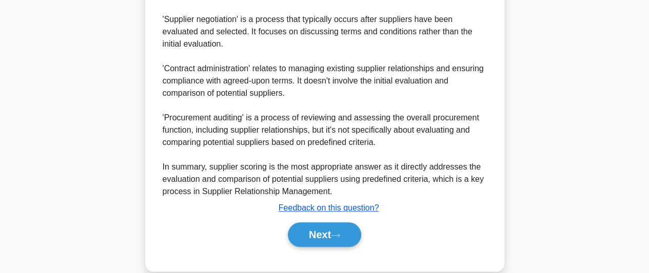
scroll to position [480, 0]
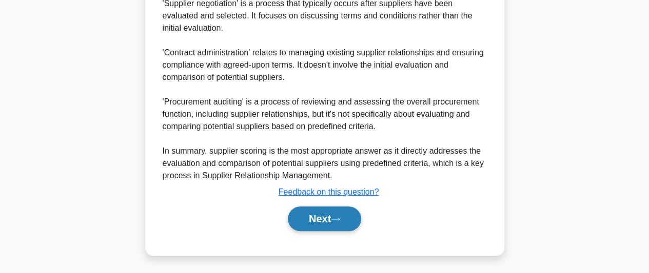
click at [330, 209] on button "Next" at bounding box center [324, 219] width 73 height 25
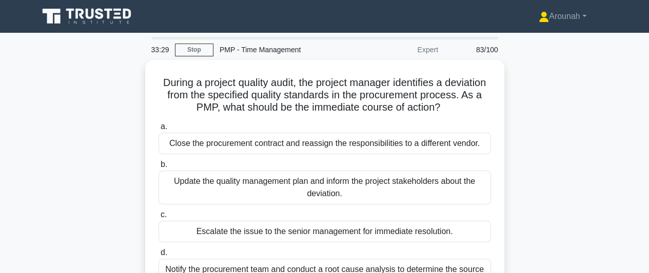
scroll to position [51, 0]
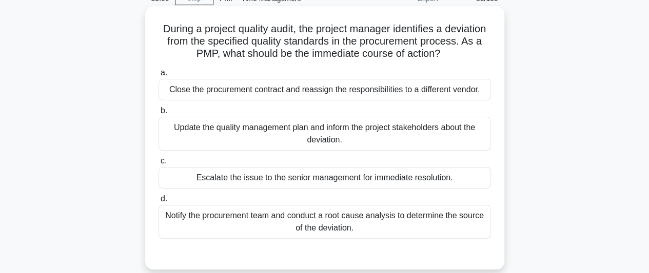
click at [352, 215] on div "Notify the procurement team and conduct a root cause analysis to determine the …" at bounding box center [324, 222] width 332 height 34
click at [158, 203] on input "d. Notify the procurement team and conduct a root cause analysis to determine t…" at bounding box center [158, 199] width 0 height 7
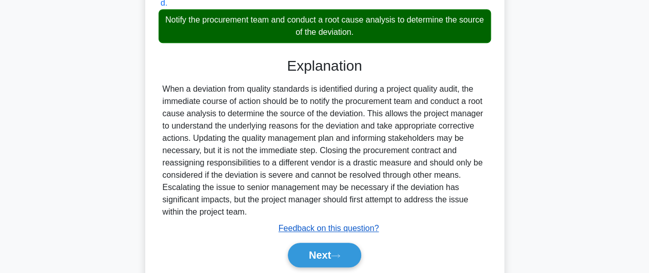
scroll to position [256, 0]
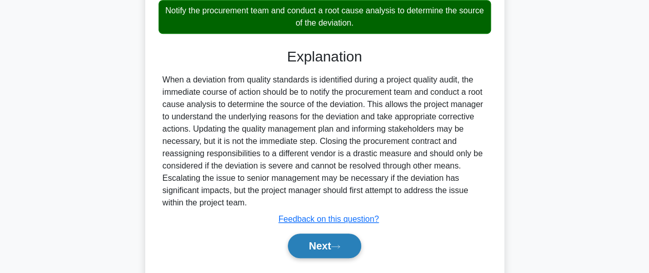
click at [330, 239] on button "Next" at bounding box center [324, 246] width 73 height 25
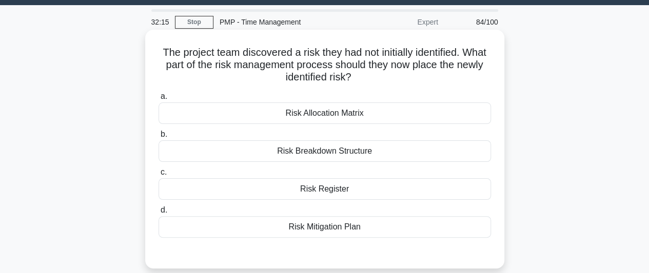
scroll to position [51, 0]
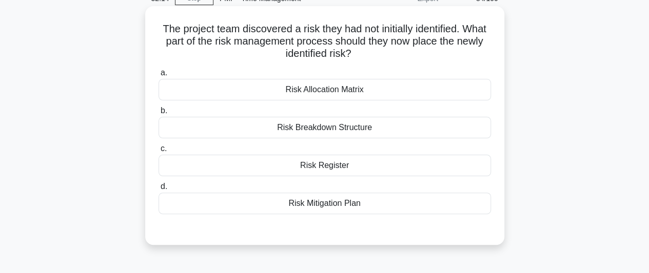
click at [351, 166] on div "Risk Register" at bounding box center [324, 166] width 332 height 22
click at [158, 152] on input "c. Risk Register" at bounding box center [158, 149] width 0 height 7
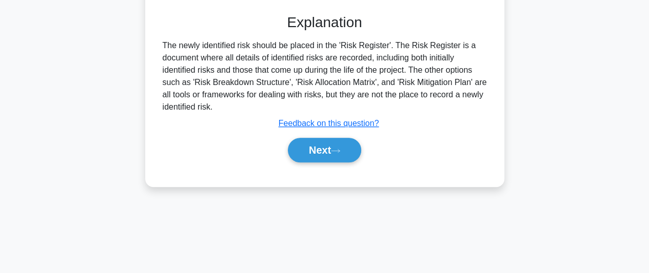
scroll to position [280, 0]
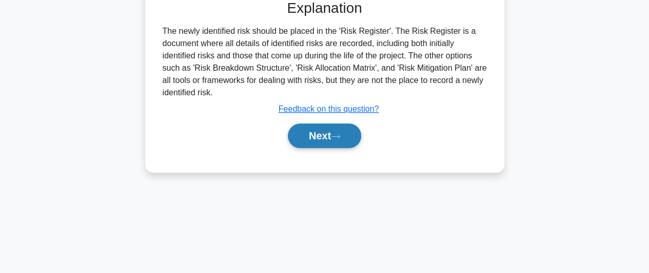
click at [340, 134] on icon at bounding box center [335, 137] width 9 height 6
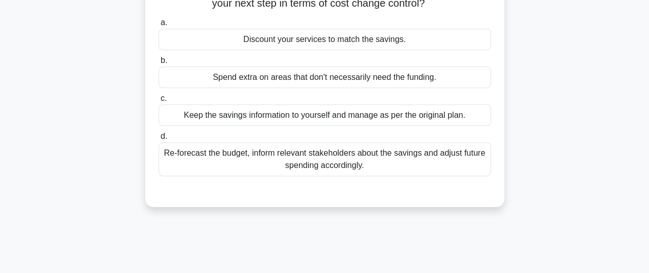
scroll to position [103, 0]
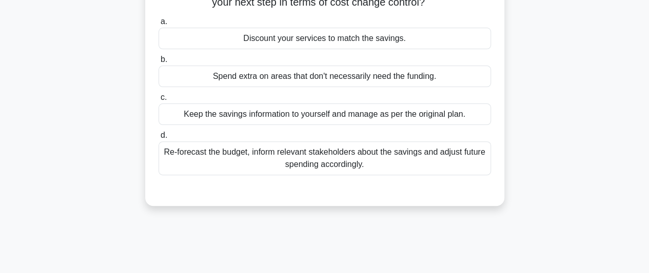
click at [309, 159] on div "Re-forecast the budget, inform relevant stakeholders about the savings and adju…" at bounding box center [324, 159] width 332 height 34
click at [158, 139] on input "d. Re-forecast the budget, inform relevant stakeholders about the savings and a…" at bounding box center [158, 135] width 0 height 7
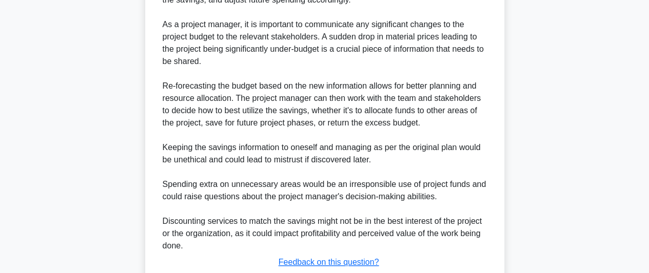
scroll to position [407, 0]
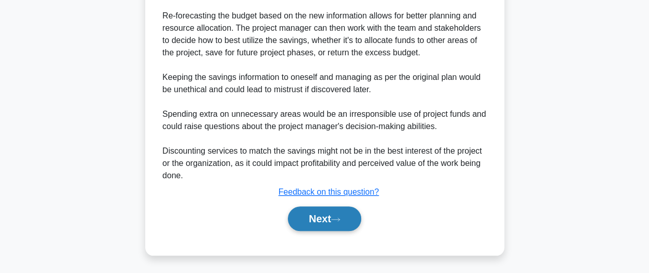
click at [338, 212] on button "Next" at bounding box center [324, 219] width 73 height 25
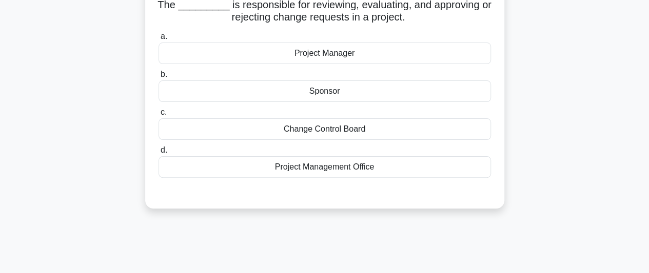
scroll to position [24, 0]
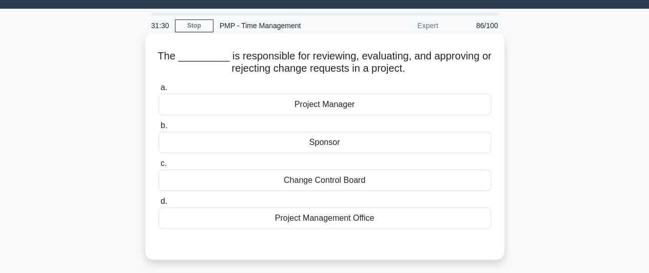
click at [341, 182] on div "Change Control Board" at bounding box center [324, 181] width 332 height 22
click at [158, 167] on input "c. Change Control Board" at bounding box center [158, 163] width 0 height 7
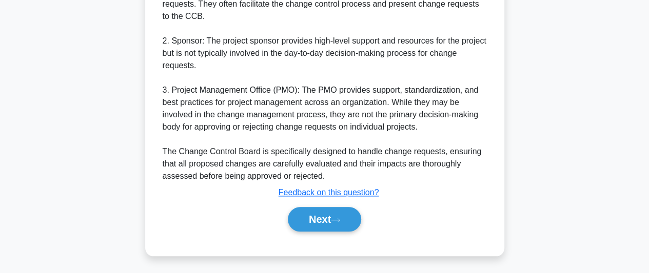
scroll to position [444, 0]
click at [327, 227] on button "Next" at bounding box center [324, 219] width 73 height 25
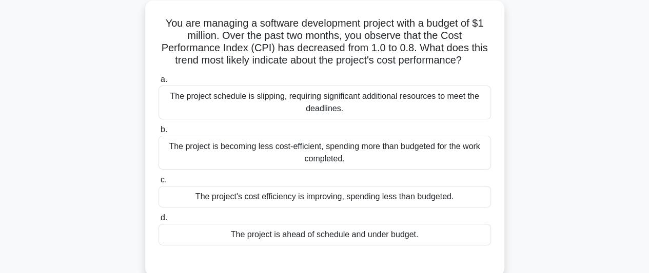
scroll to position [75, 0]
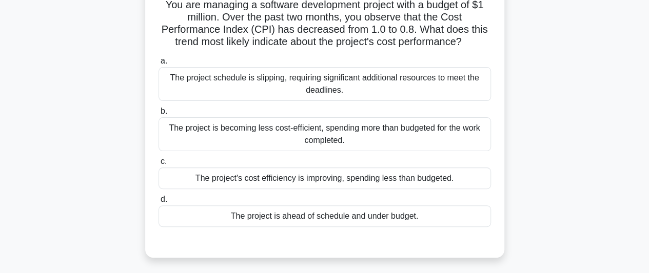
click at [387, 135] on div "The project is becoming less cost-efficient, spending more than budgeted for th…" at bounding box center [324, 134] width 332 height 34
click at [158, 115] on input "b. The project is becoming less cost-efficient, spending more than budgeted for…" at bounding box center [158, 111] width 0 height 7
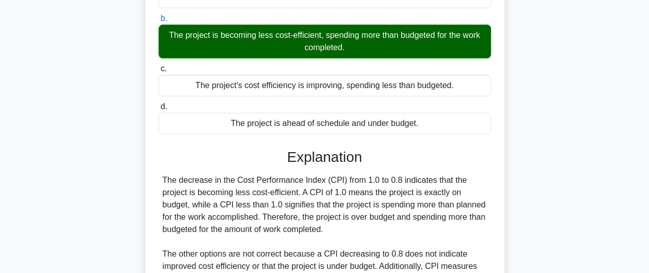
scroll to position [284, 0]
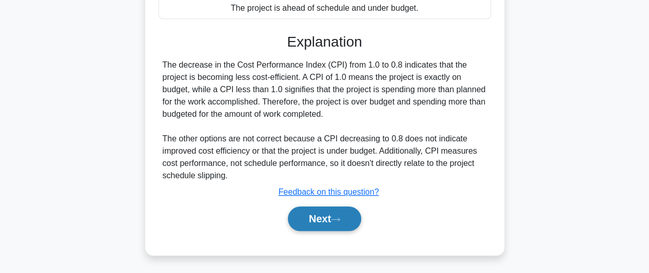
click at [348, 218] on button "Next" at bounding box center [324, 219] width 73 height 25
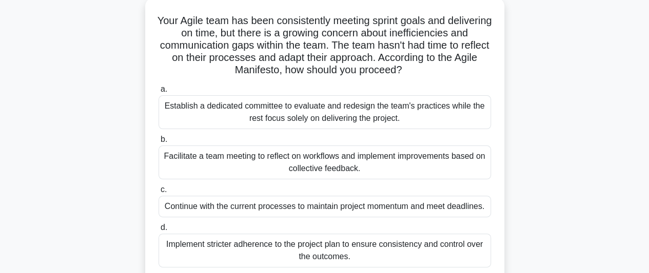
scroll to position [75, 0]
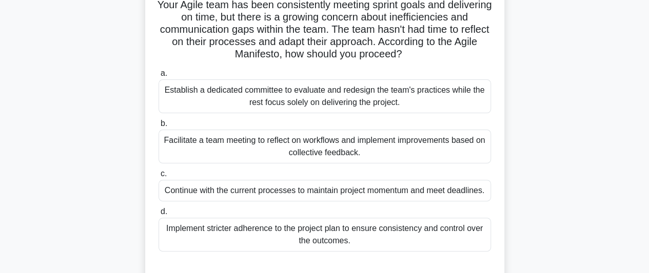
click at [430, 149] on div "Facilitate a team meeting to reflect on workflows and implement improvements ba…" at bounding box center [324, 147] width 332 height 34
click at [158, 127] on input "b. Facilitate a team meeting to reflect on workflows and implement improvements…" at bounding box center [158, 124] width 0 height 7
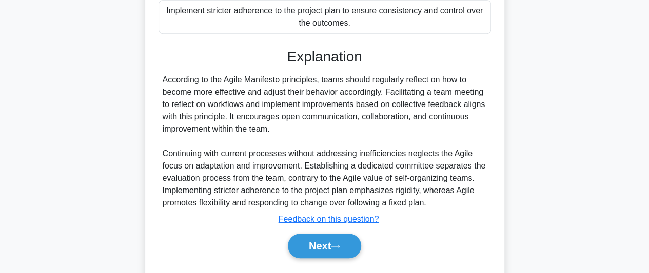
scroll to position [320, 0]
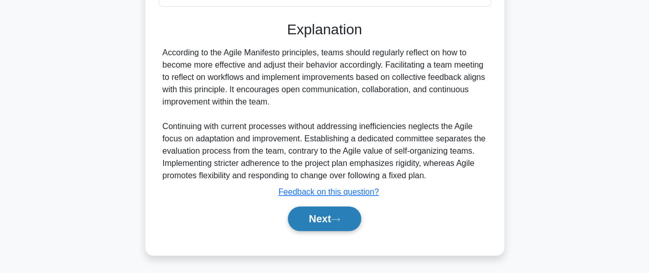
click at [346, 217] on button "Next" at bounding box center [324, 219] width 73 height 25
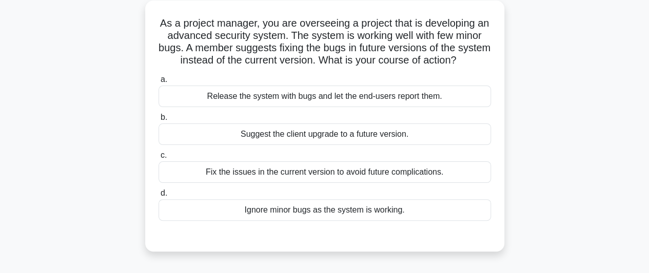
scroll to position [75, 0]
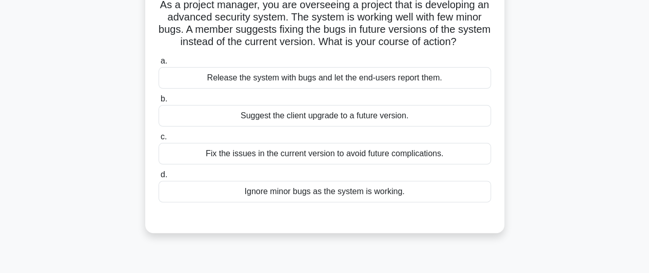
click at [375, 127] on div "Suggest the client upgrade to a future version." at bounding box center [324, 116] width 332 height 22
click at [158, 103] on input "b. Suggest the client upgrade to a future version." at bounding box center [158, 99] width 0 height 7
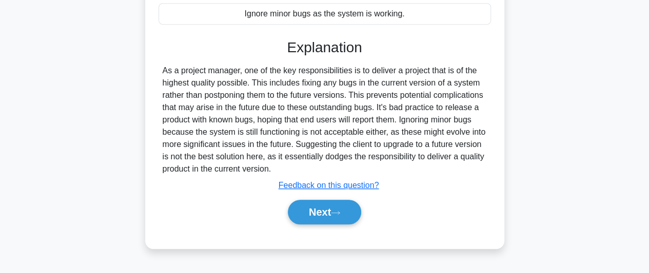
scroll to position [280, 0]
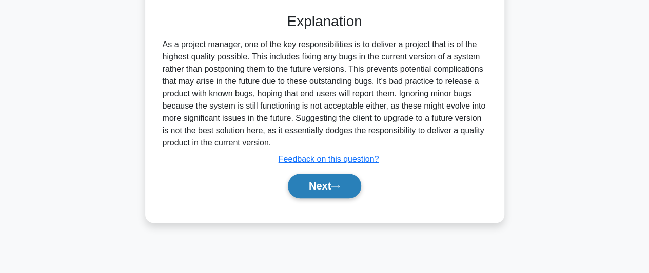
click at [326, 194] on button "Next" at bounding box center [324, 186] width 73 height 25
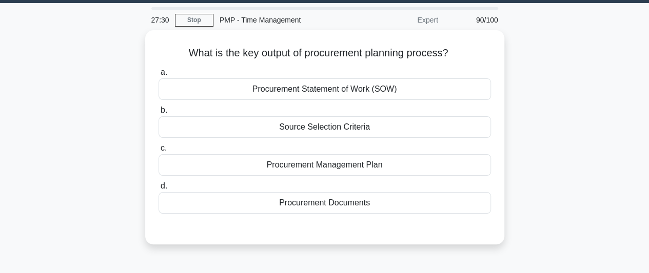
scroll to position [0, 0]
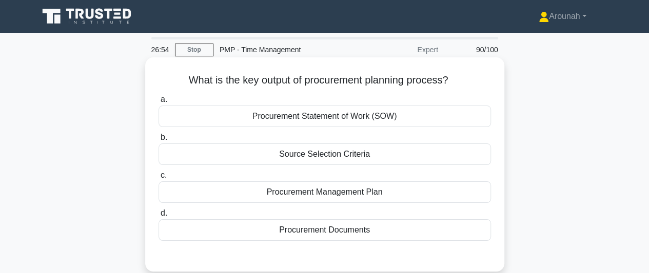
click at [344, 231] on div "Procurement Documents" at bounding box center [324, 230] width 332 height 22
click at [158, 217] on input "d. Procurement Documents" at bounding box center [158, 213] width 0 height 7
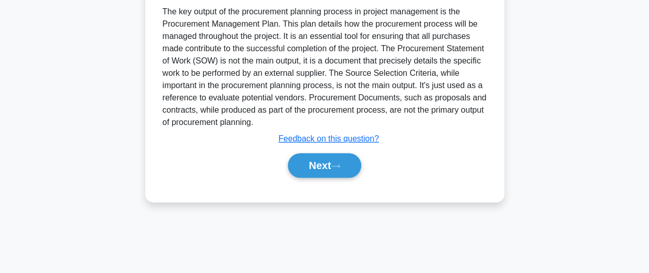
scroll to position [280, 0]
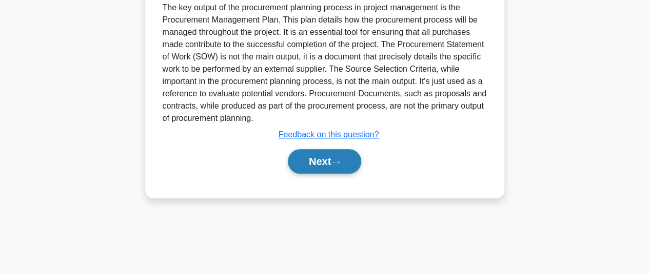
click at [328, 172] on button "Next" at bounding box center [324, 161] width 73 height 25
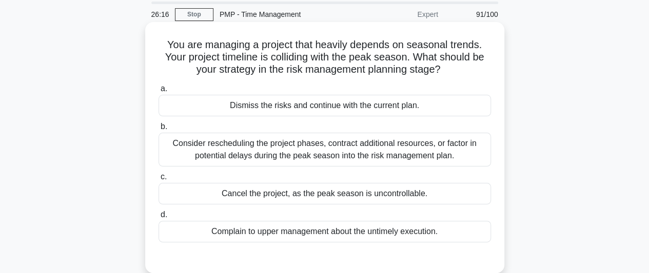
scroll to position [51, 0]
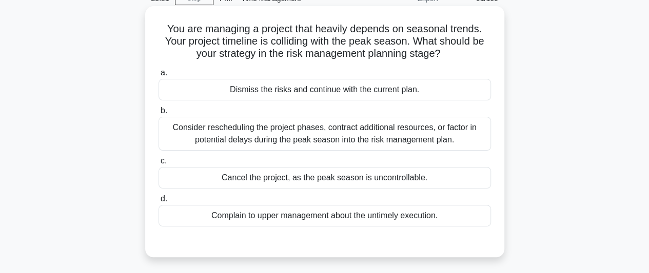
click at [401, 135] on div "Consider rescheduling the project phases, contract additional resources, or fac…" at bounding box center [324, 134] width 332 height 34
click at [158, 114] on input "b. Consider rescheduling the project phases, contract additional resources, or …" at bounding box center [158, 111] width 0 height 7
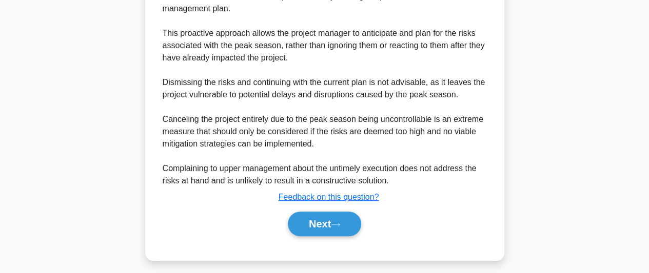
scroll to position [357, 0]
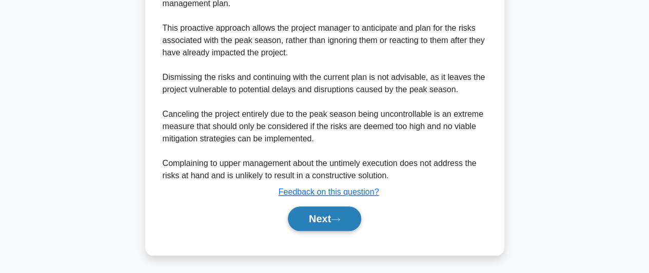
click at [318, 211] on button "Next" at bounding box center [324, 219] width 73 height 25
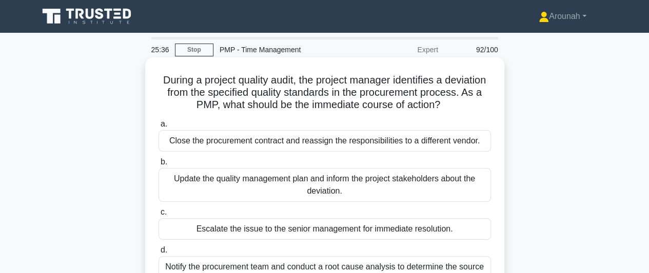
scroll to position [51, 0]
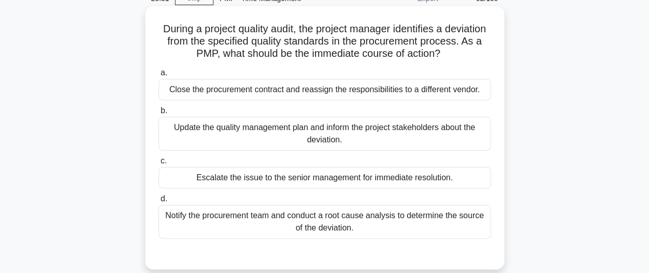
click at [434, 219] on div "Notify the procurement team and conduct a root cause analysis to determine the …" at bounding box center [324, 222] width 332 height 34
click at [158, 203] on input "d. Notify the procurement team and conduct a root cause analysis to determine t…" at bounding box center [158, 199] width 0 height 7
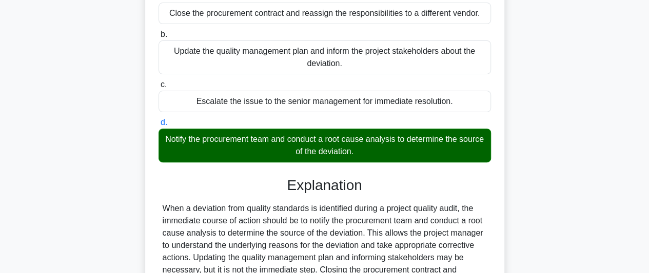
scroll to position [284, 0]
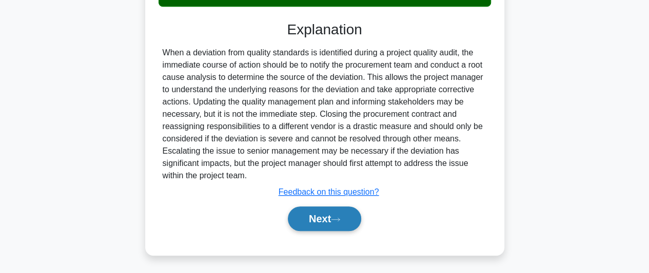
click at [346, 217] on button "Next" at bounding box center [324, 219] width 73 height 25
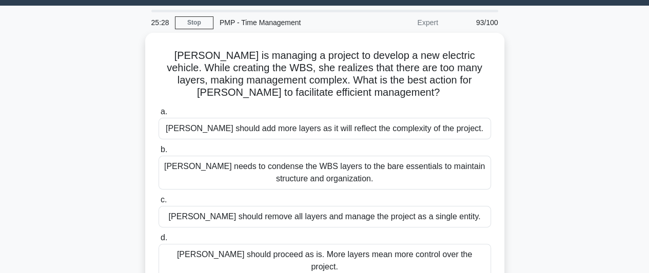
scroll to position [24, 0]
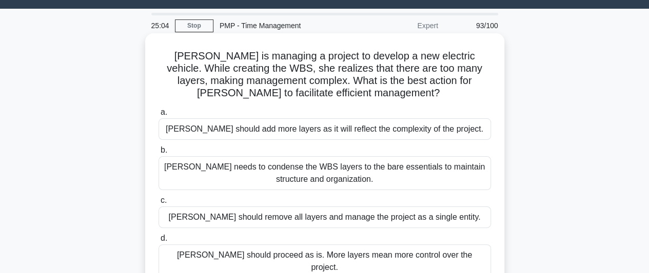
click at [380, 173] on div "[PERSON_NAME] needs to condense the WBS layers to the bare essentials to mainta…" at bounding box center [324, 173] width 332 height 34
click at [158, 154] on input "b. [PERSON_NAME] needs to condense the WBS layers to the bare essentials to mai…" at bounding box center [158, 150] width 0 height 7
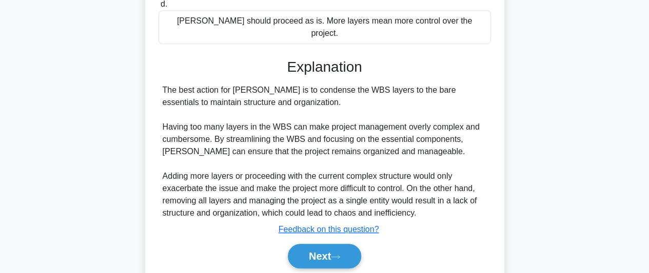
scroll to position [284, 0]
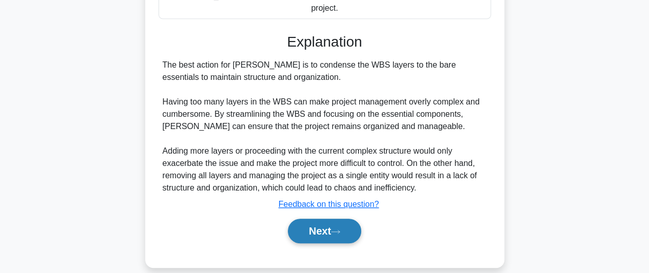
click at [323, 219] on button "Next" at bounding box center [324, 231] width 73 height 25
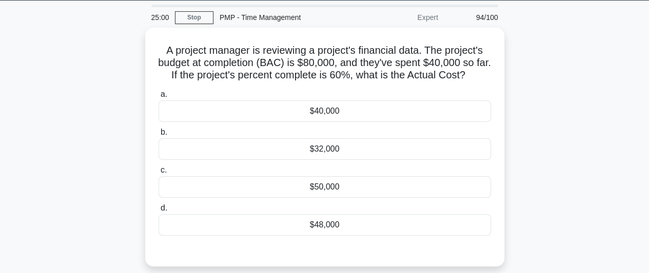
scroll to position [0, 0]
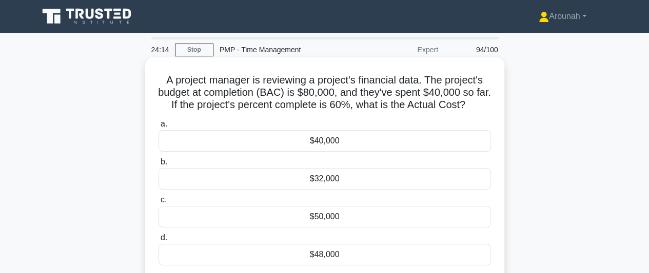
click at [327, 141] on div "$40,000" at bounding box center [324, 141] width 332 height 22
click at [158, 128] on input "a. $40,000" at bounding box center [158, 124] width 0 height 7
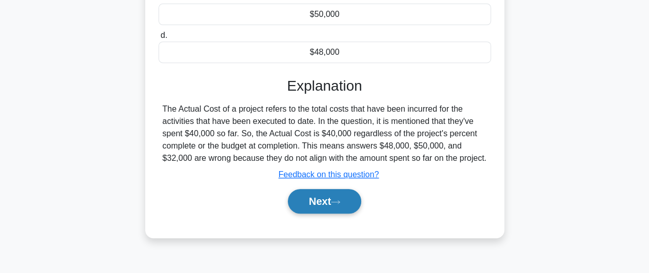
scroll to position [205, 0]
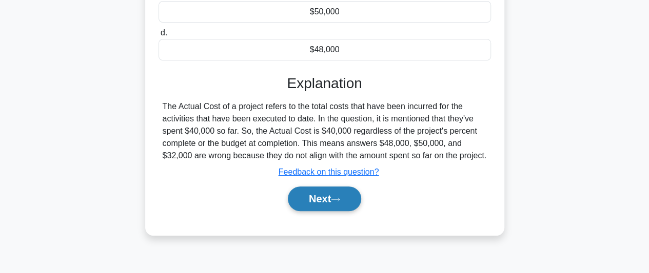
click at [337, 203] on icon at bounding box center [335, 200] width 9 height 6
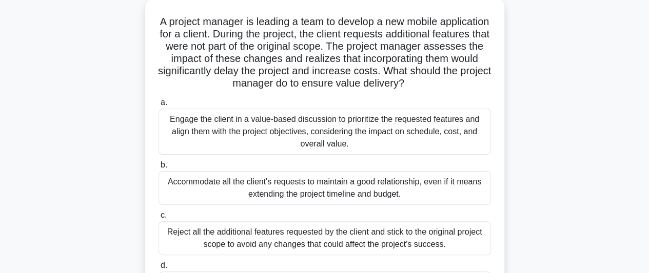
scroll to position [51, 0]
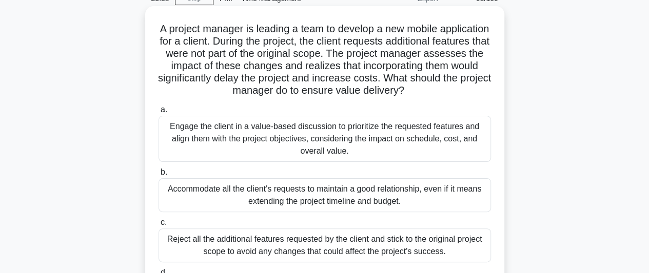
click at [374, 143] on div "Engage the client in a value-based discussion to prioritize the requested featu…" at bounding box center [324, 139] width 332 height 46
click at [158, 113] on input "a. Engage the client in a value-based discussion to prioritize the requested fe…" at bounding box center [158, 110] width 0 height 7
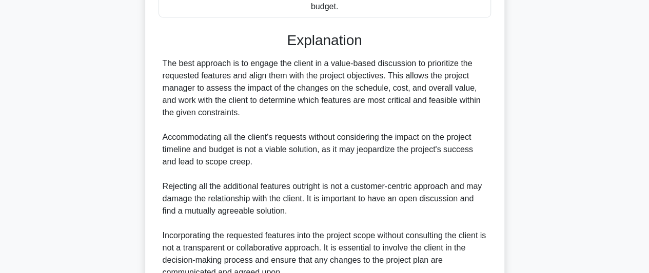
scroll to position [456, 0]
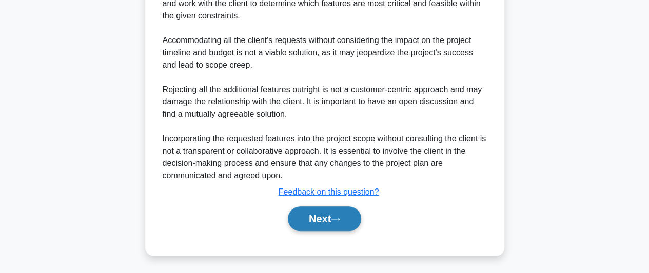
click at [345, 223] on button "Next" at bounding box center [324, 219] width 73 height 25
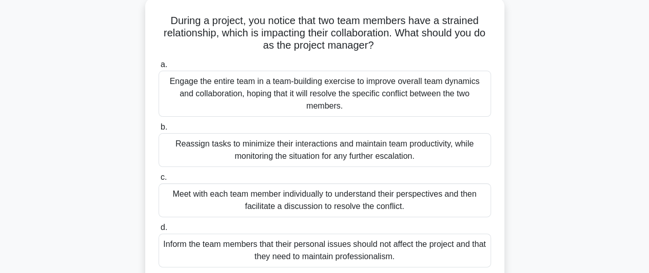
scroll to position [75, 0]
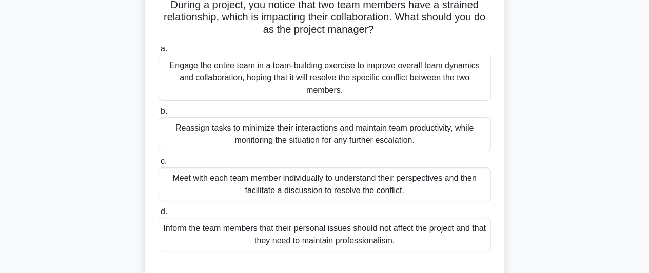
click at [412, 185] on div "Meet with each team member individually to understand their perspectives and th…" at bounding box center [324, 185] width 332 height 34
click at [158, 165] on input "c. Meet with each team member individually to understand their perspectives and…" at bounding box center [158, 161] width 0 height 7
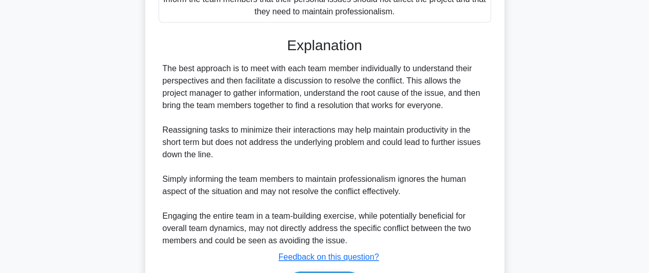
scroll to position [332, 0]
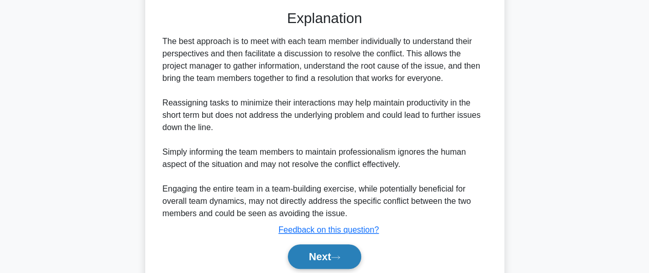
drag, startPoint x: 319, startPoint y: 249, endPoint x: 350, endPoint y: 245, distance: 31.5
click at [320, 248] on button "Next" at bounding box center [324, 257] width 73 height 25
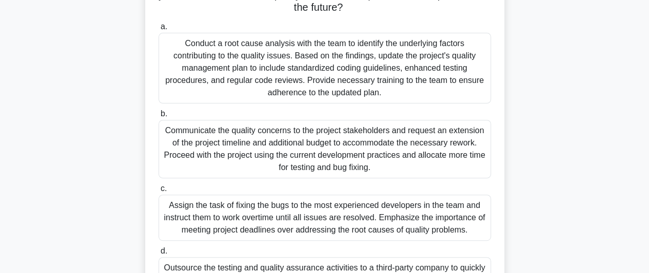
scroll to position [75, 0]
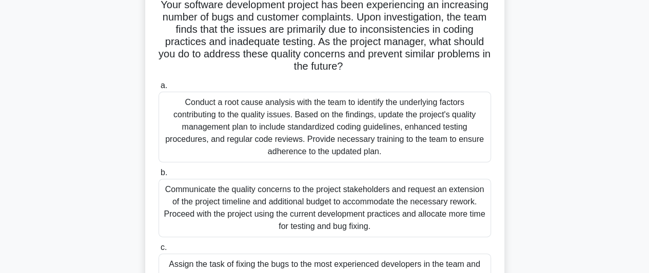
click at [346, 121] on div "Conduct a root cause analysis with the team to identify the underlying factors …" at bounding box center [324, 127] width 332 height 71
click at [158, 89] on input "a. Conduct a root cause analysis with the team to identify the underlying facto…" at bounding box center [158, 86] width 0 height 7
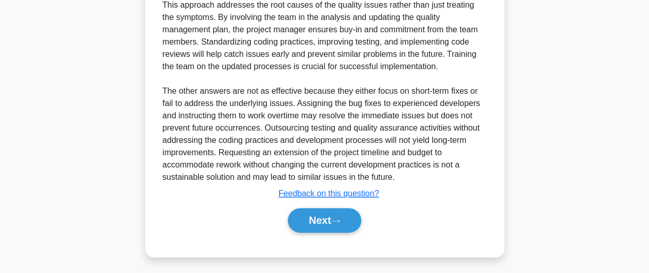
scroll to position [554, 0]
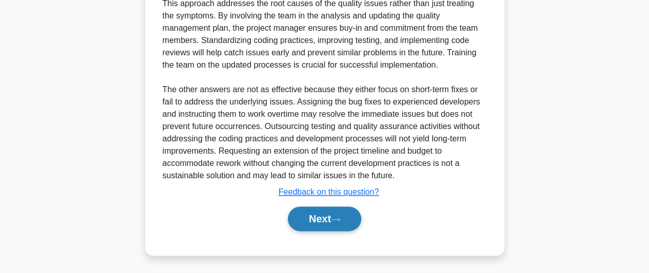
click at [318, 222] on button "Next" at bounding box center [324, 219] width 73 height 25
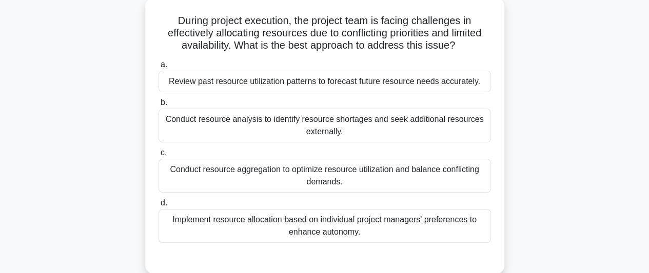
scroll to position [75, 0]
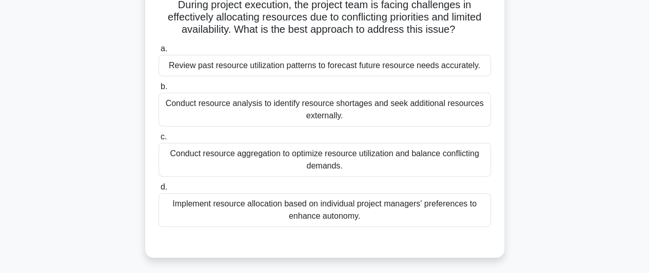
click at [374, 164] on div "Conduct resource aggregation to optimize resource utilization and balance confl…" at bounding box center [324, 160] width 332 height 34
click at [158, 141] on input "c. Conduct resource aggregation to optimize resource utilization and balance co…" at bounding box center [158, 137] width 0 height 7
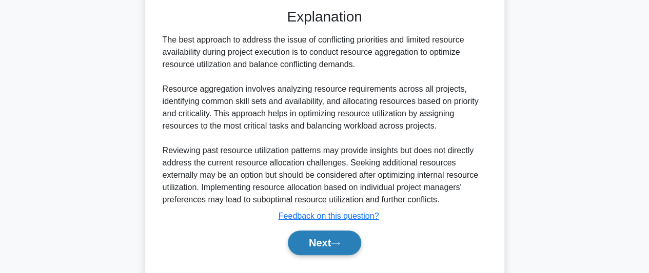
scroll to position [333, 0]
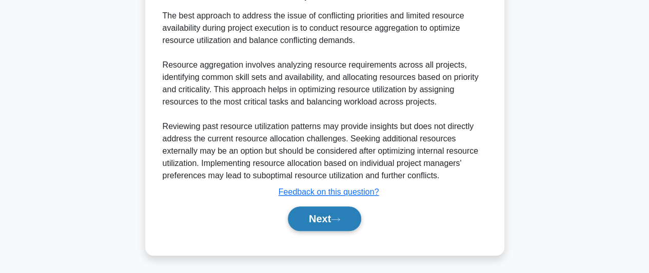
click at [329, 215] on button "Next" at bounding box center [324, 219] width 73 height 25
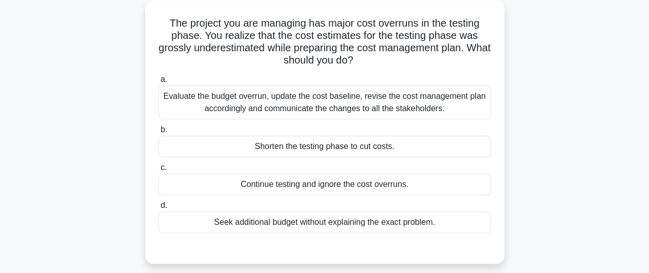
scroll to position [75, 0]
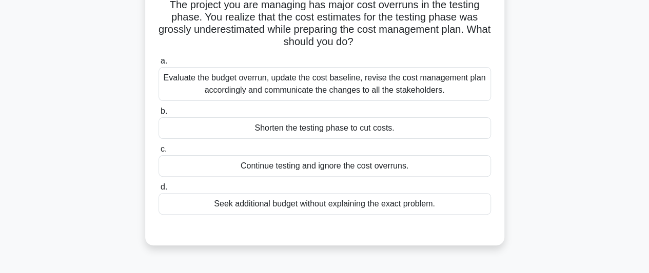
click at [388, 77] on div "Evaluate the budget overrun, update the cost baseline, revise the cost manageme…" at bounding box center [324, 84] width 332 height 34
click at [158, 65] on input "a. Evaluate the budget overrun, update the cost baseline, revise the cost manag…" at bounding box center [158, 61] width 0 height 7
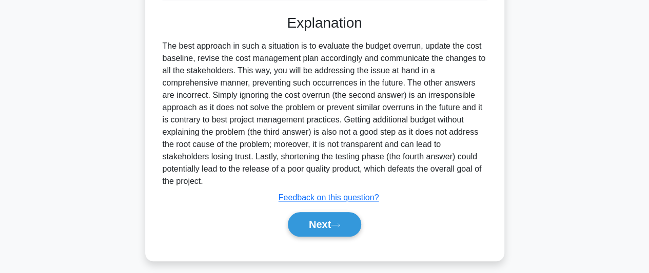
scroll to position [296, 0]
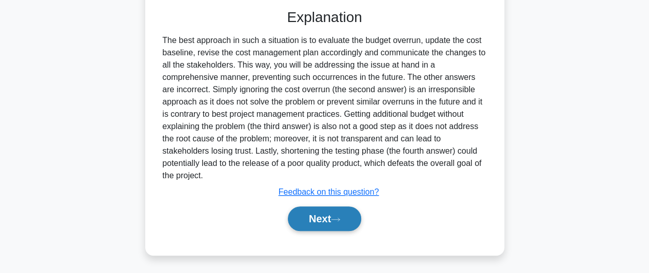
click at [325, 222] on button "Next" at bounding box center [324, 219] width 73 height 25
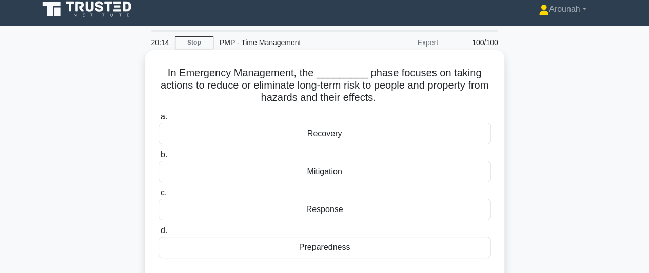
scroll to position [0, 0]
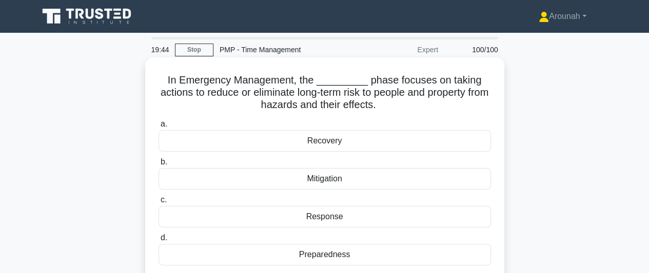
click at [360, 178] on div "Mitigation" at bounding box center [324, 179] width 332 height 22
click at [158, 166] on input "b. Mitigation" at bounding box center [158, 162] width 0 height 7
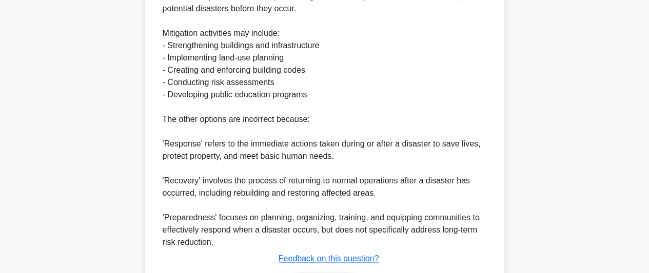
scroll to position [431, 0]
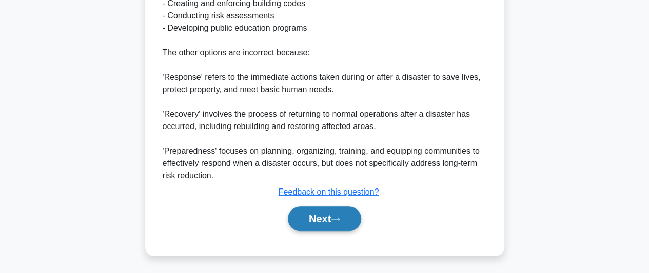
click at [328, 220] on button "Next" at bounding box center [324, 219] width 73 height 25
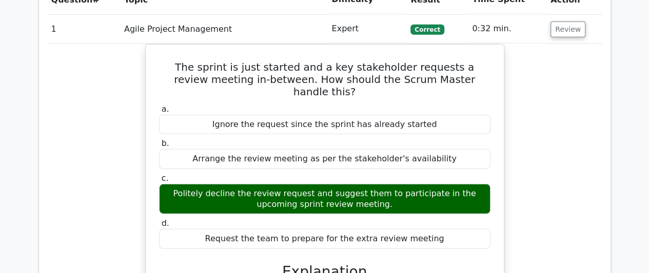
scroll to position [1436, 0]
